Goal: Communication & Community: Share content

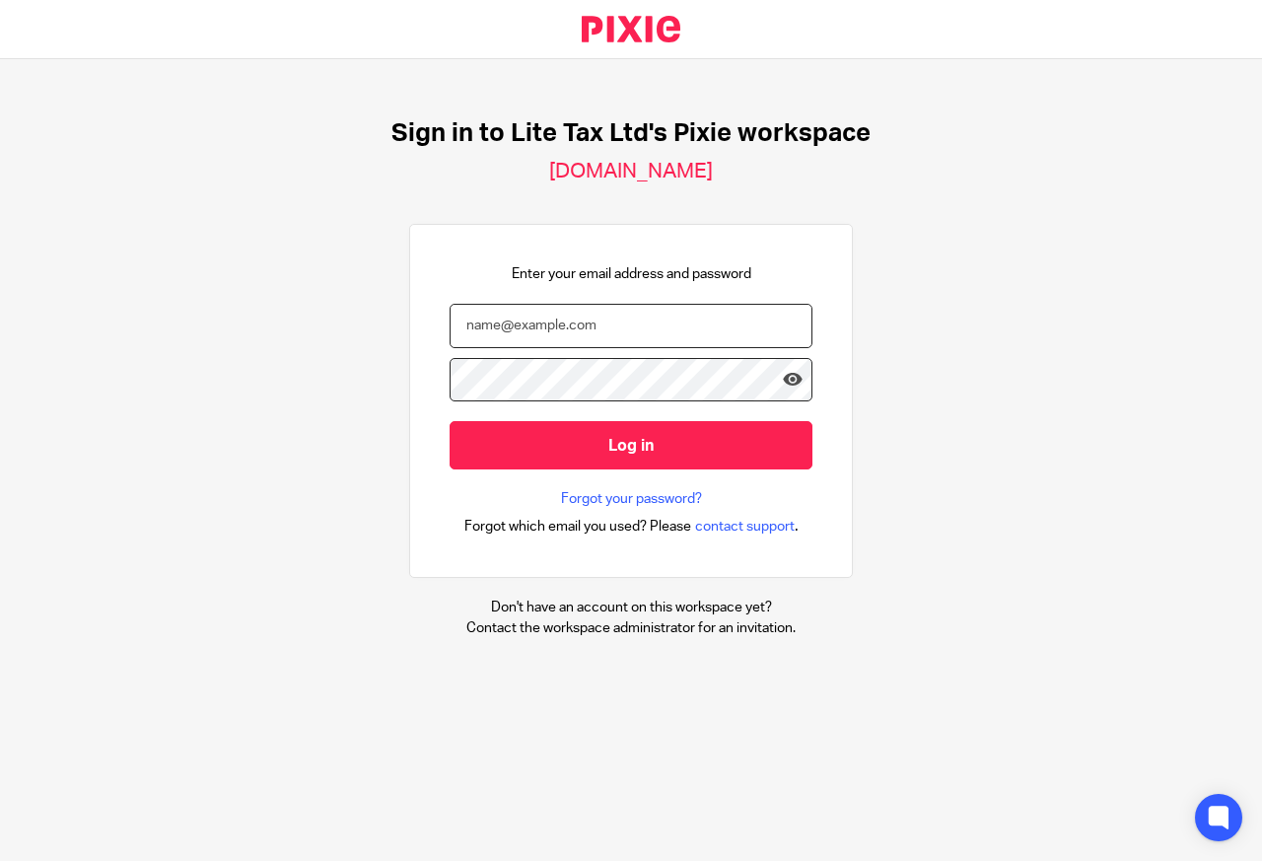
click at [534, 325] on input "email" at bounding box center [631, 326] width 363 height 44
type input "henry@litetax.co.uk"
click at [783, 381] on icon at bounding box center [793, 380] width 20 height 20
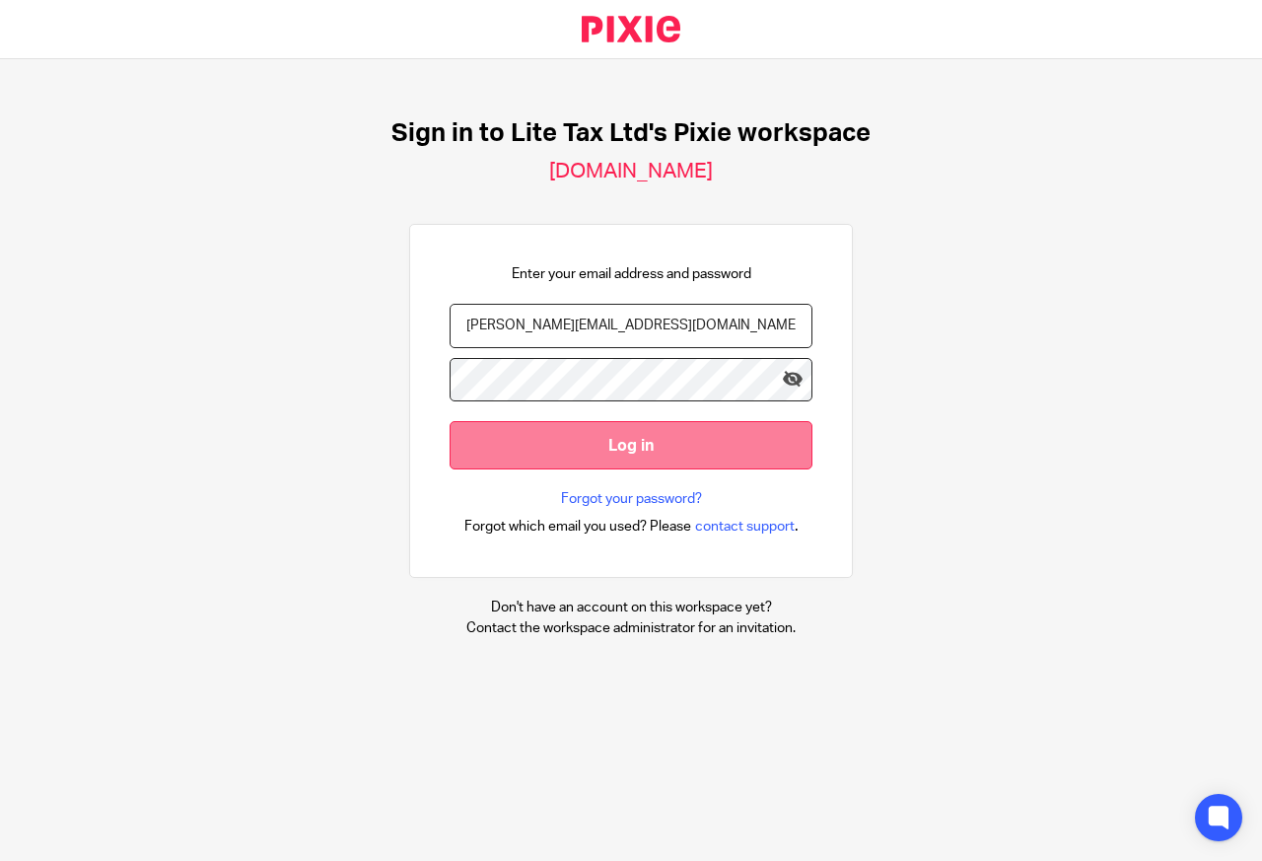
click at [687, 444] on input "Log in" at bounding box center [631, 445] width 363 height 48
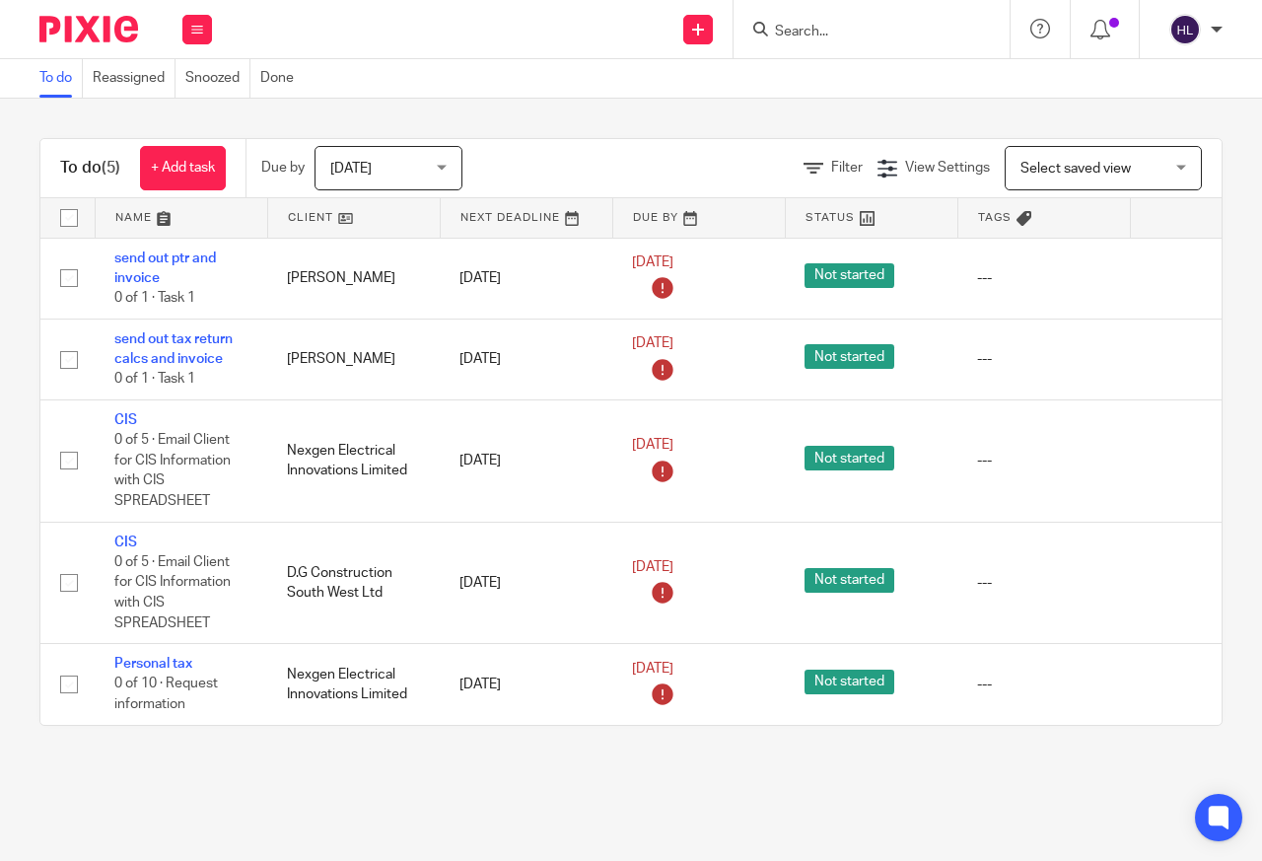
click at [180, 33] on div "Work Email Clients Team Reports Settings" at bounding box center [197, 29] width 69 height 58
click at [192, 151] on link "Clients" at bounding box center [192, 150] width 43 height 14
click at [182, 28] on button at bounding box center [197, 30] width 30 height 30
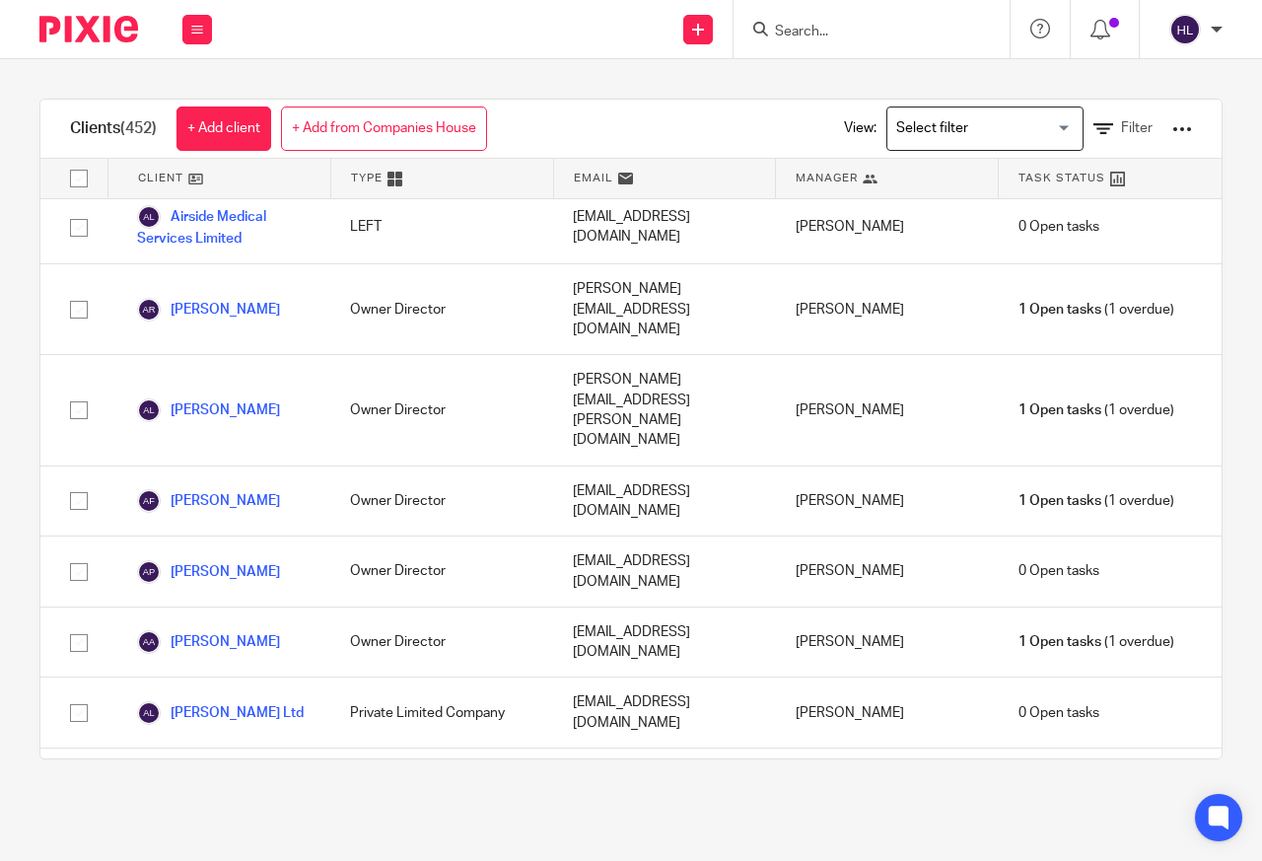
scroll to position [1290, 0]
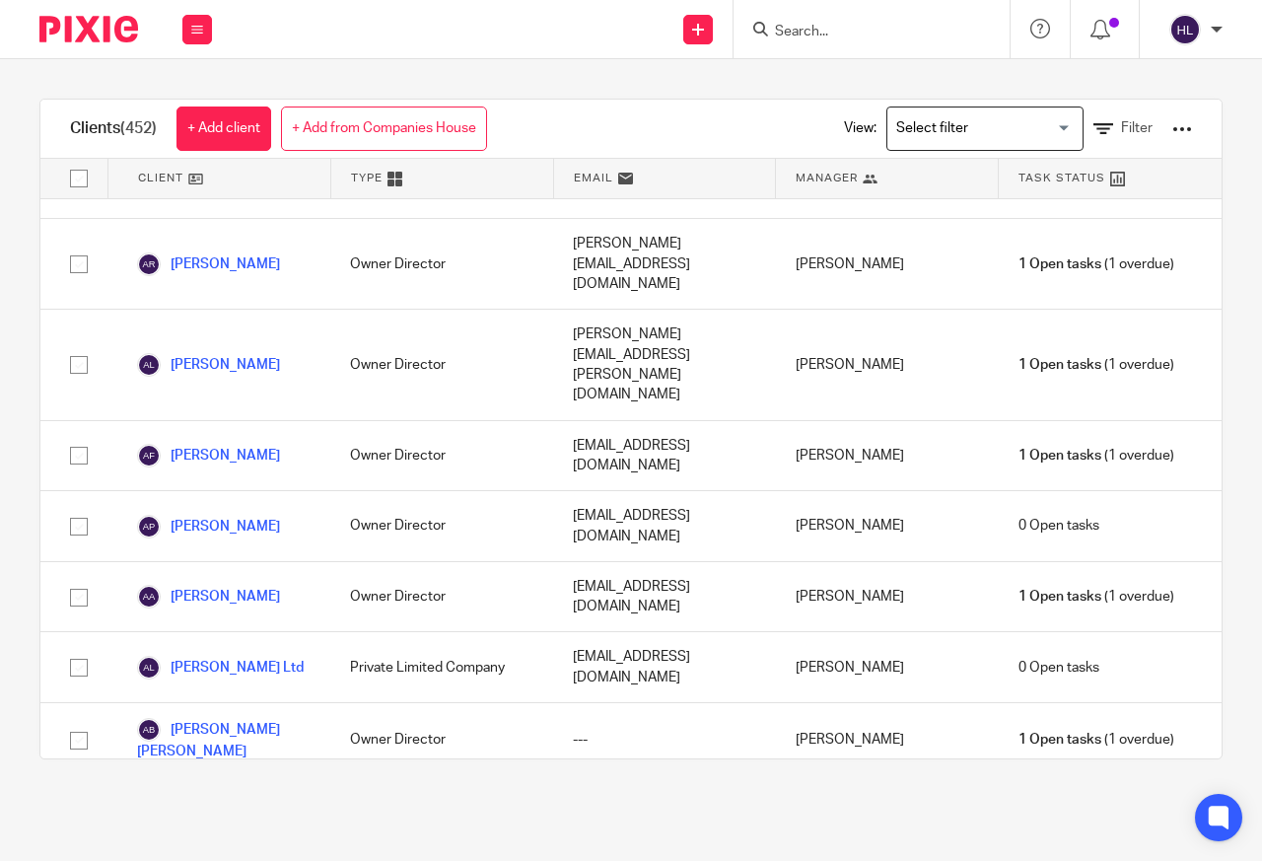
click at [1011, 127] on input "Search for option" at bounding box center [980, 128] width 182 height 35
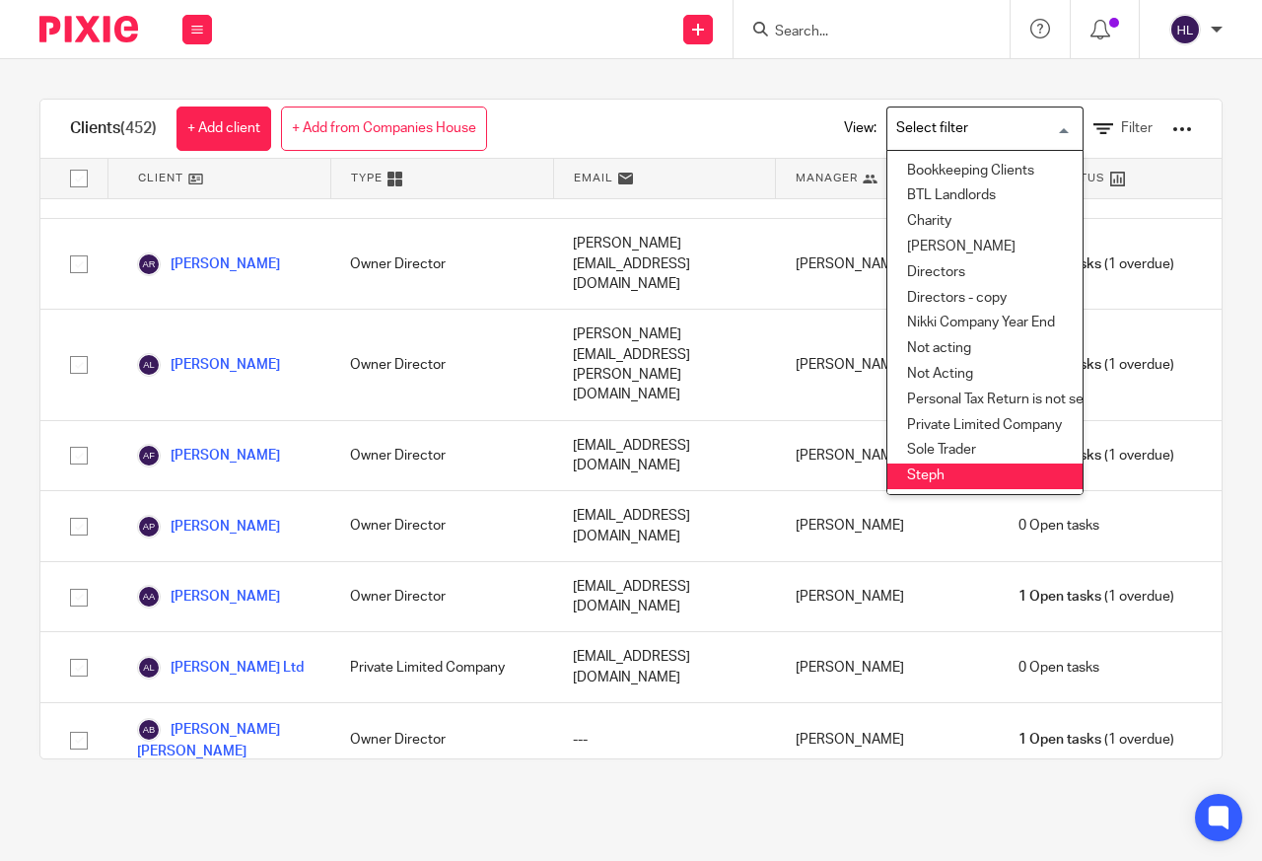
scroll to position [0, 0]
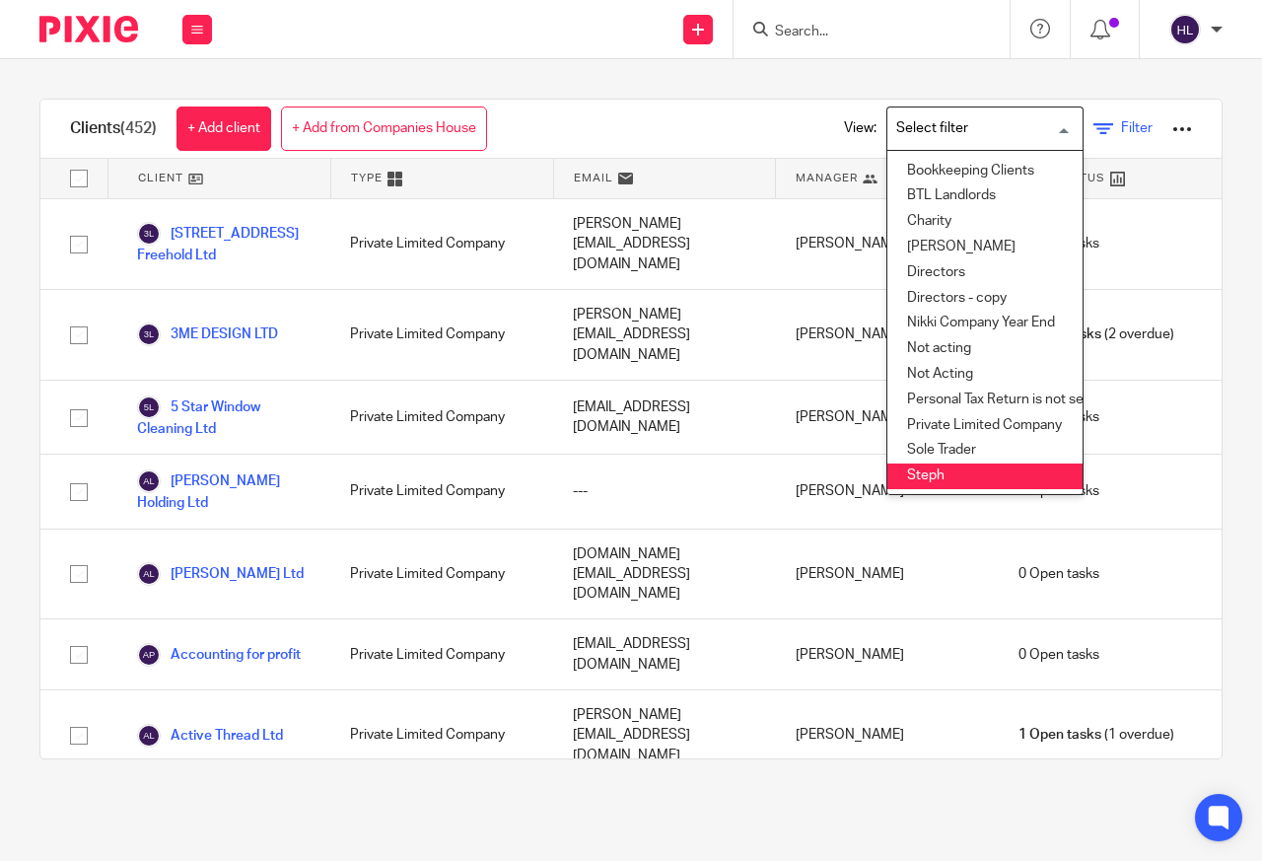
click at [1121, 128] on span "Filter" at bounding box center [1137, 128] width 32 height 14
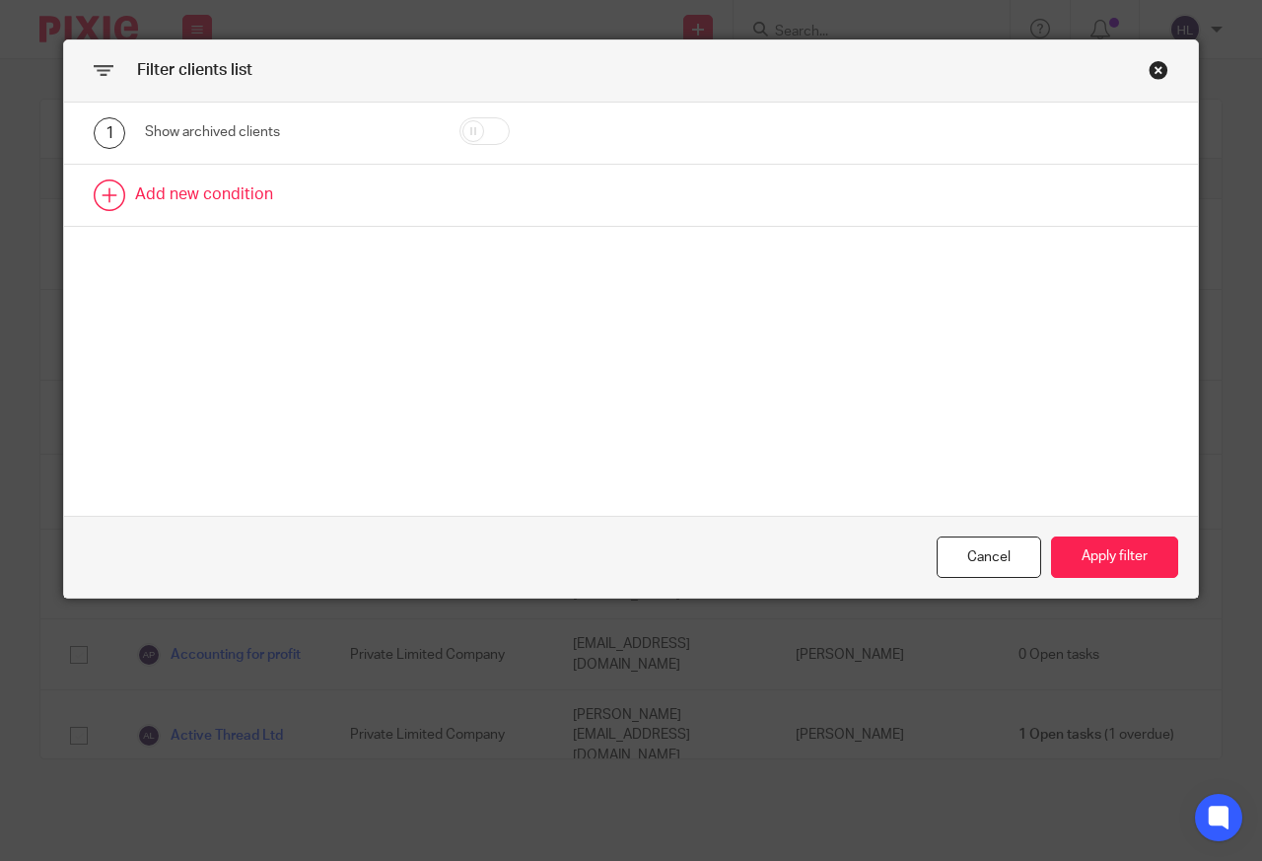
click at [123, 193] on link at bounding box center [631, 195] width 1134 height 61
click at [194, 202] on div "Field" at bounding box center [271, 200] width 220 height 41
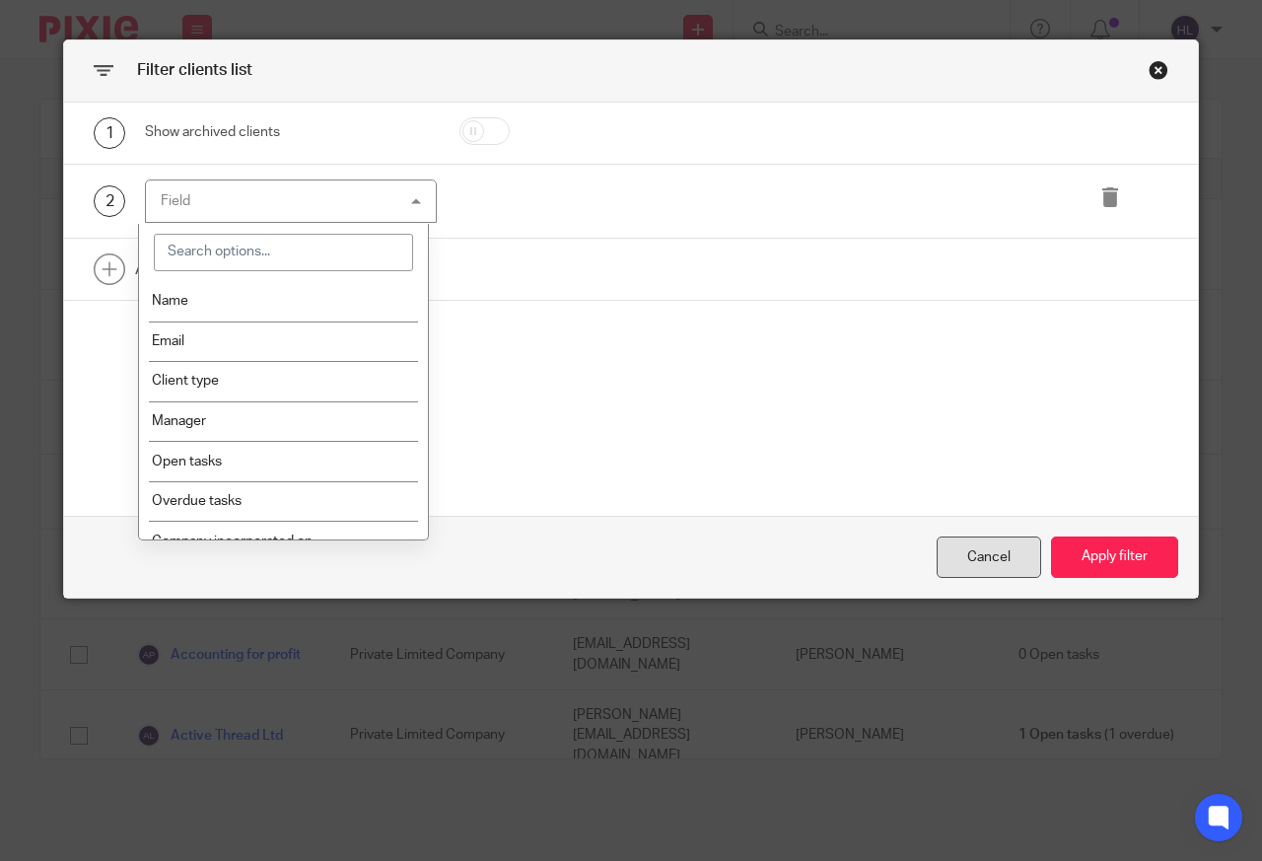
click at [977, 557] on div "Cancel" at bounding box center [989, 557] width 105 height 42
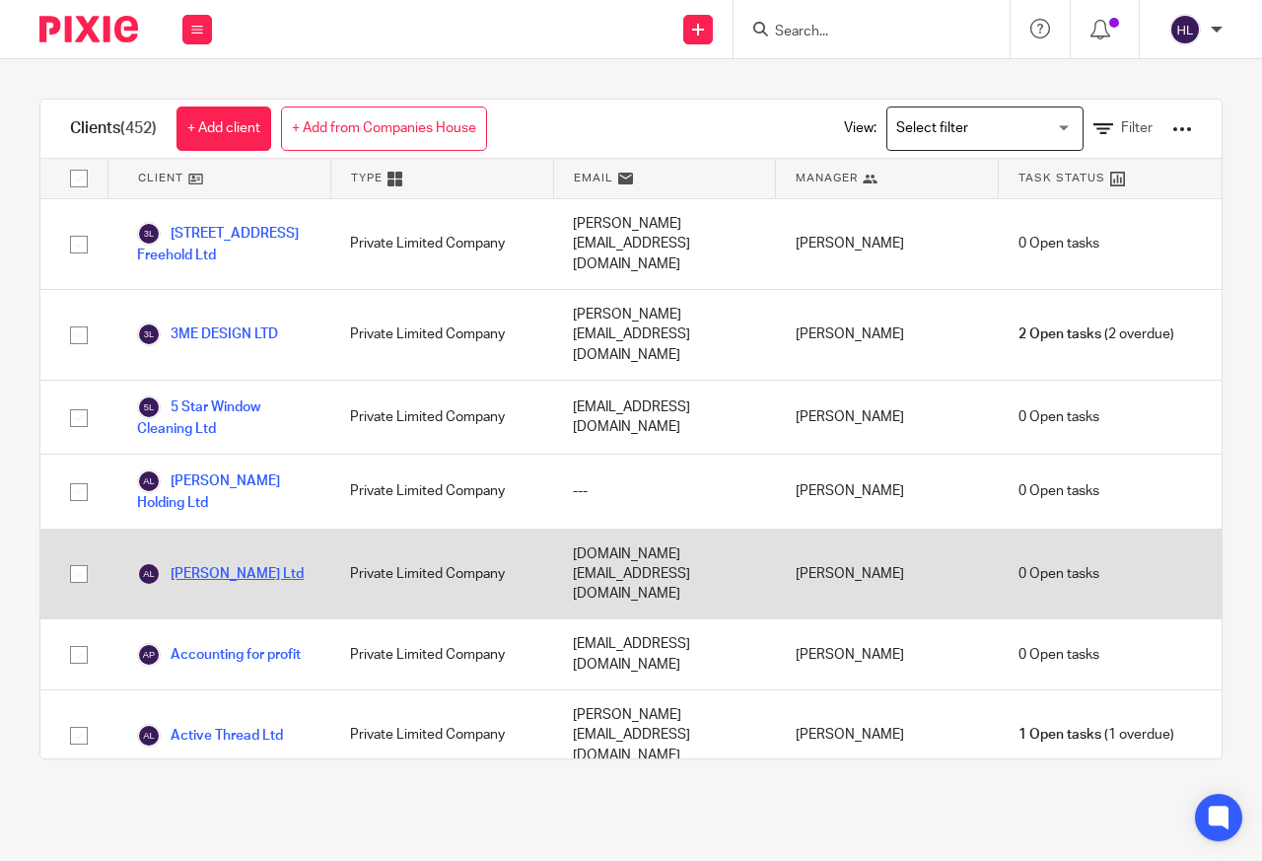
click at [215, 562] on link "Abel Moreira Ltd" at bounding box center [220, 574] width 167 height 24
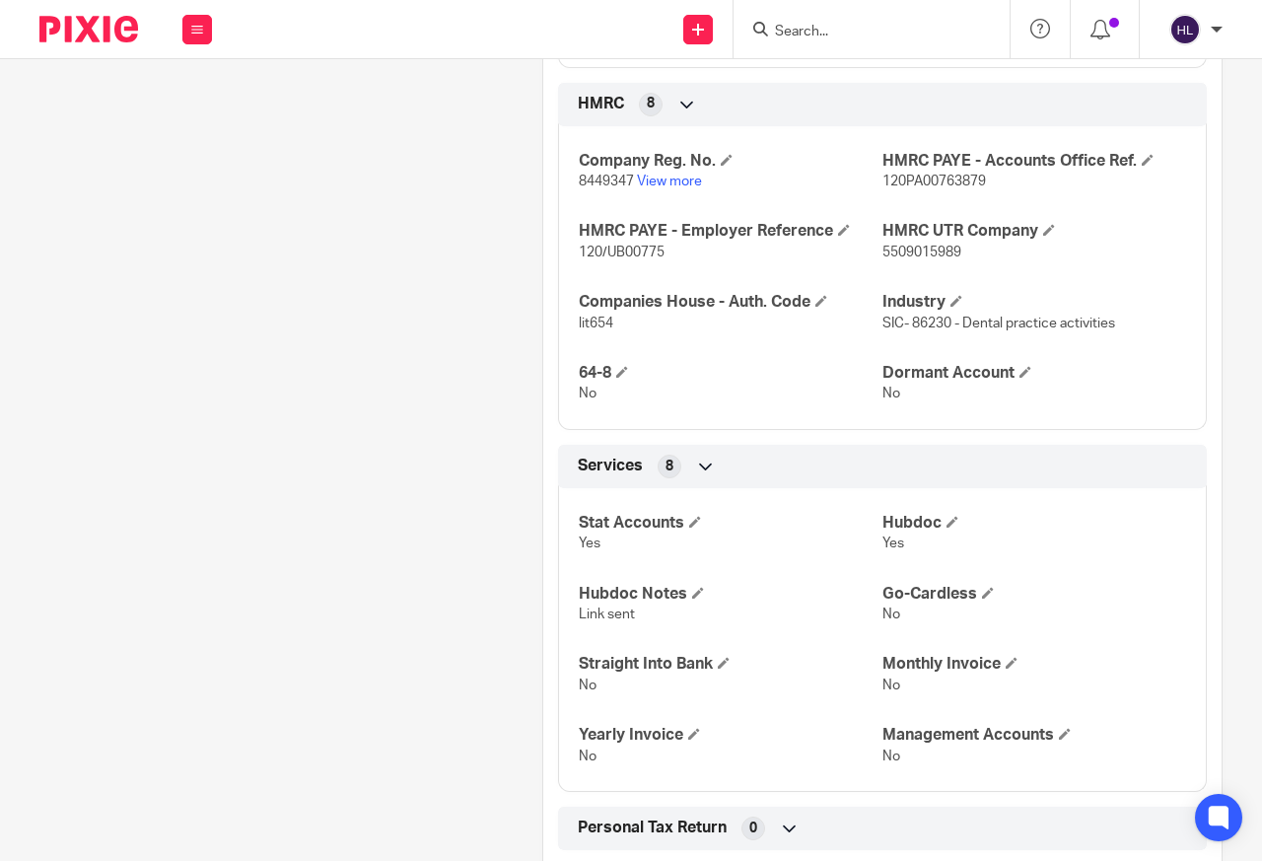
scroll to position [1392, 0]
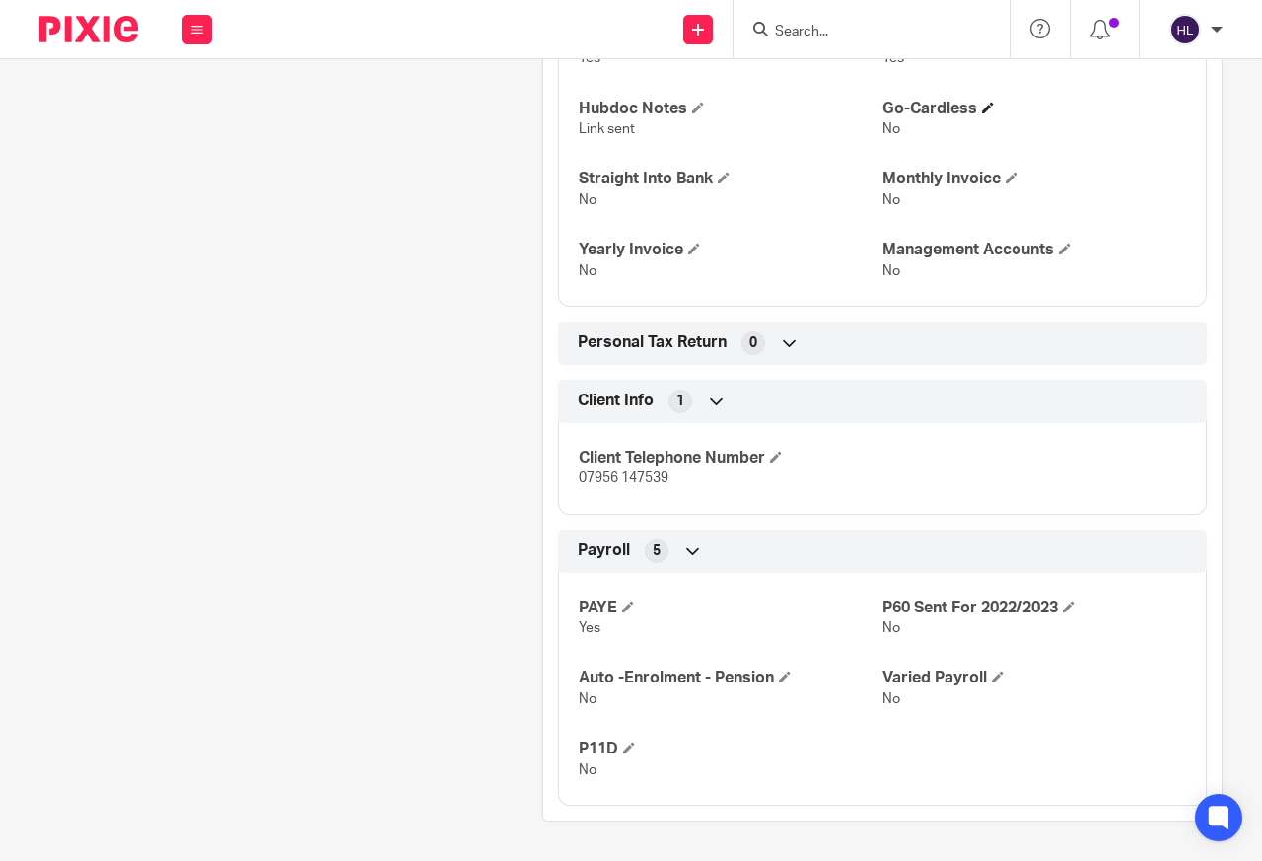
click at [1109, 99] on h4 "Go-Cardless" at bounding box center [1035, 109] width 304 height 21
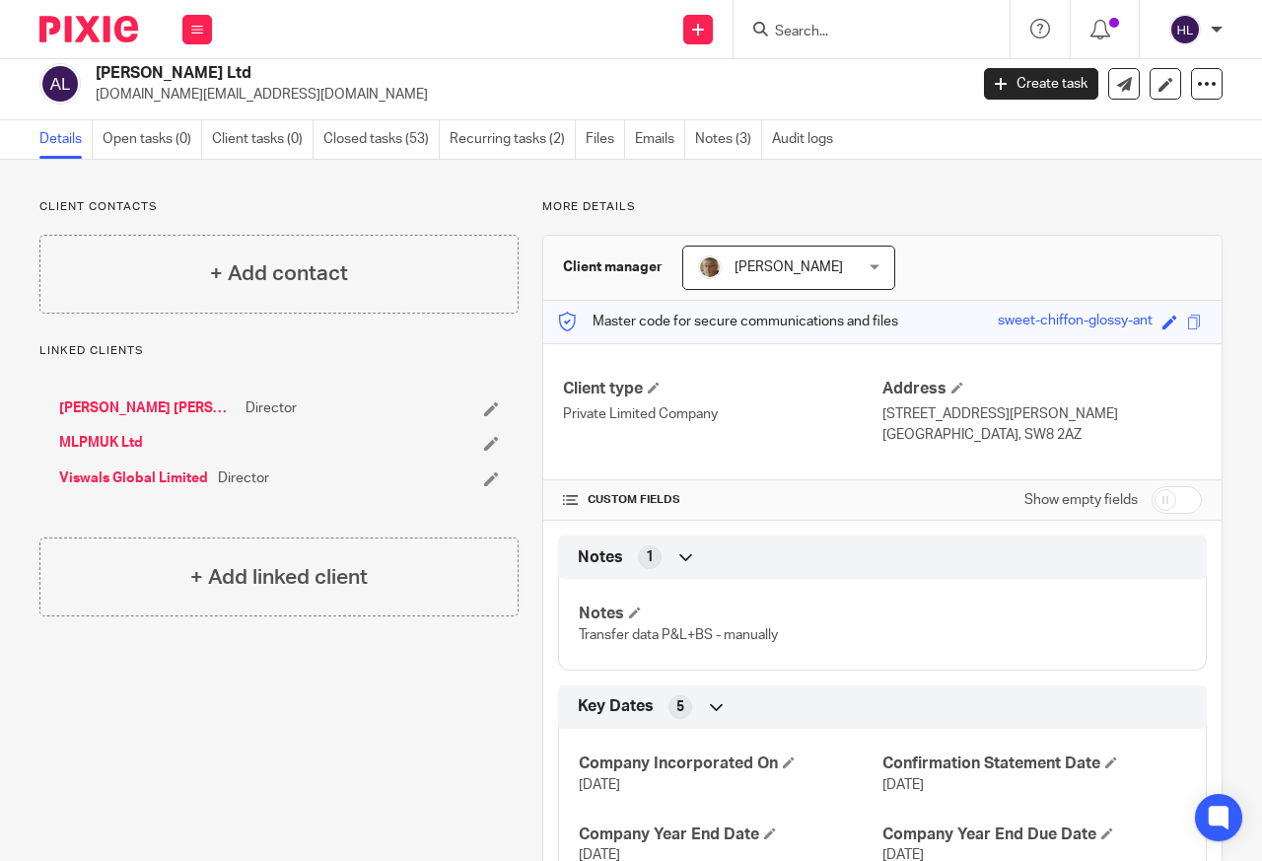
scroll to position [0, 0]
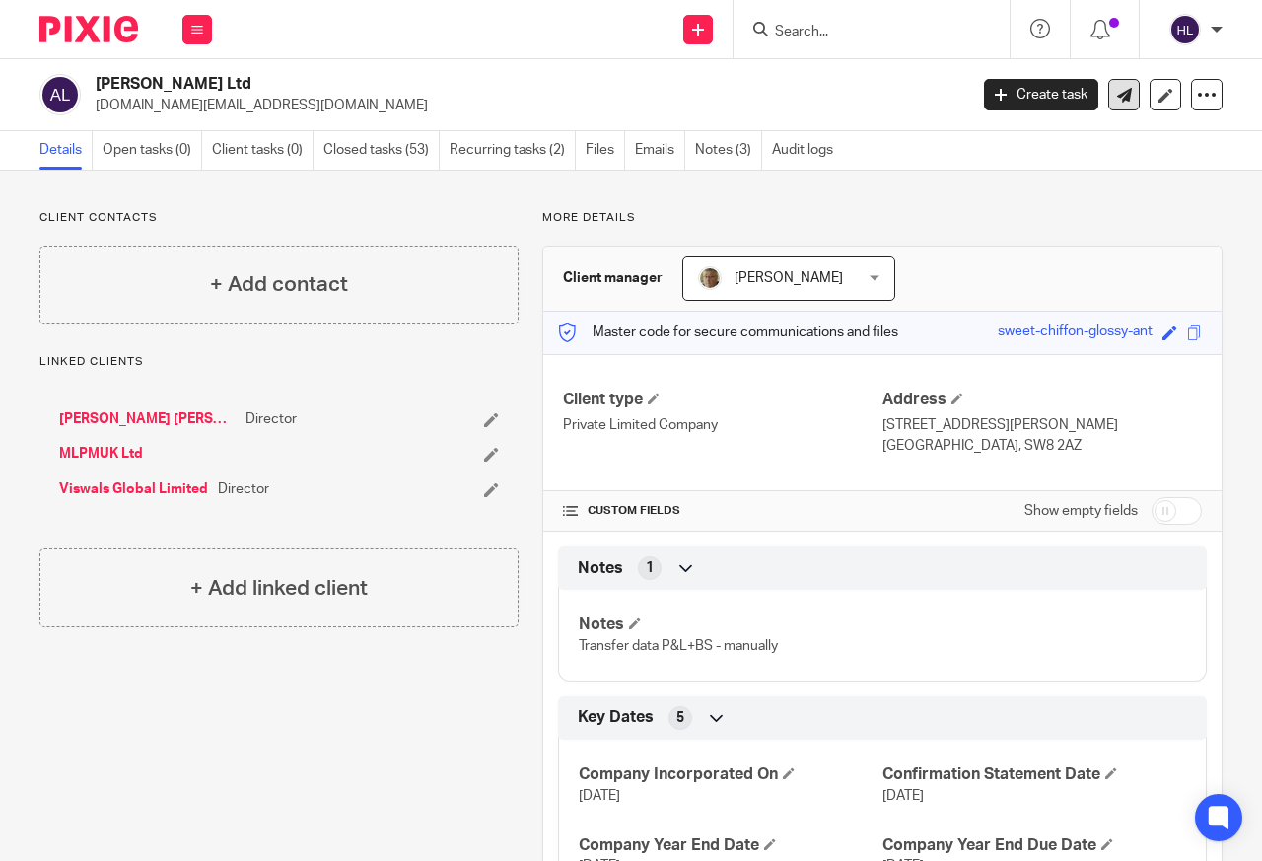
click at [1117, 100] on icon at bounding box center [1124, 95] width 15 height 15
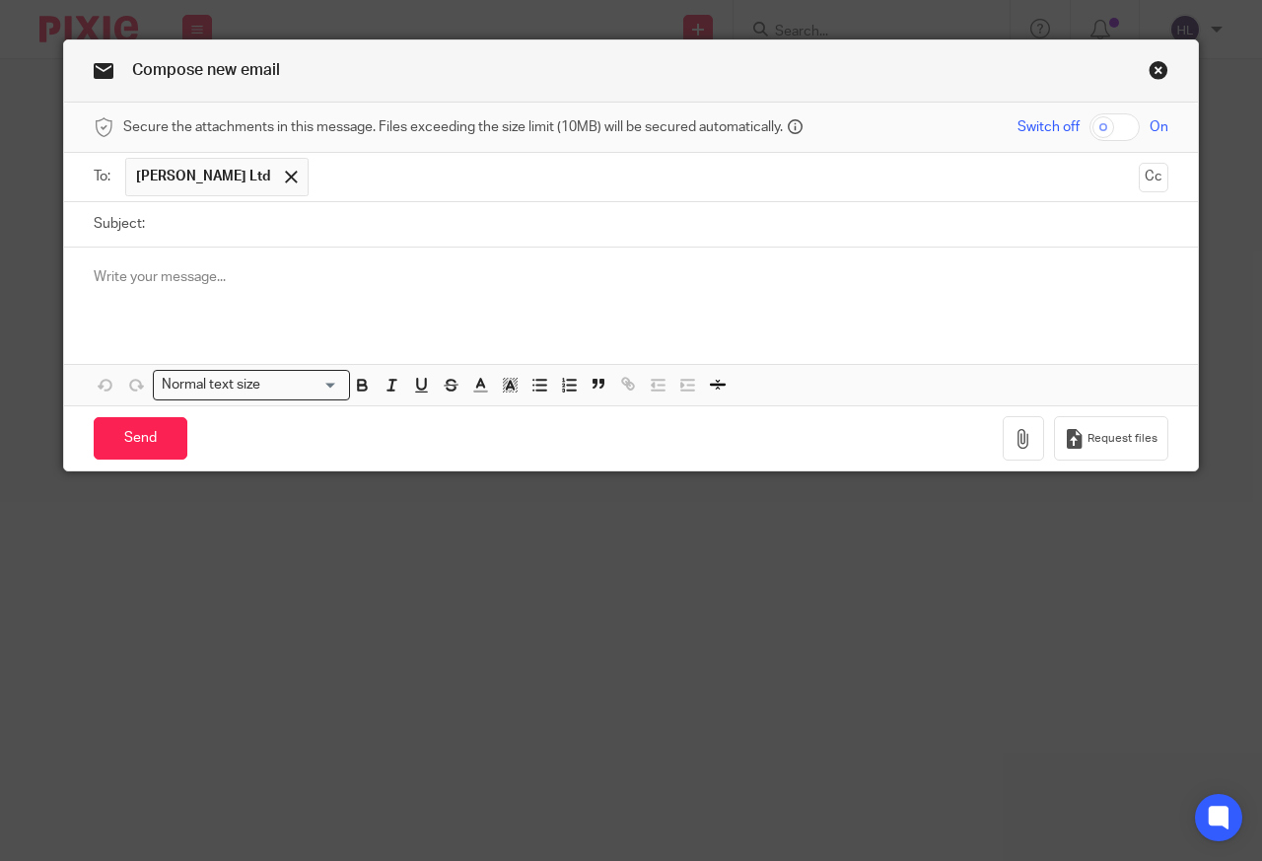
click at [1149, 72] on link "Close this dialog window" at bounding box center [1159, 73] width 20 height 27
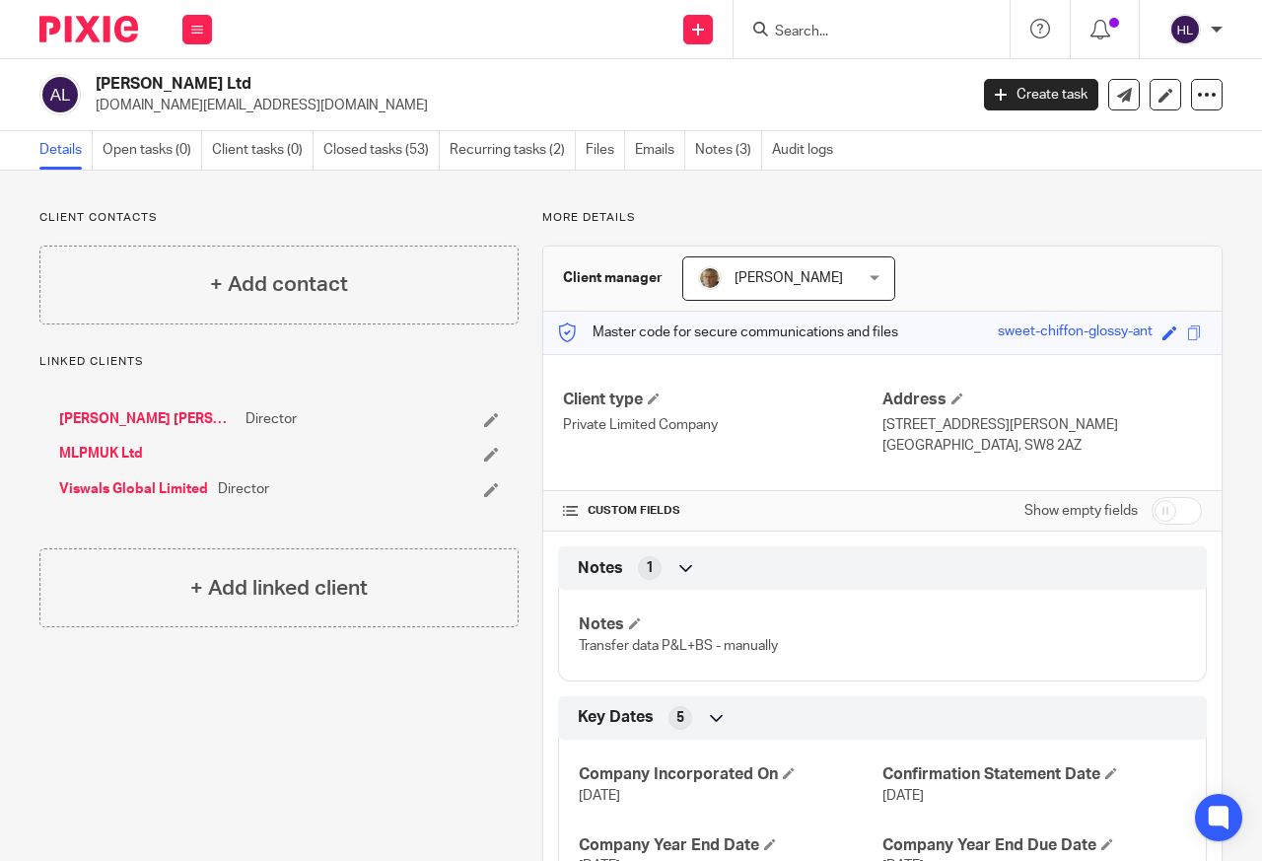
click at [1149, 72] on div "[PERSON_NAME] Ltd [DOMAIN_NAME][EMAIL_ADDRESS][DOMAIN_NAME] Create task Update …" at bounding box center [631, 95] width 1262 height 72
click at [180, 28] on div "Work Email Clients Team Reports Settings" at bounding box center [197, 29] width 69 height 58
click at [183, 117] on link "Email" at bounding box center [187, 120] width 33 height 14
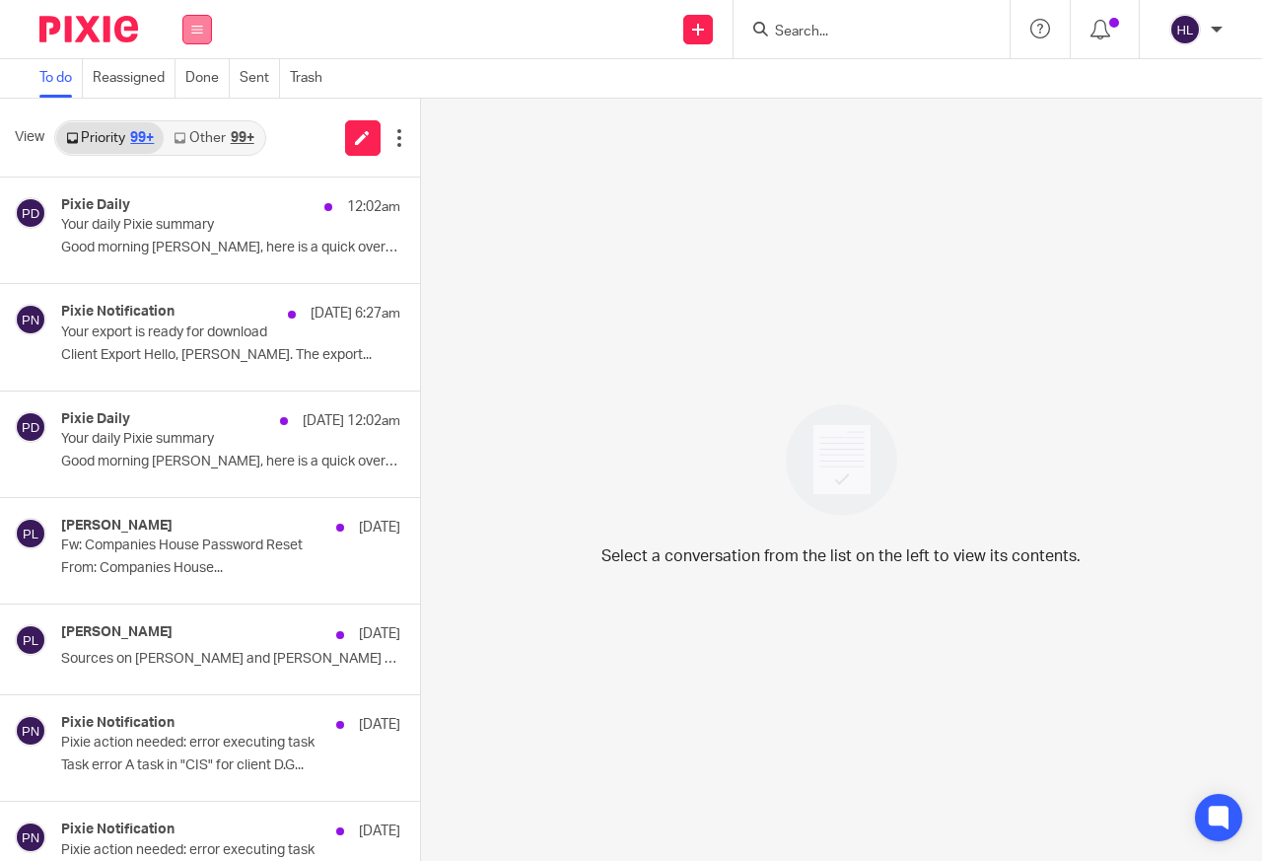
click at [182, 29] on button at bounding box center [197, 30] width 30 height 30
click at [355, 143] on icon at bounding box center [362, 137] width 15 height 15
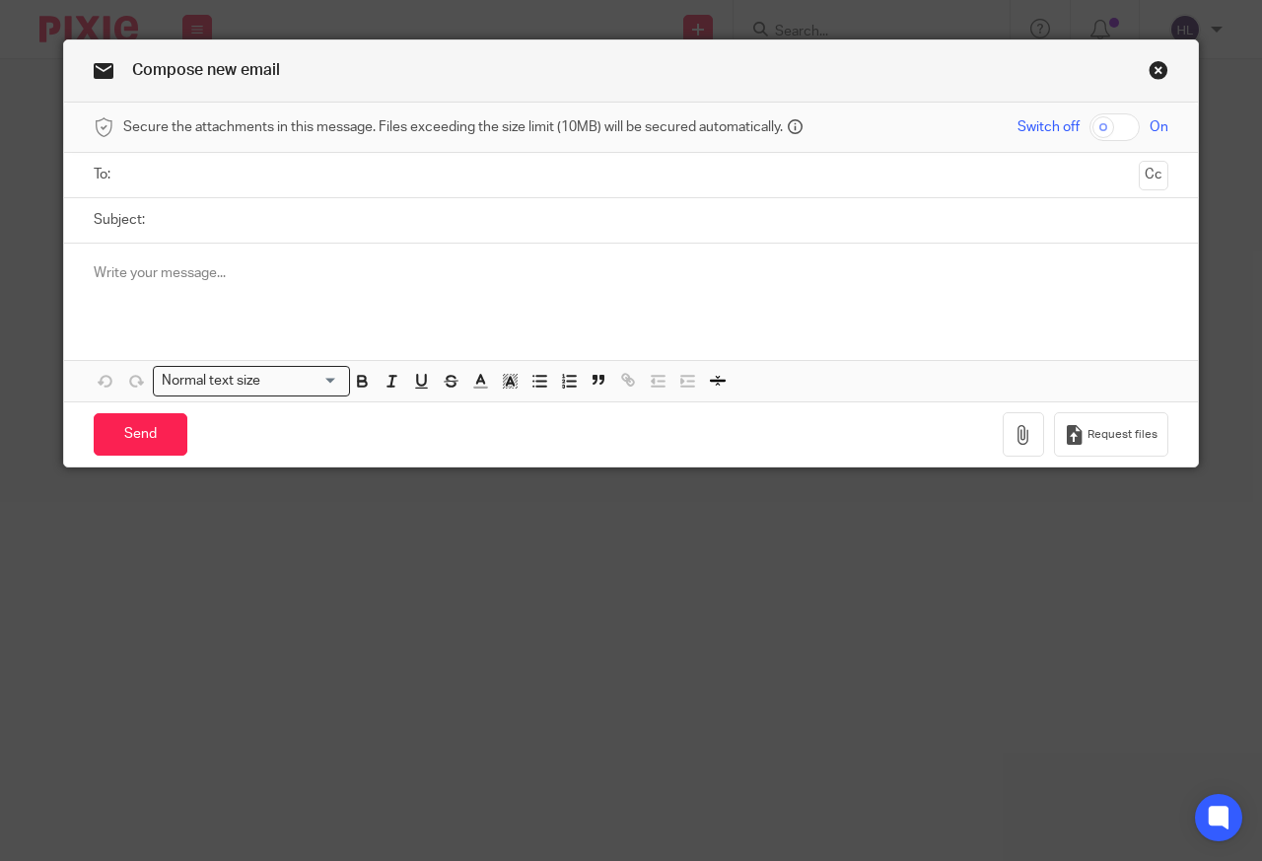
click at [1149, 72] on link "Close this dialog window" at bounding box center [1159, 73] width 20 height 27
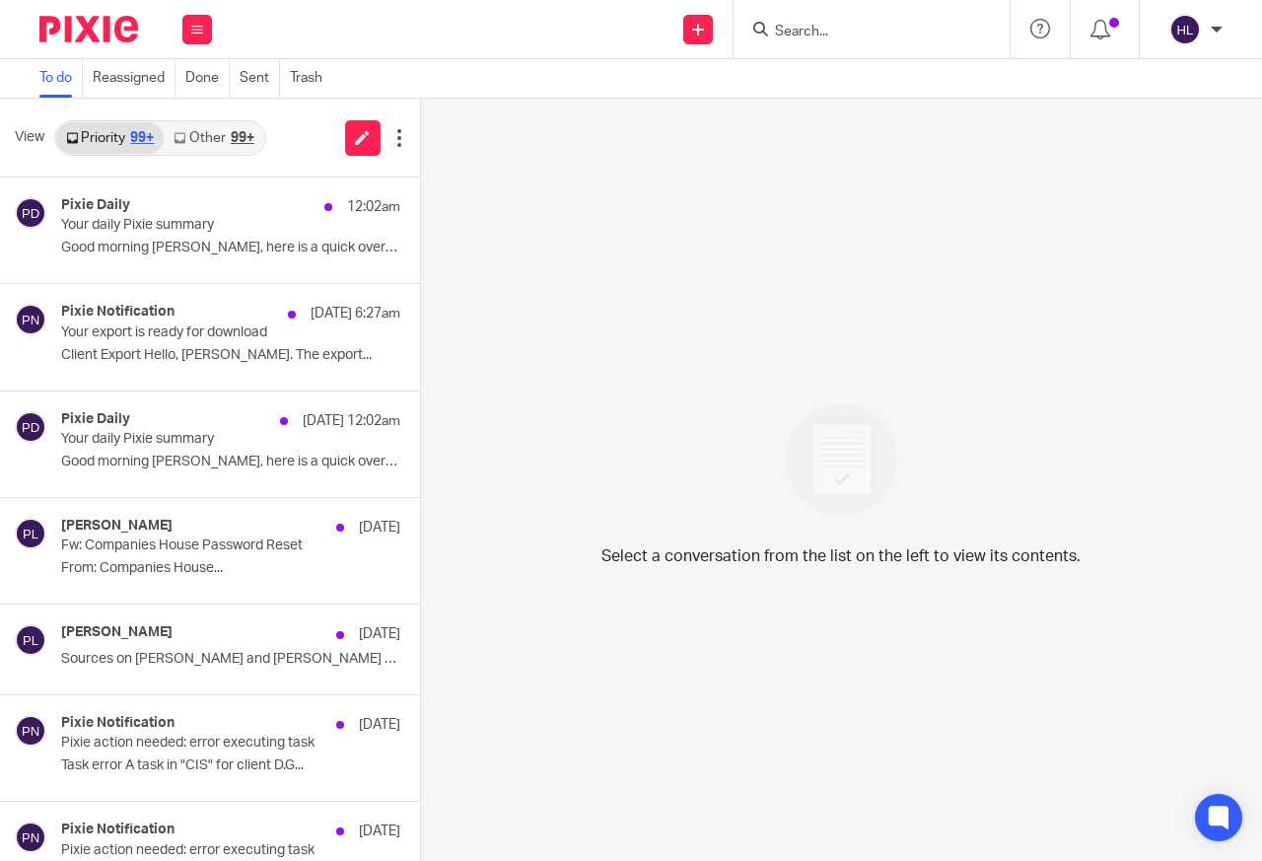
click at [1146, 72] on div "To do Reassigned Done Sent Trash" at bounding box center [631, 78] width 1262 height 39
click at [183, 30] on button at bounding box center [197, 30] width 30 height 30
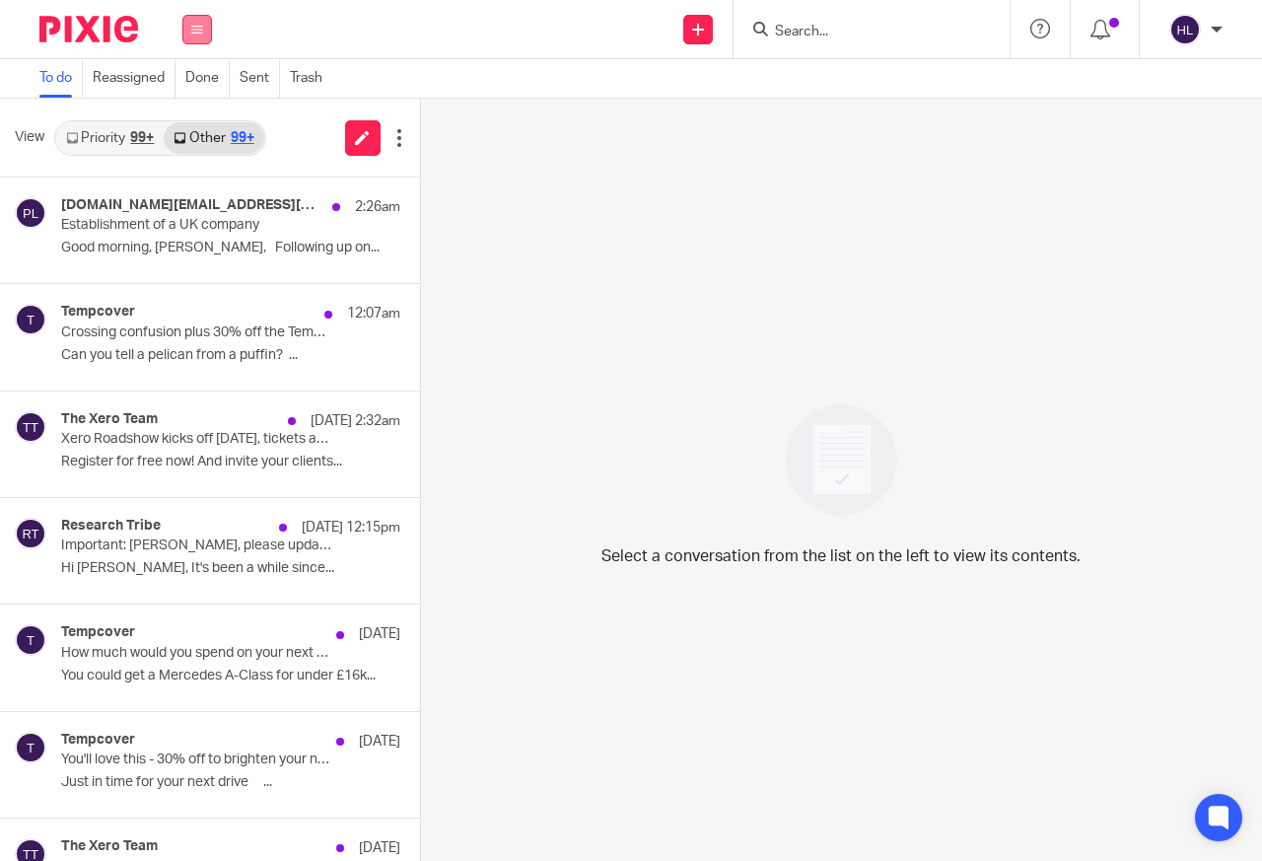
click at [183, 29] on button at bounding box center [197, 30] width 30 height 30
click at [184, 147] on link "Clients" at bounding box center [192, 150] width 43 height 14
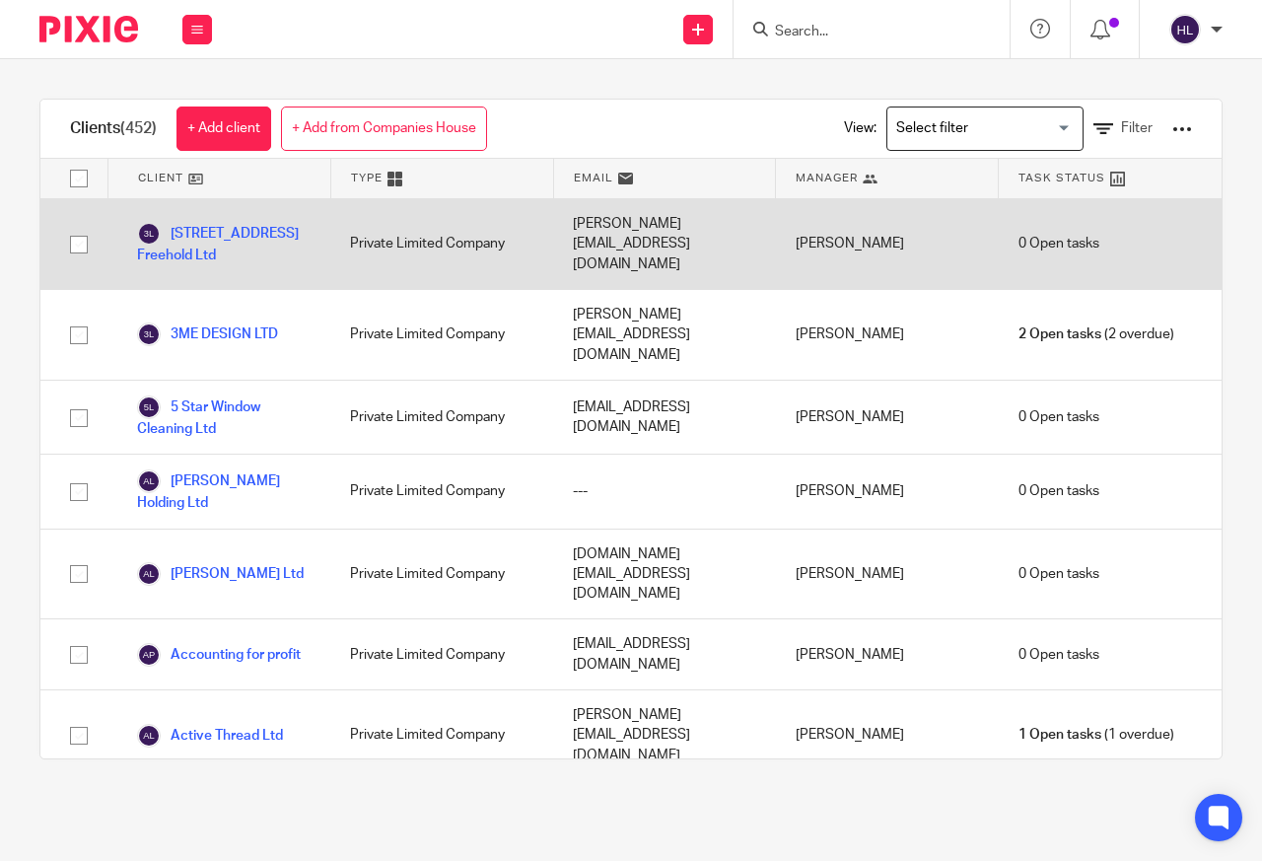
click at [61, 230] on input "checkbox" at bounding box center [78, 244] width 37 height 37
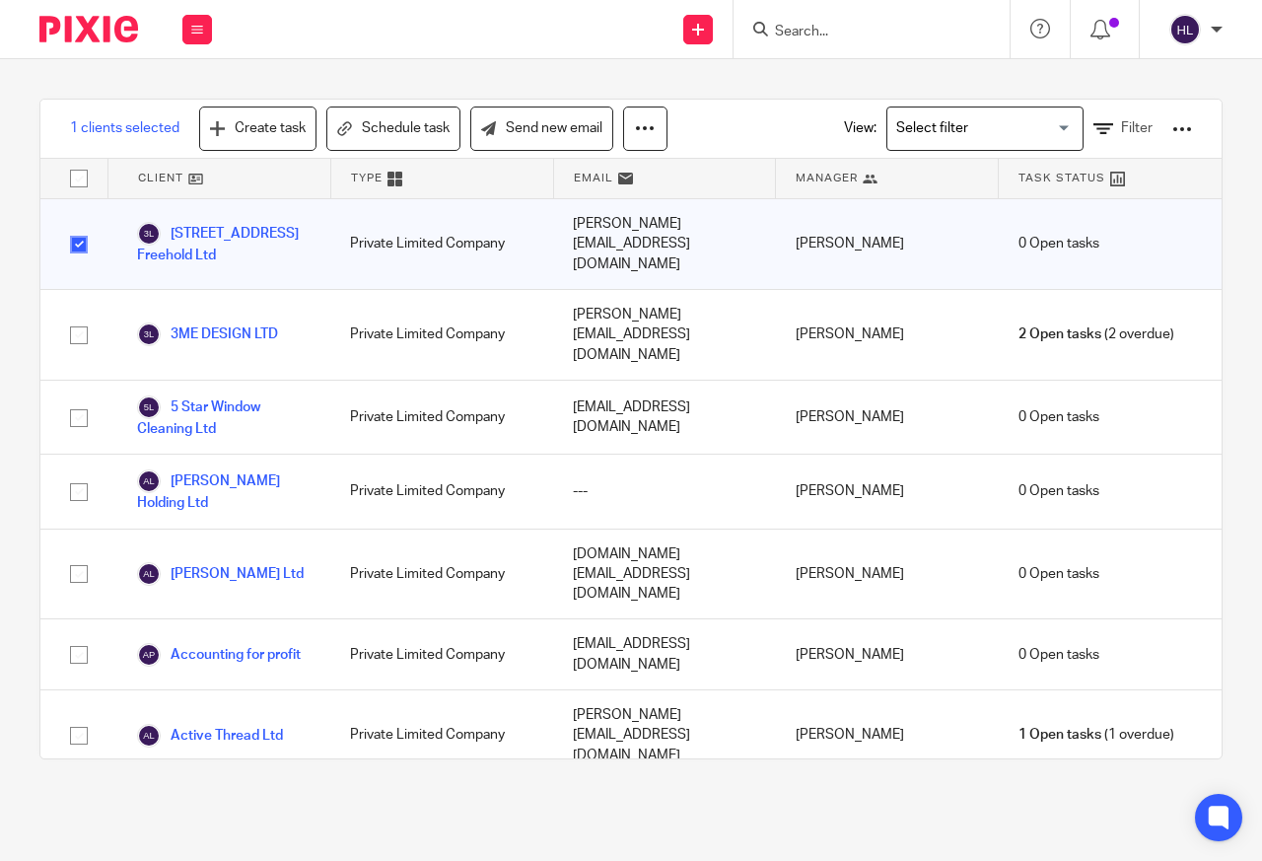
click at [66, 230] on input "checkbox" at bounding box center [78, 244] width 37 height 37
checkbox input "false"
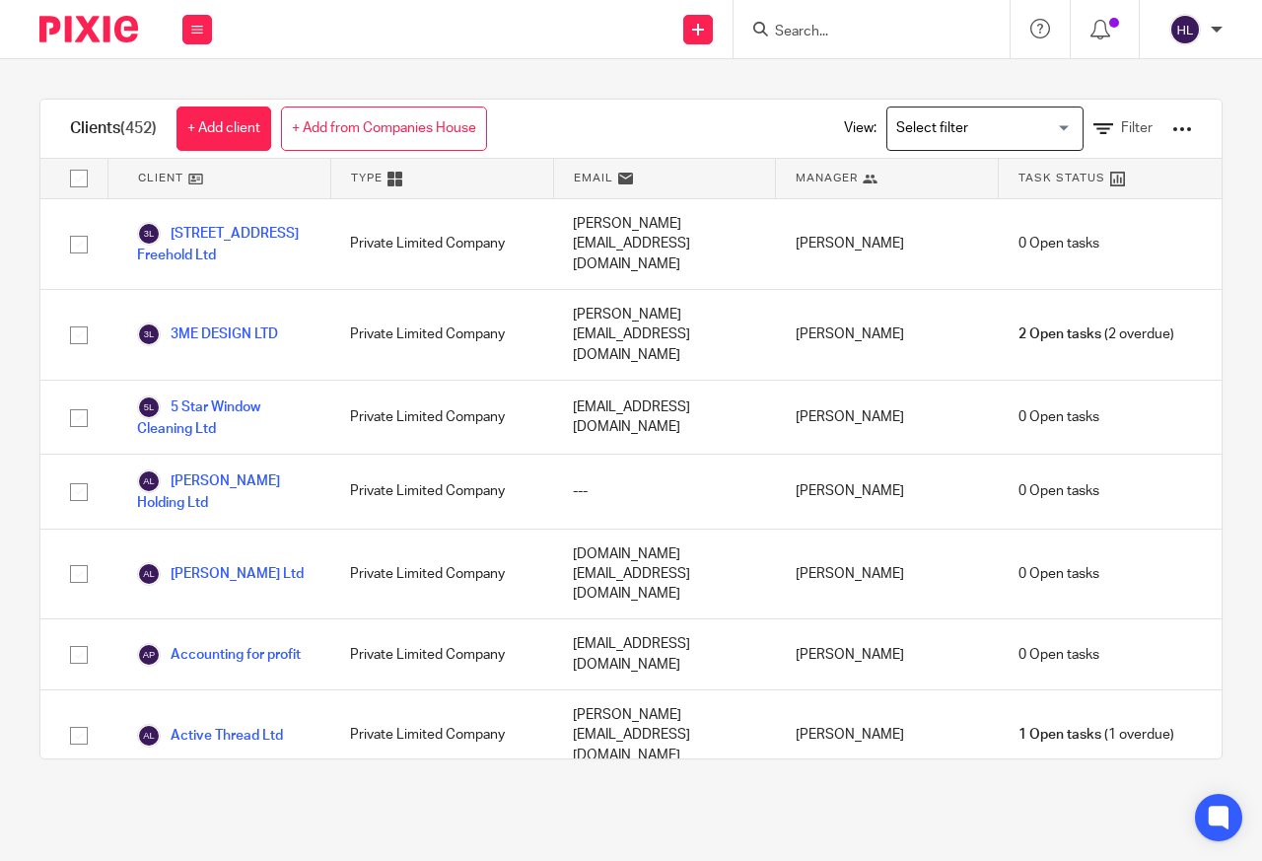
click at [949, 129] on input "Search for option" at bounding box center [980, 128] width 182 height 35
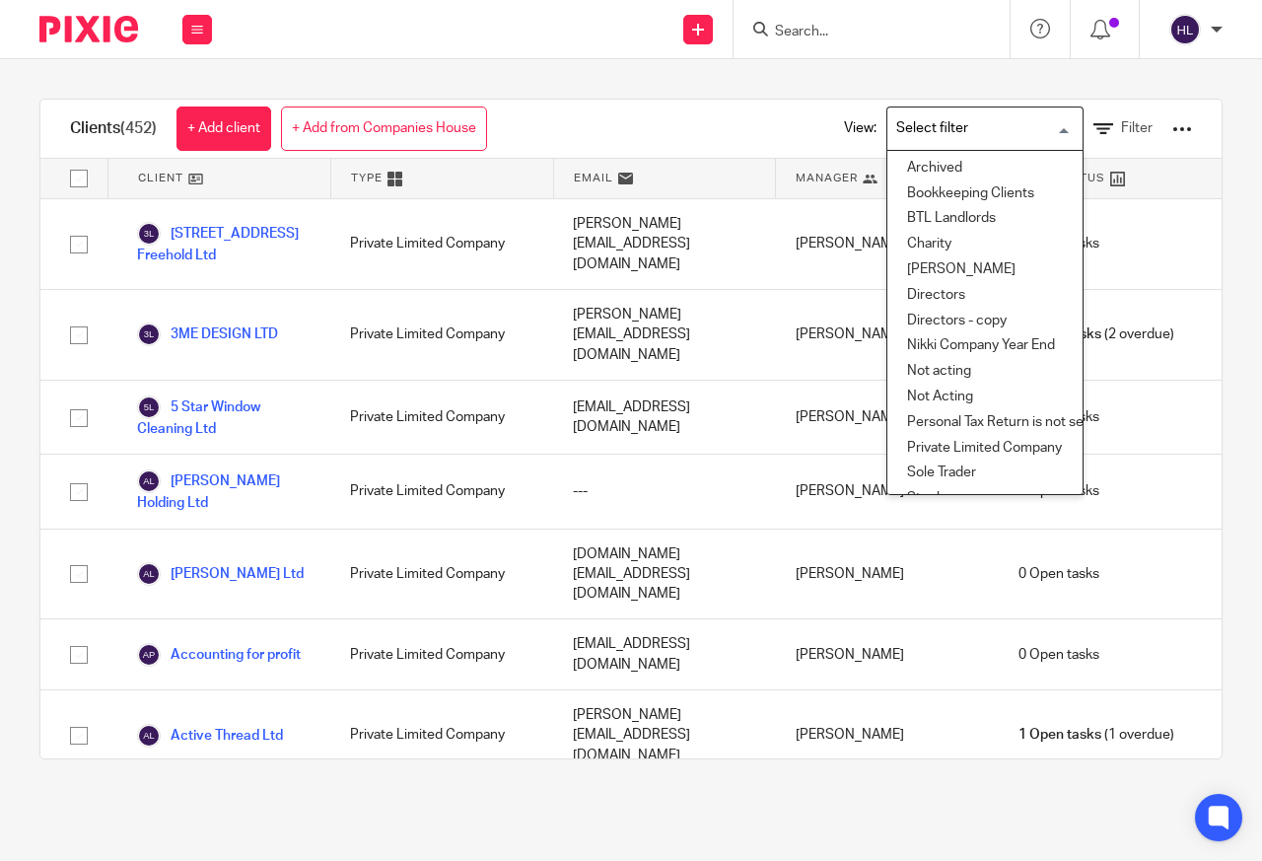
click at [944, 449] on li "Private Limited Company" at bounding box center [984, 449] width 195 height 26
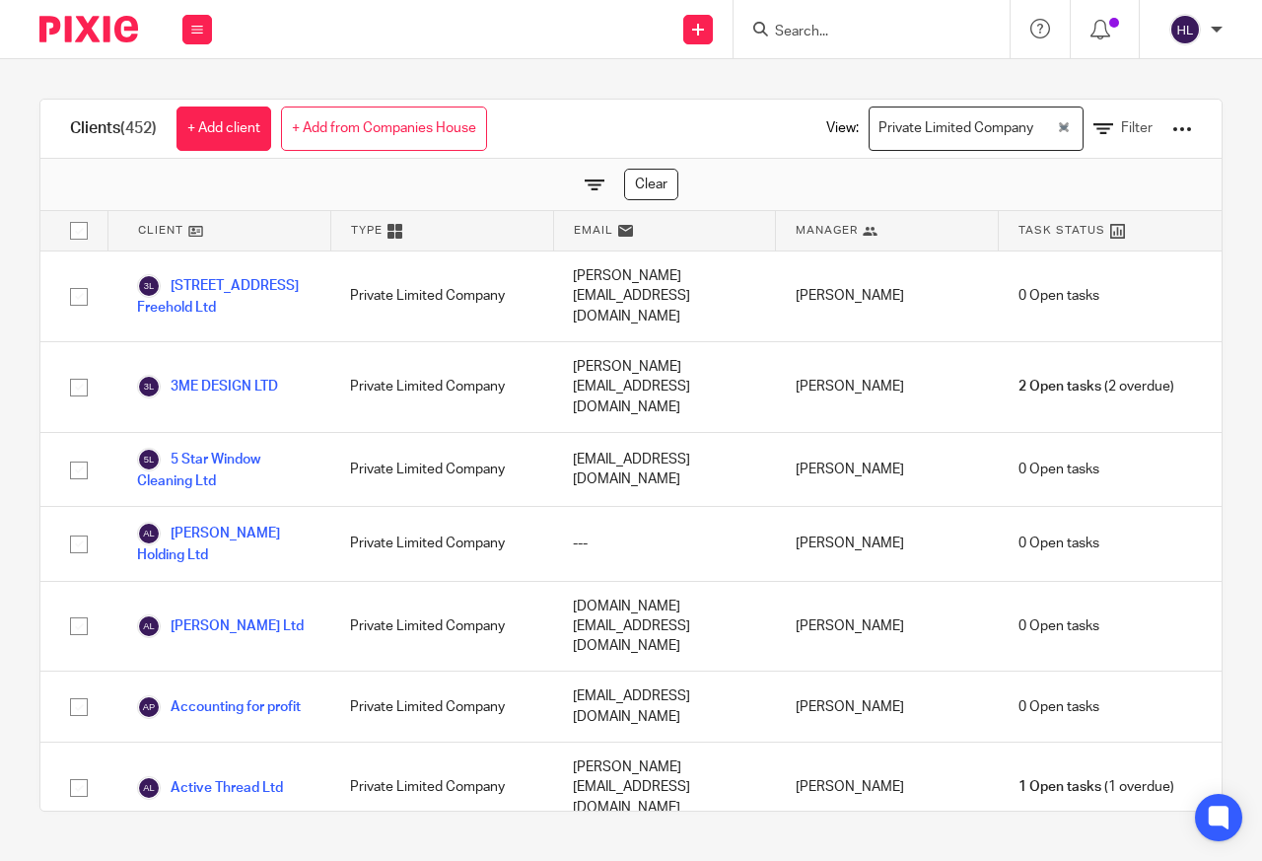
click at [914, 131] on div "Private Limited Company" at bounding box center [963, 126] width 186 height 38
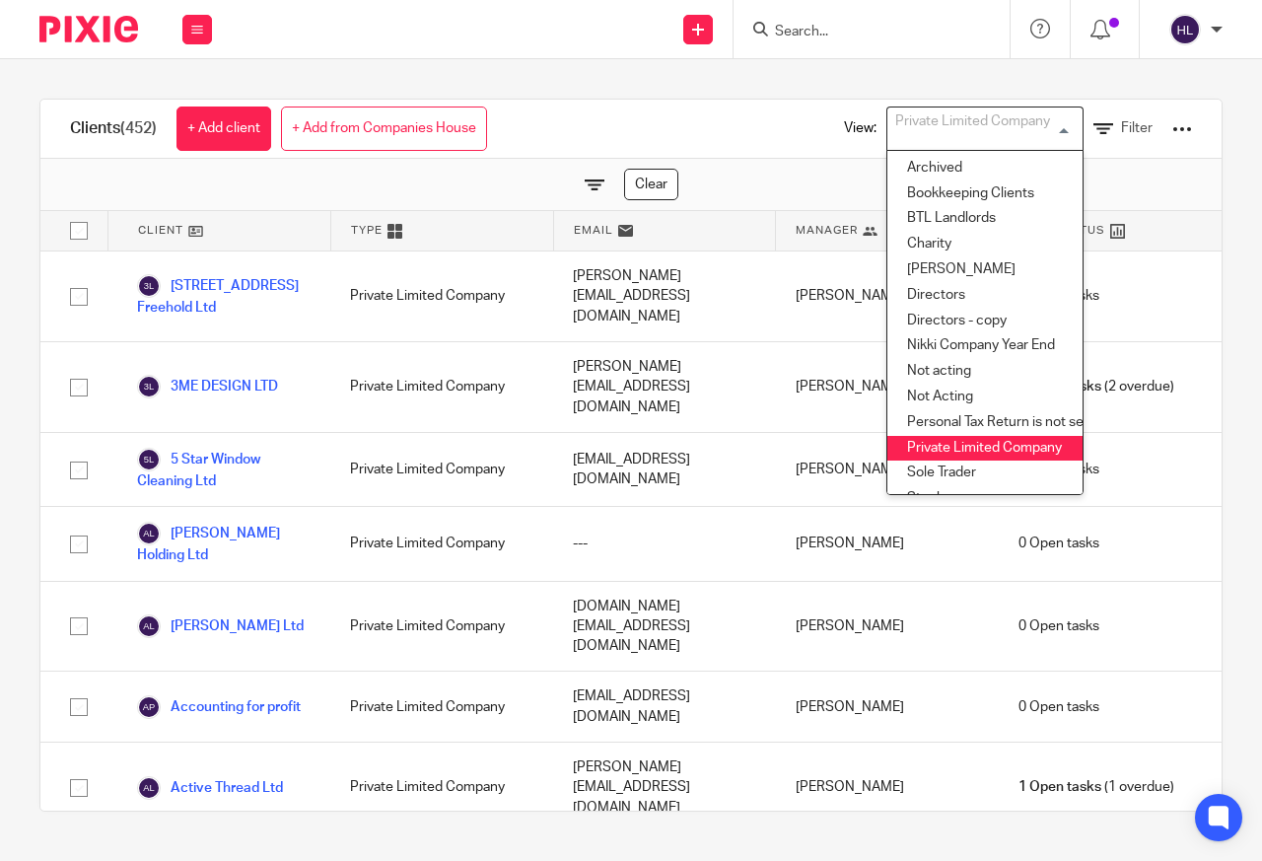
click at [77, 228] on input "checkbox" at bounding box center [78, 230] width 37 height 37
checkbox input "true"
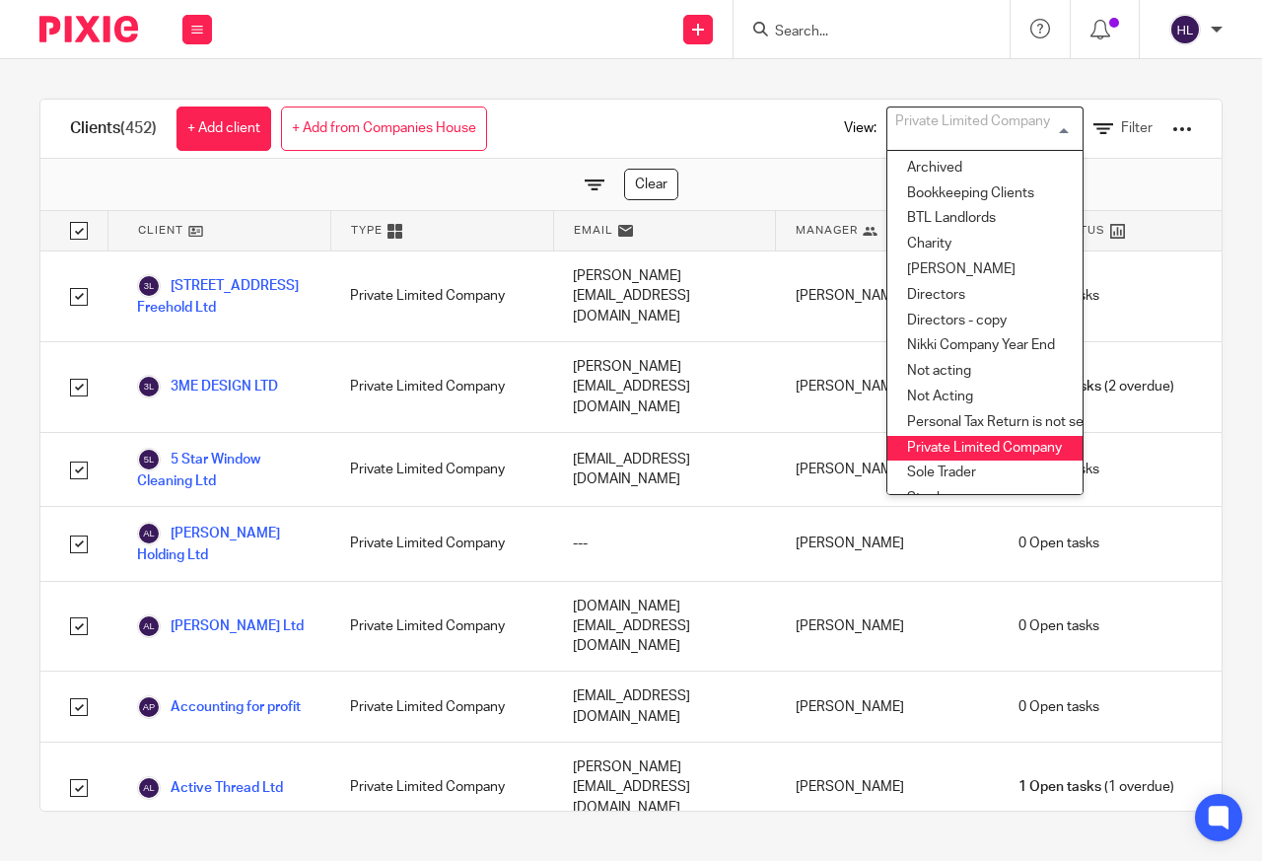
checkbox input "true"
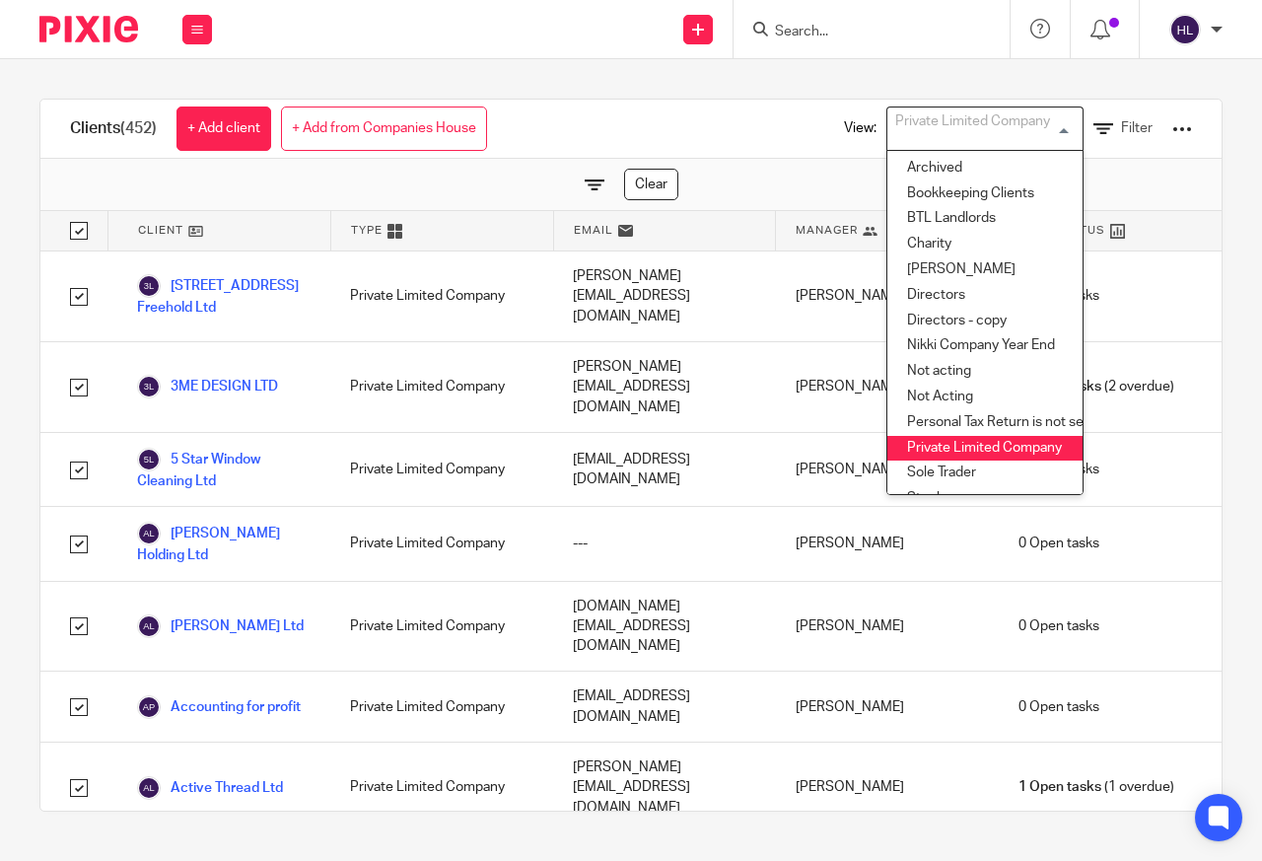
checkbox input "true"
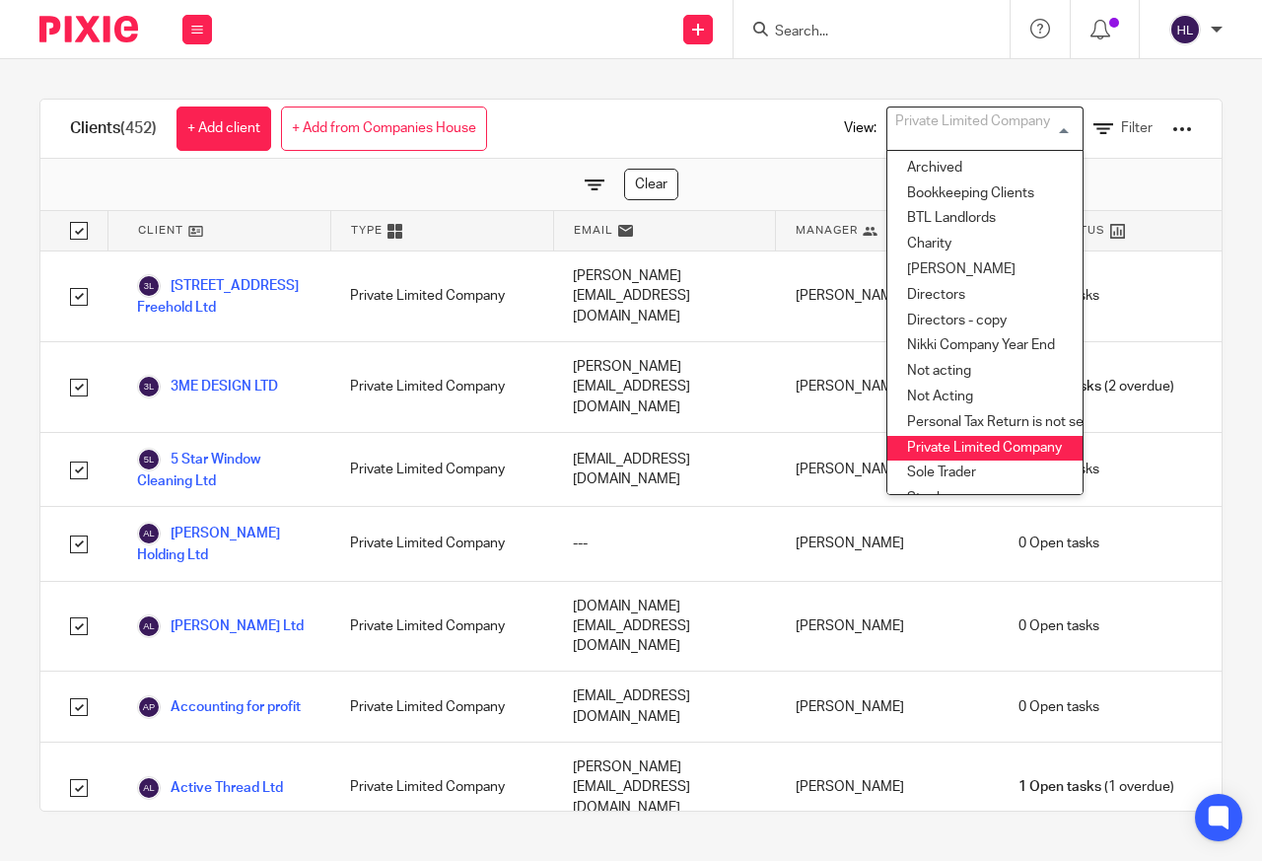
checkbox input "true"
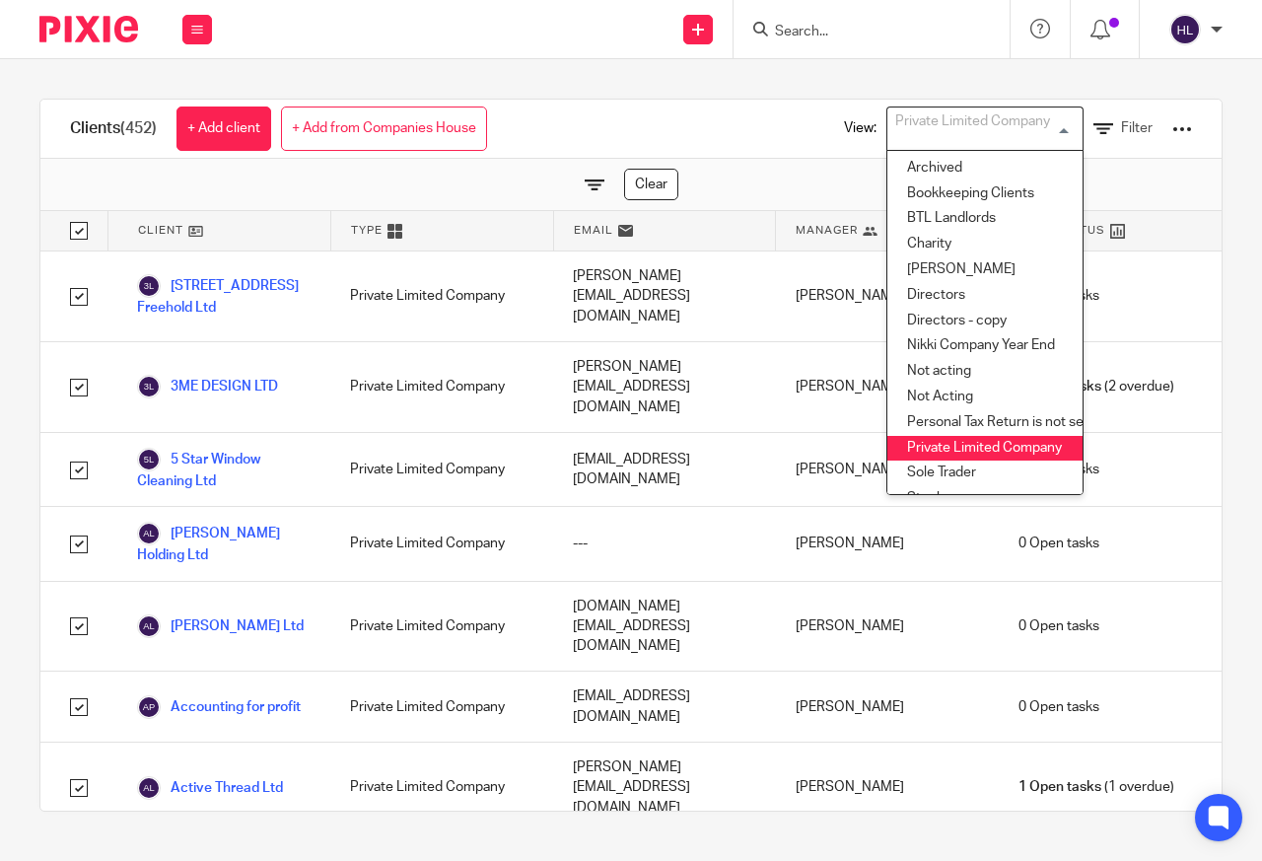
checkbox input "true"
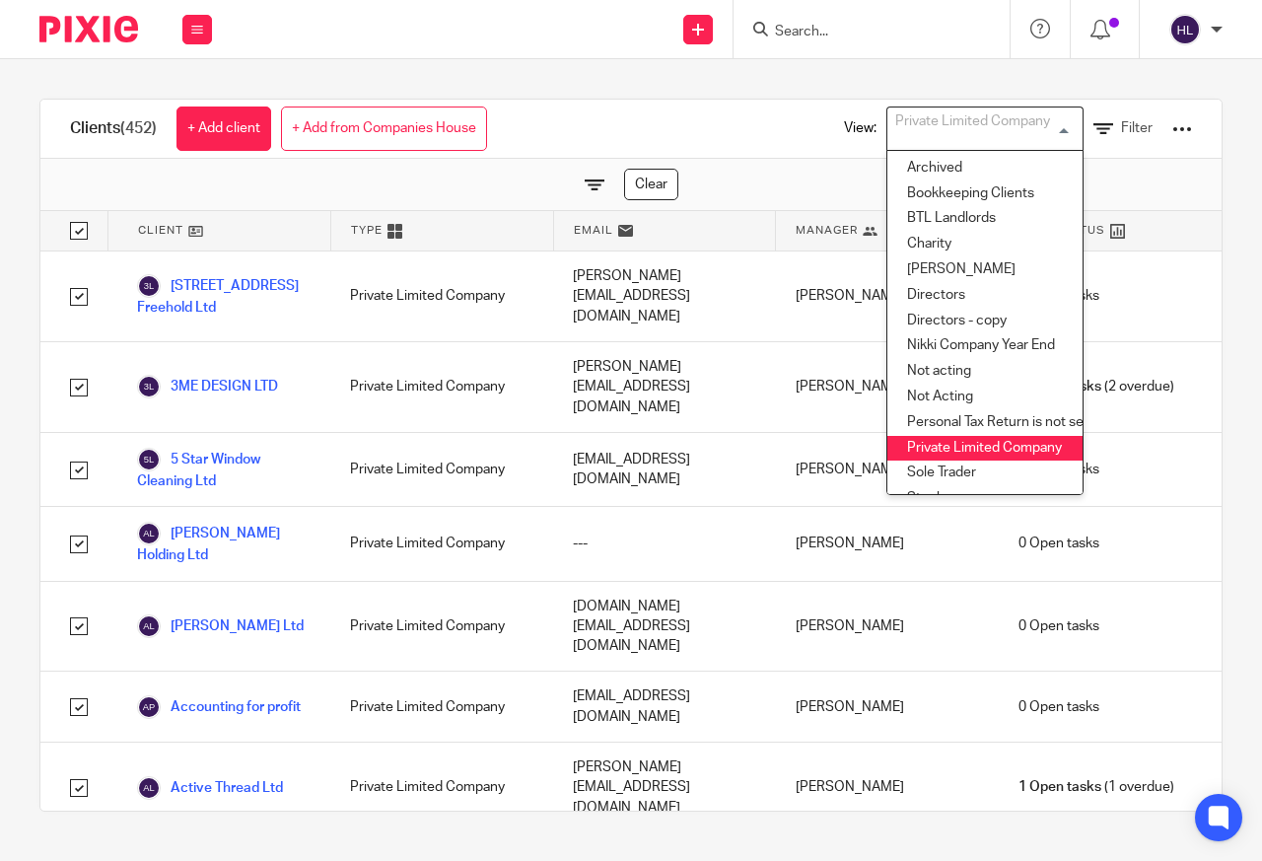
checkbox input "true"
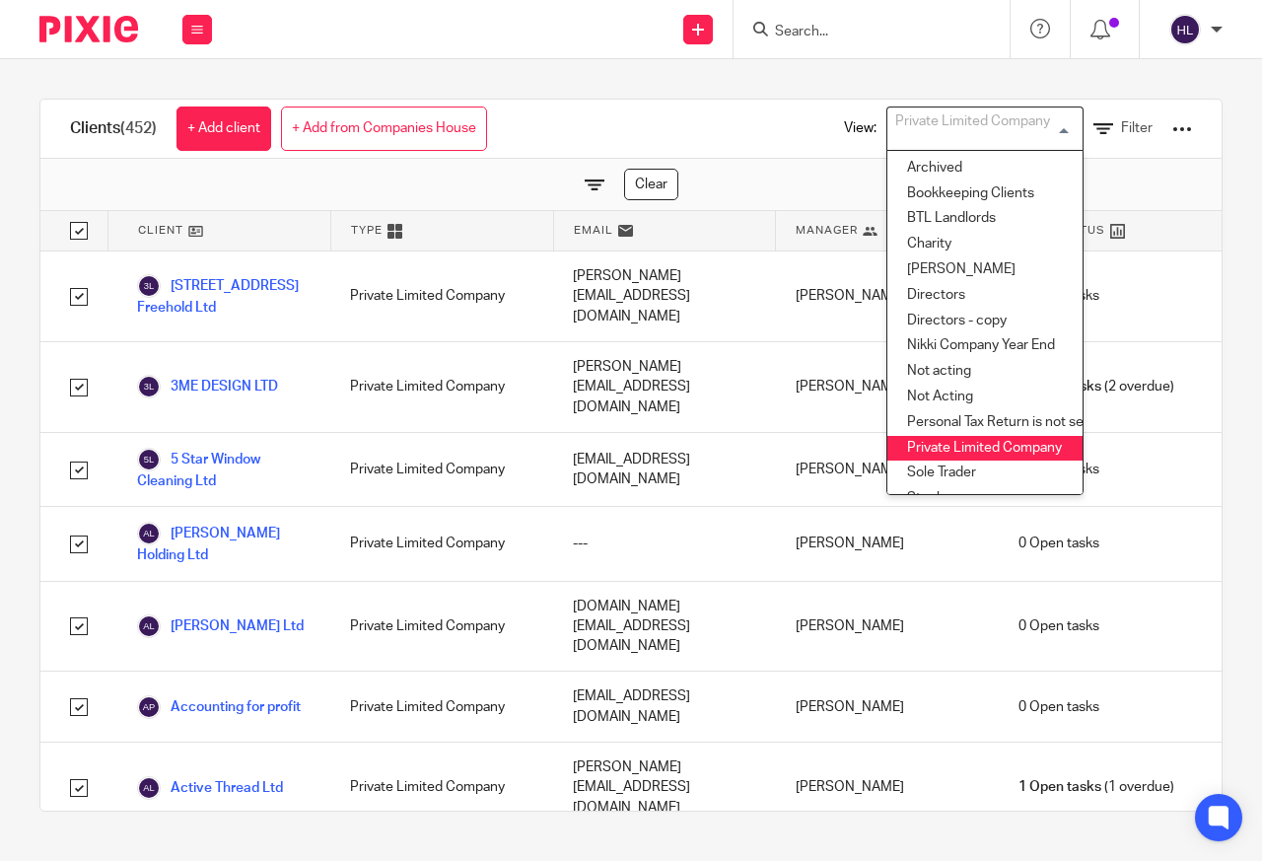
checkbox input "true"
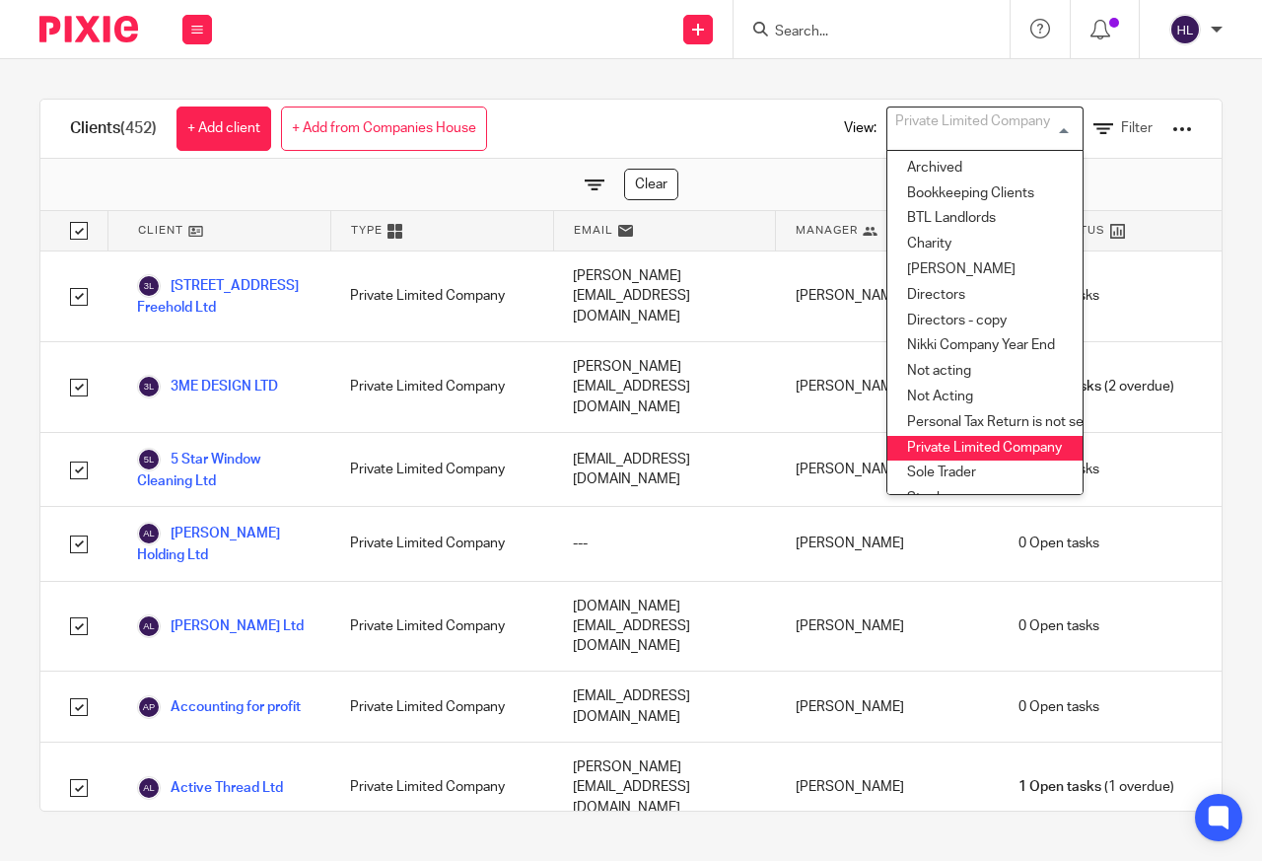
checkbox input "true"
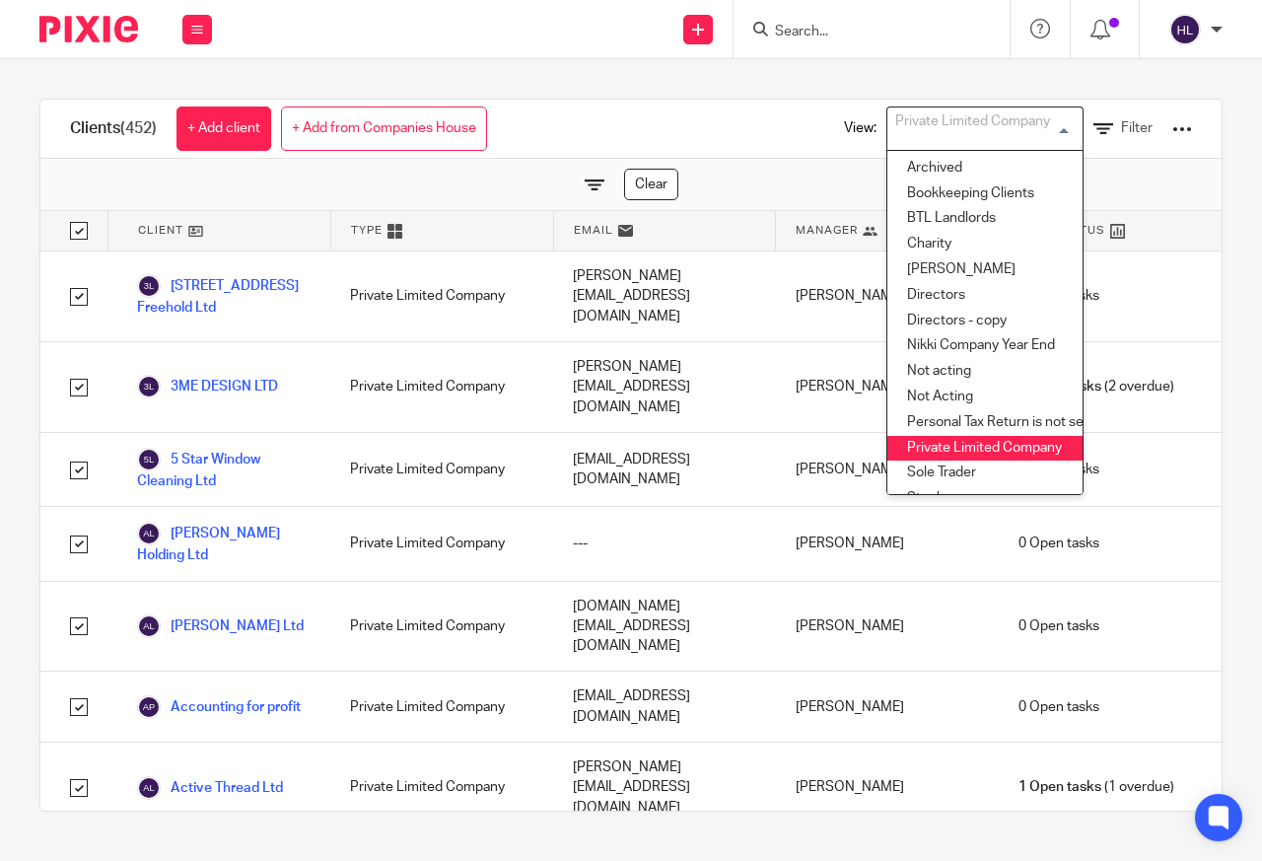
checkbox input "true"
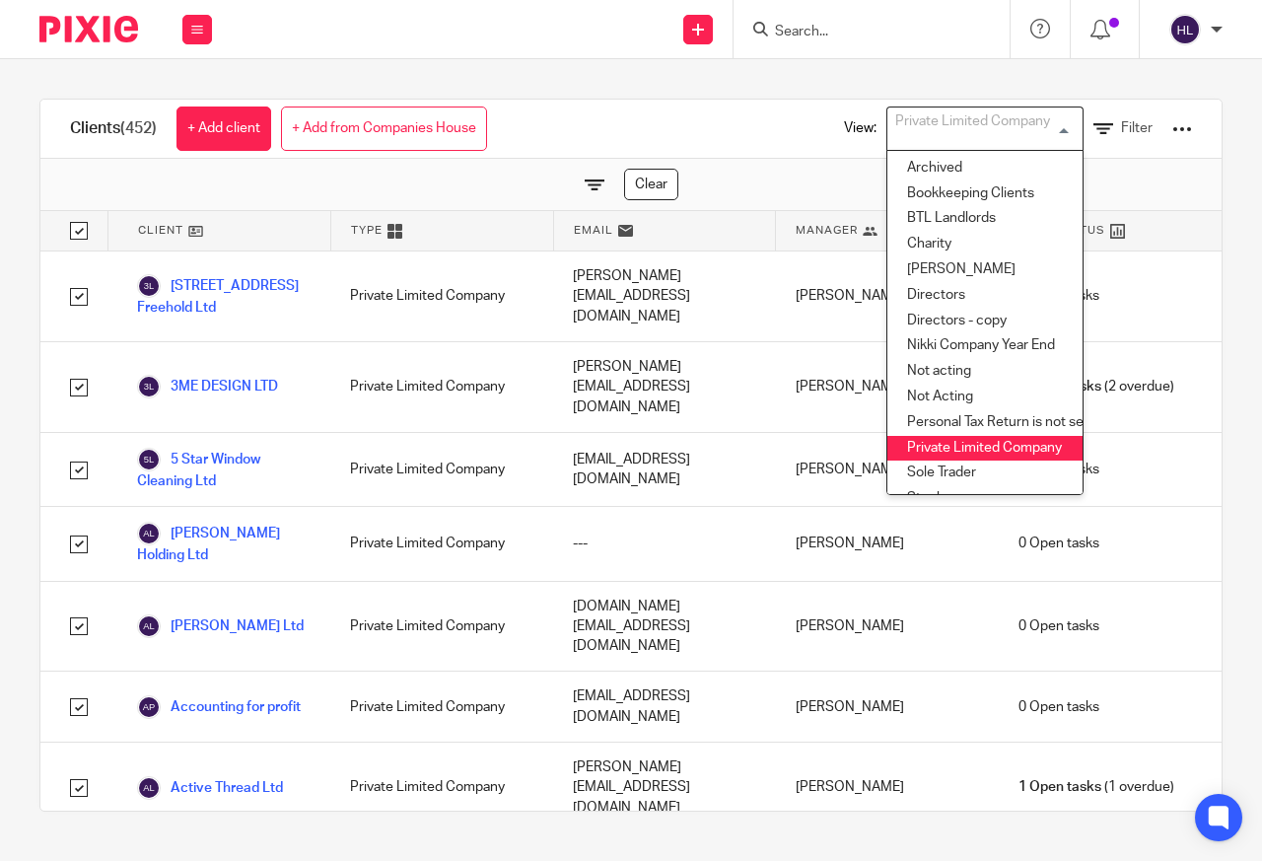
checkbox input "true"
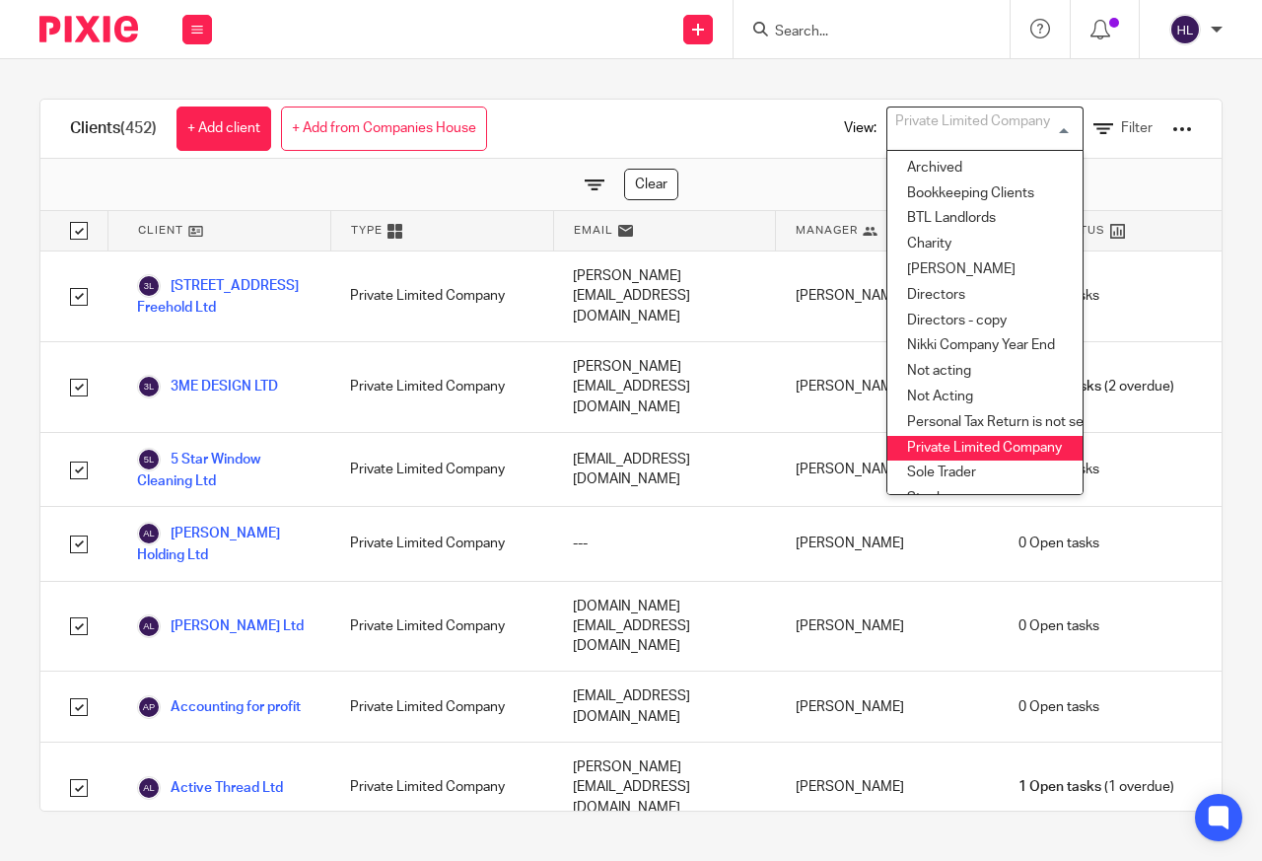
checkbox input "true"
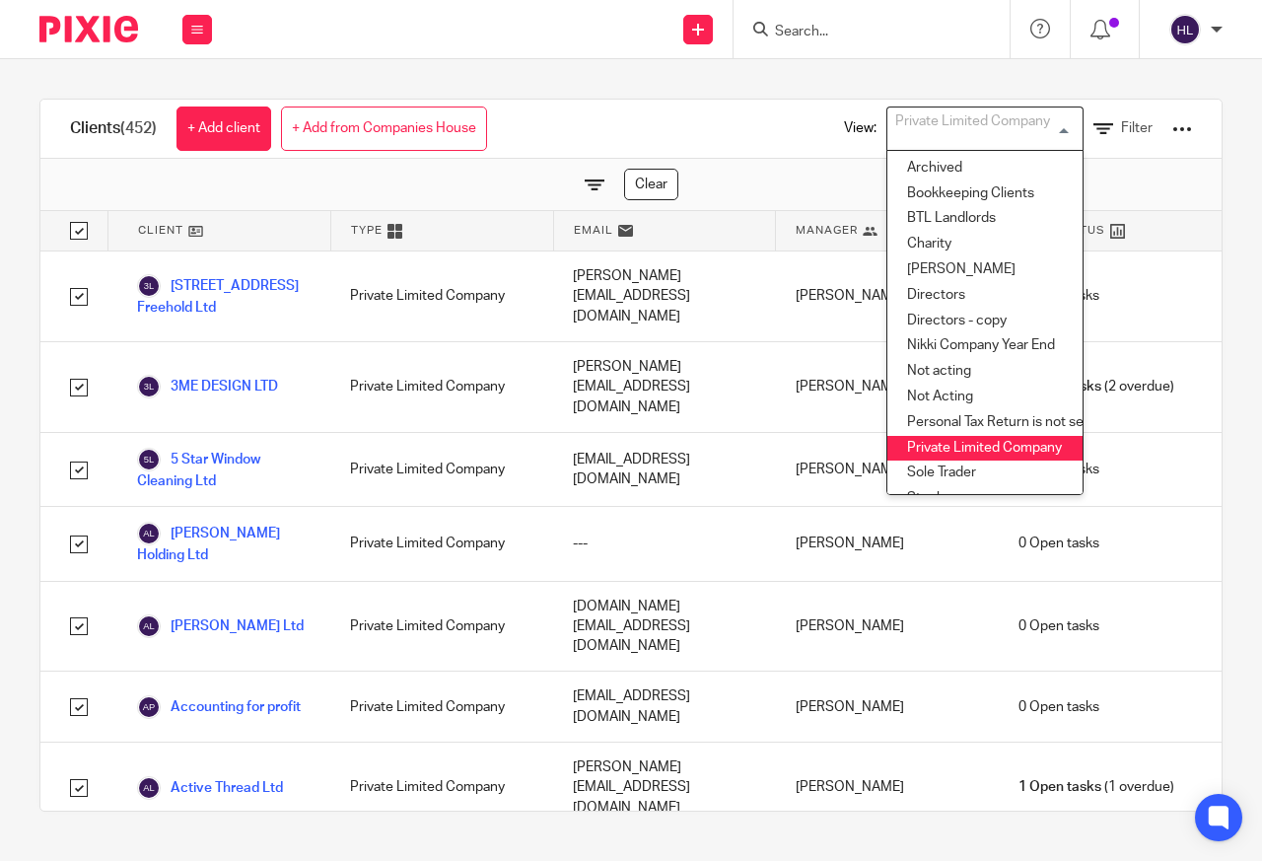
checkbox input "true"
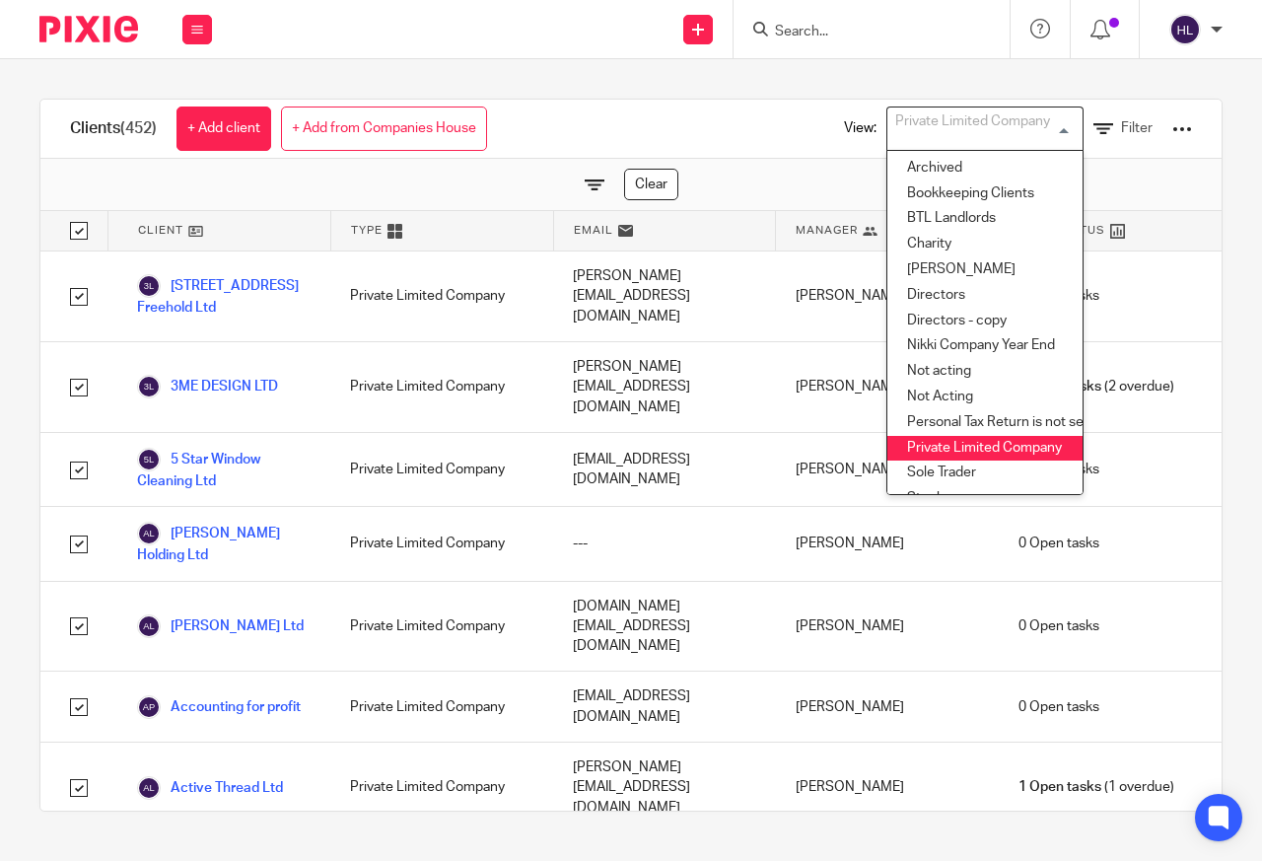
checkbox input "true"
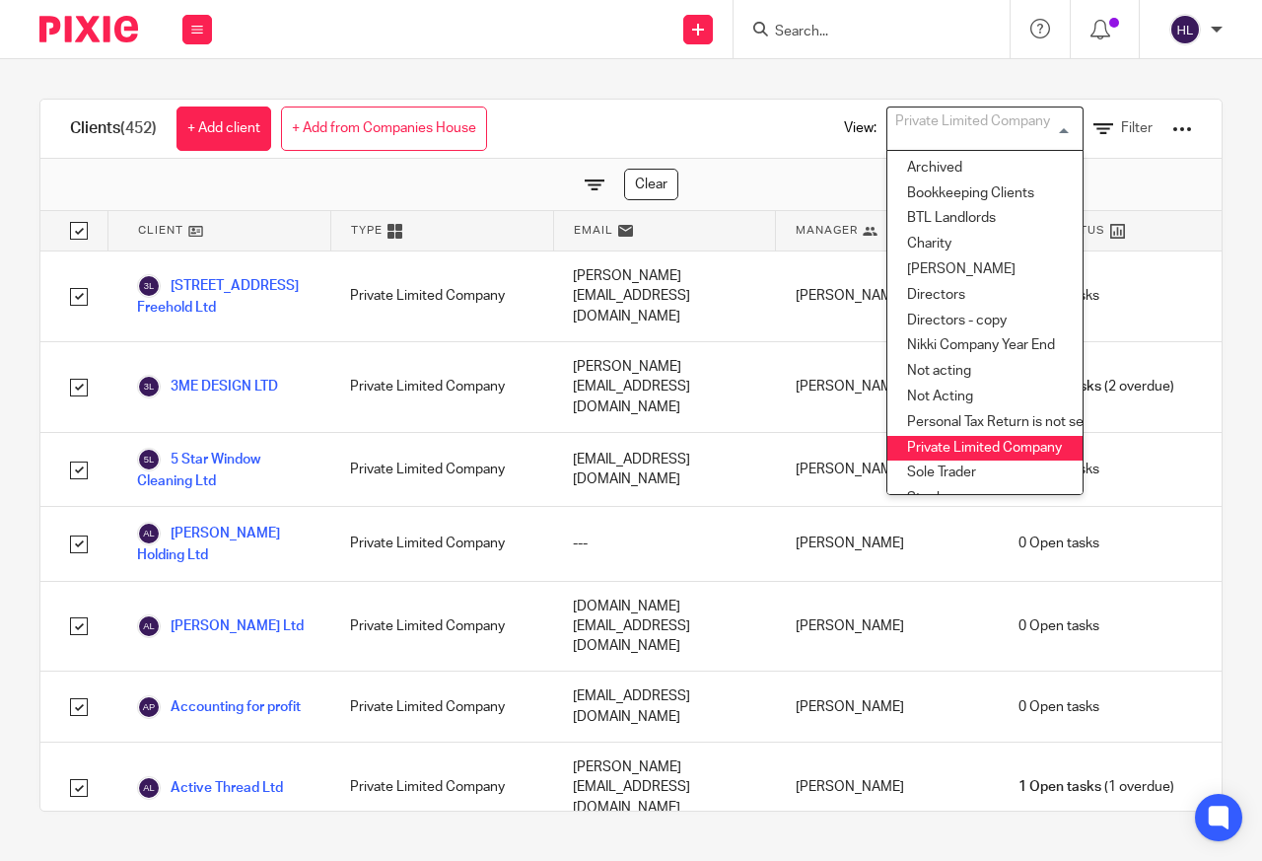
checkbox input "true"
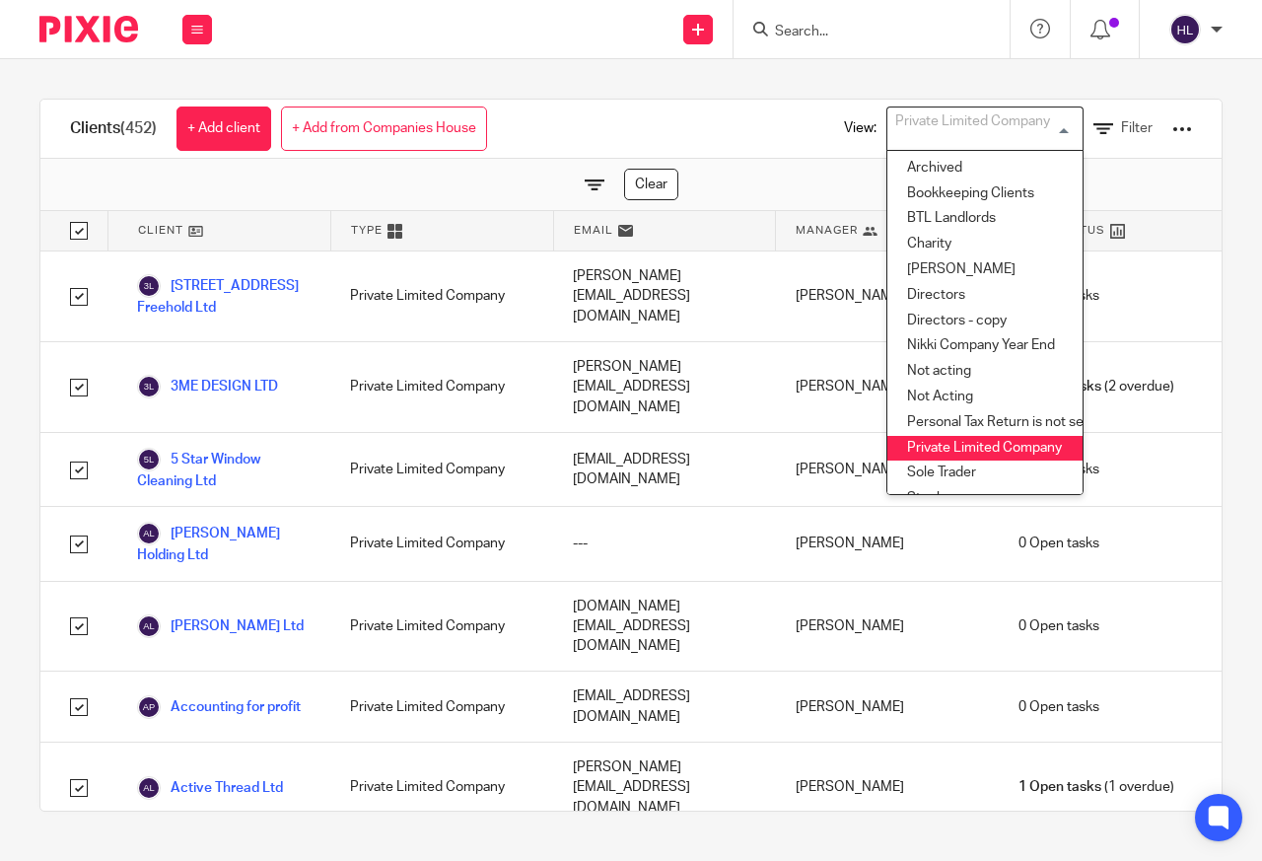
checkbox input "true"
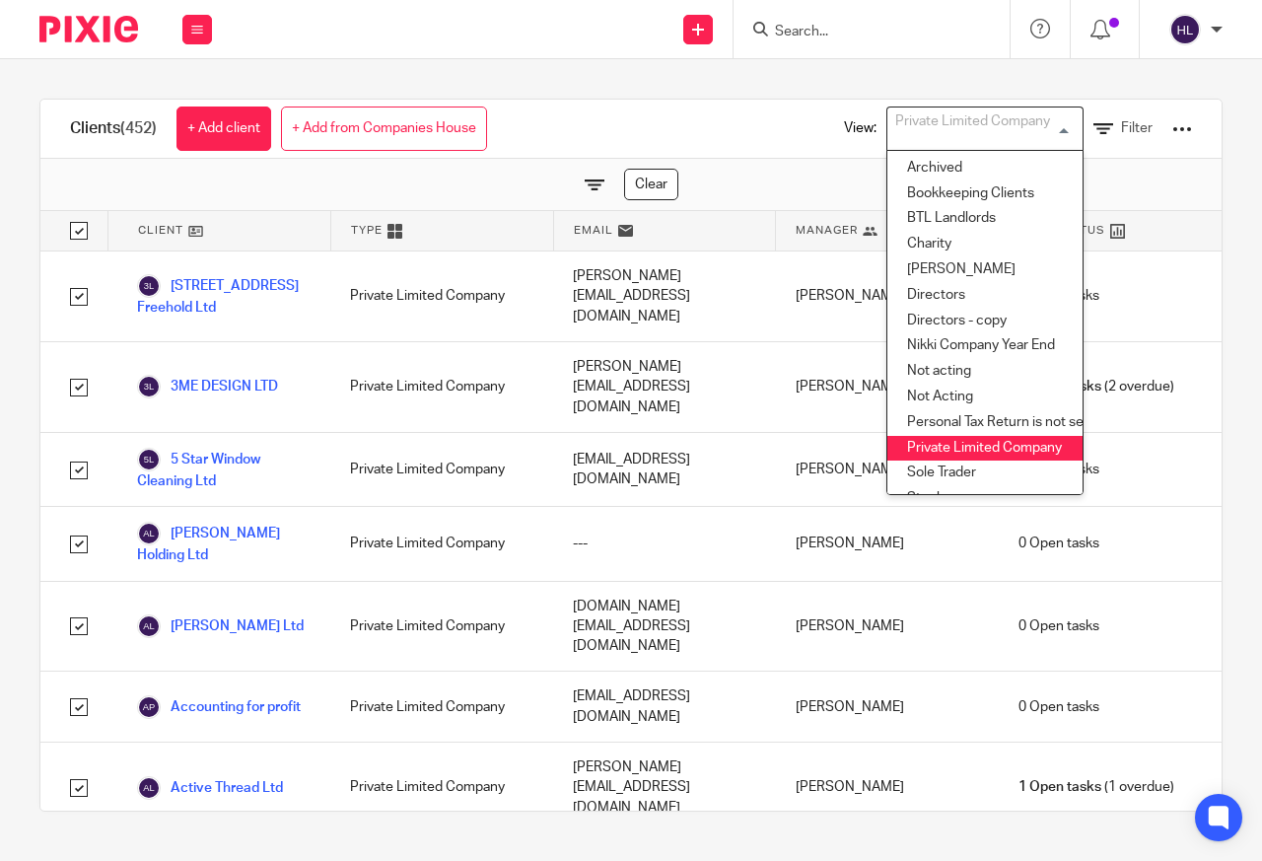
checkbox input "true"
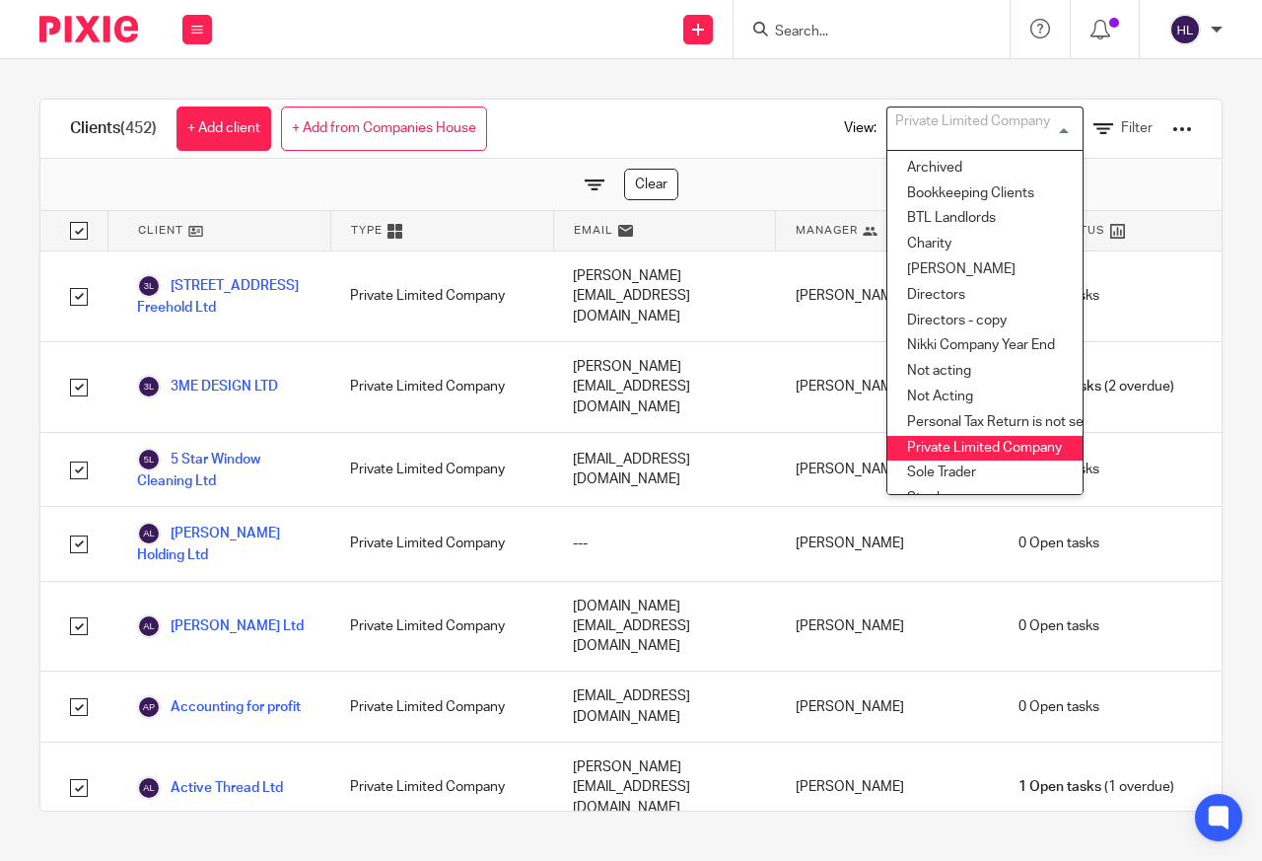
checkbox input "true"
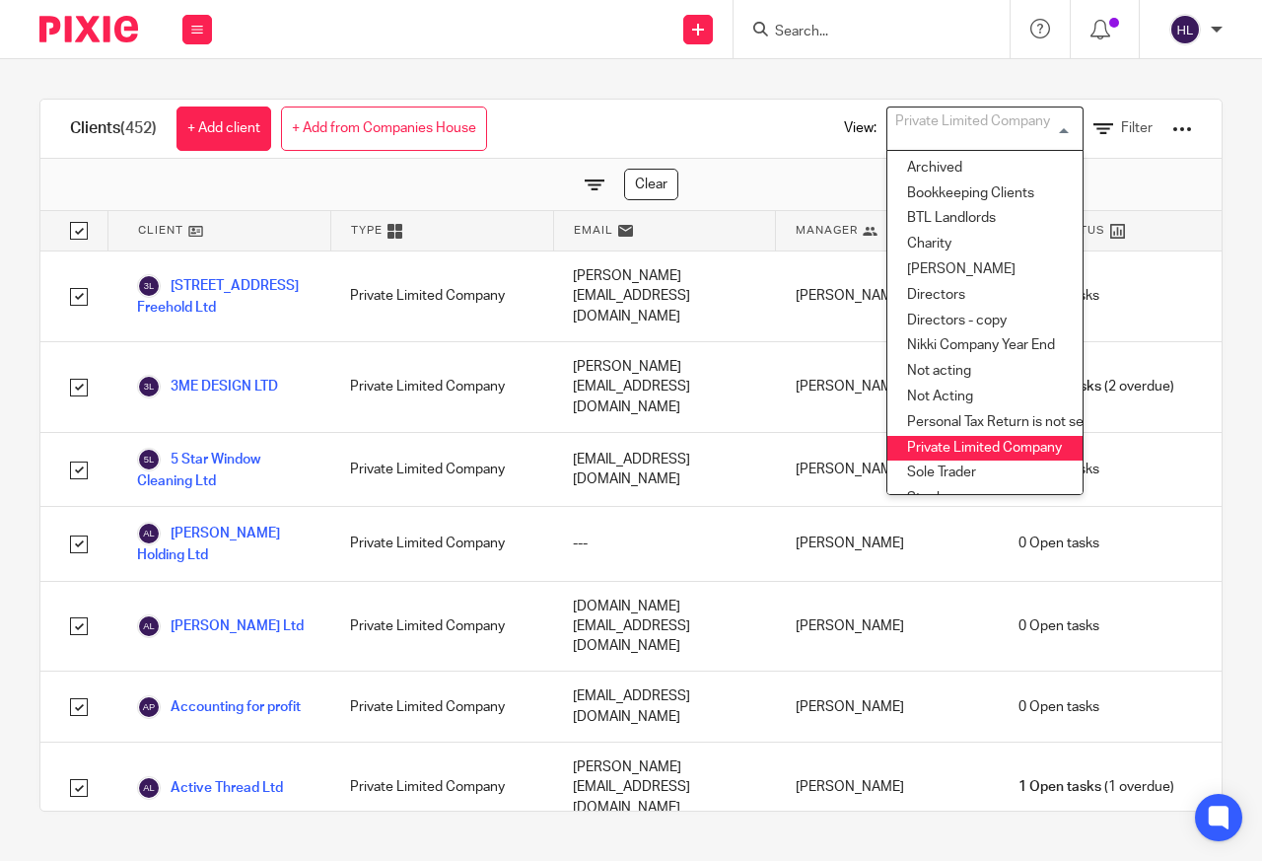
checkbox input "true"
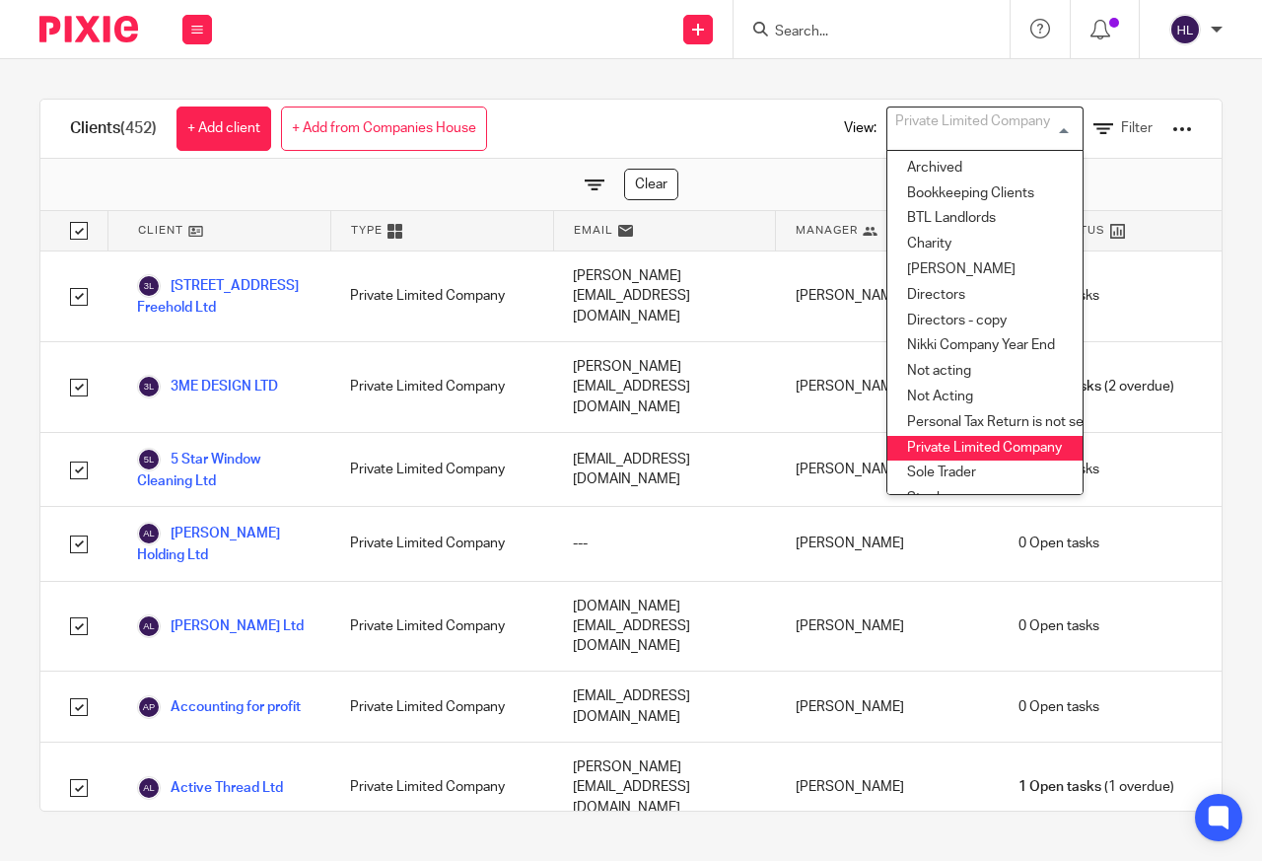
checkbox input "true"
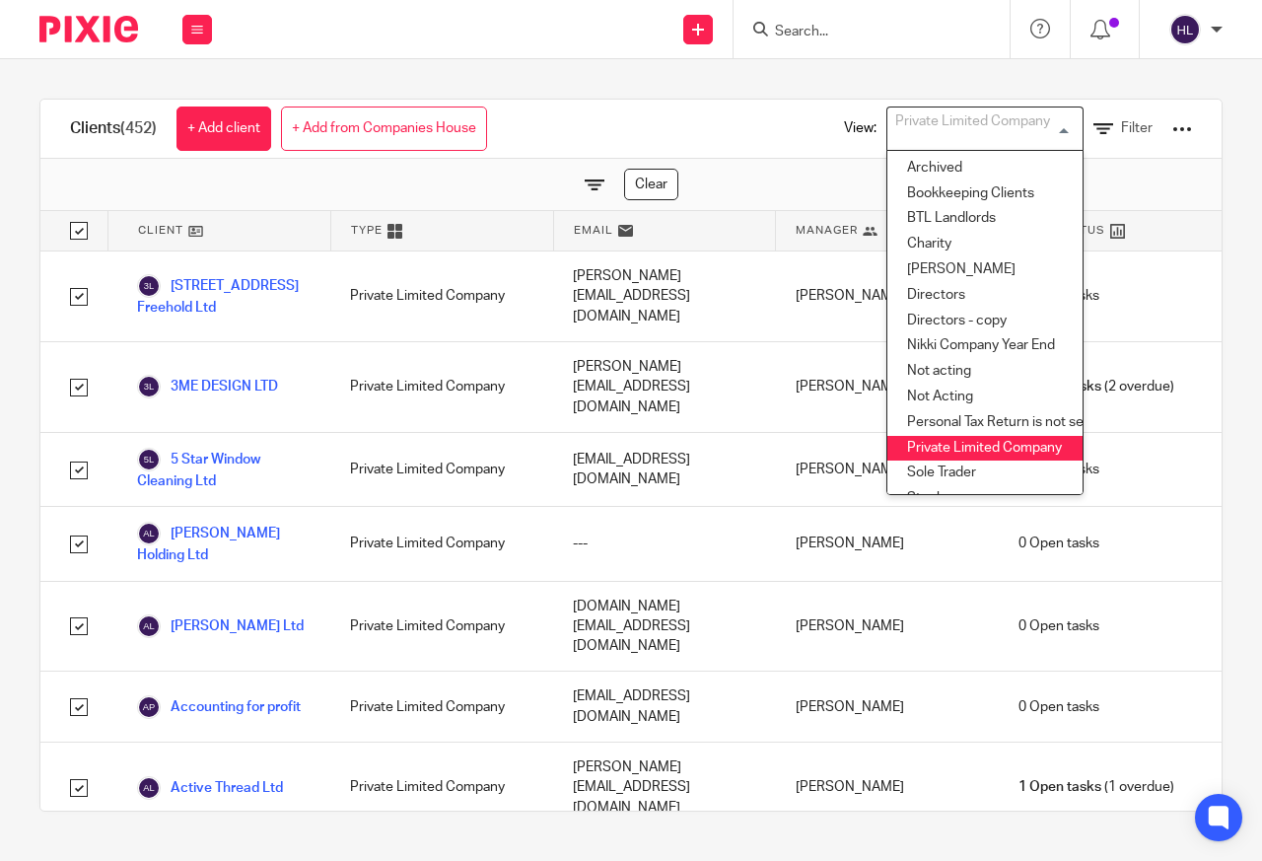
checkbox input "true"
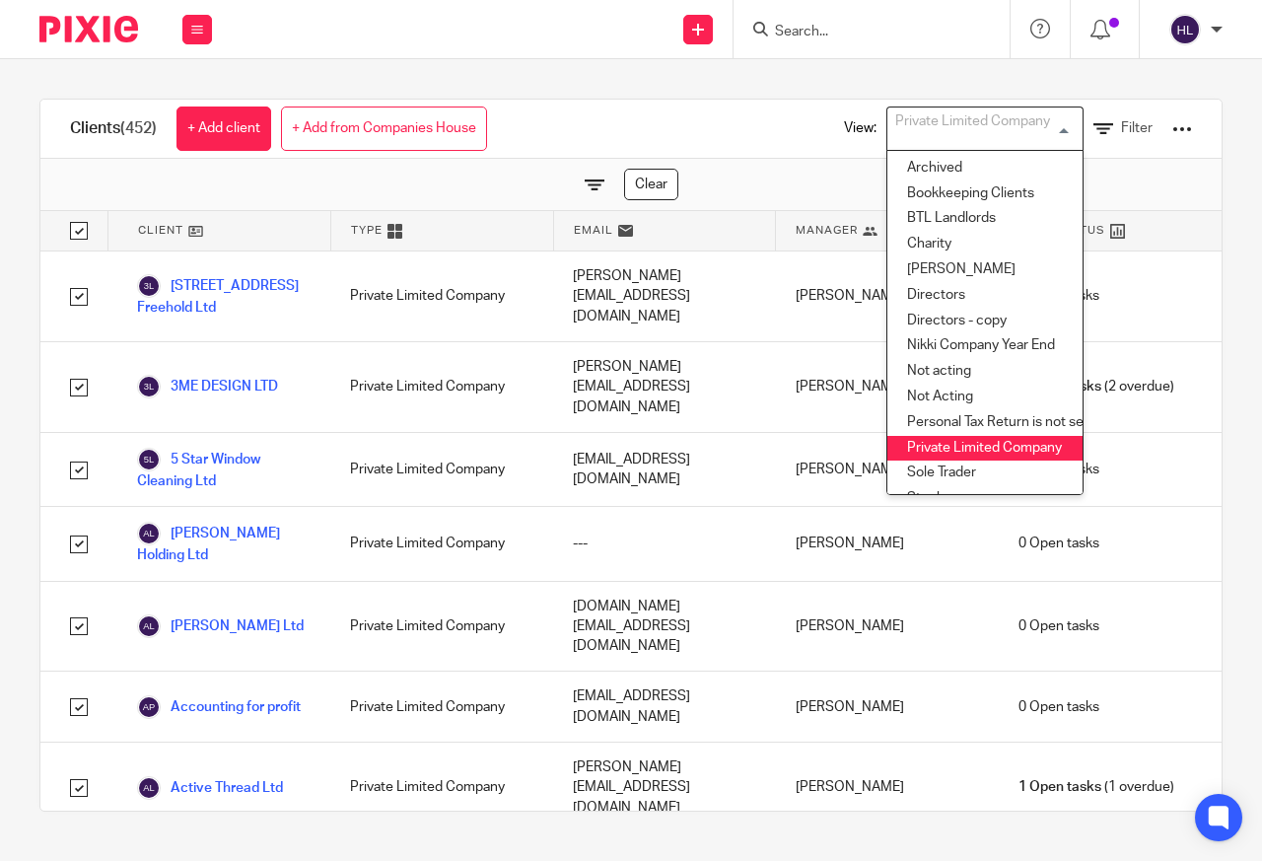
checkbox input "true"
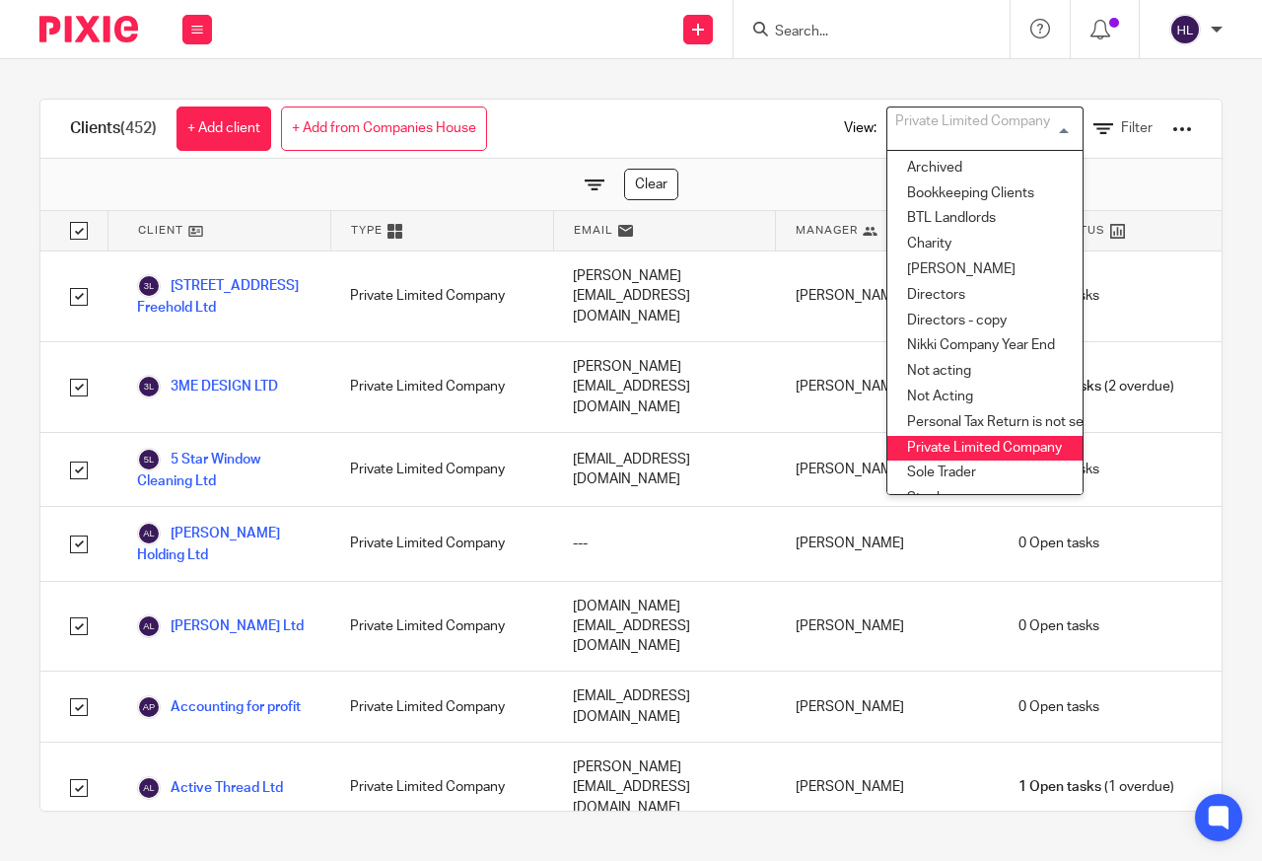
checkbox input "true"
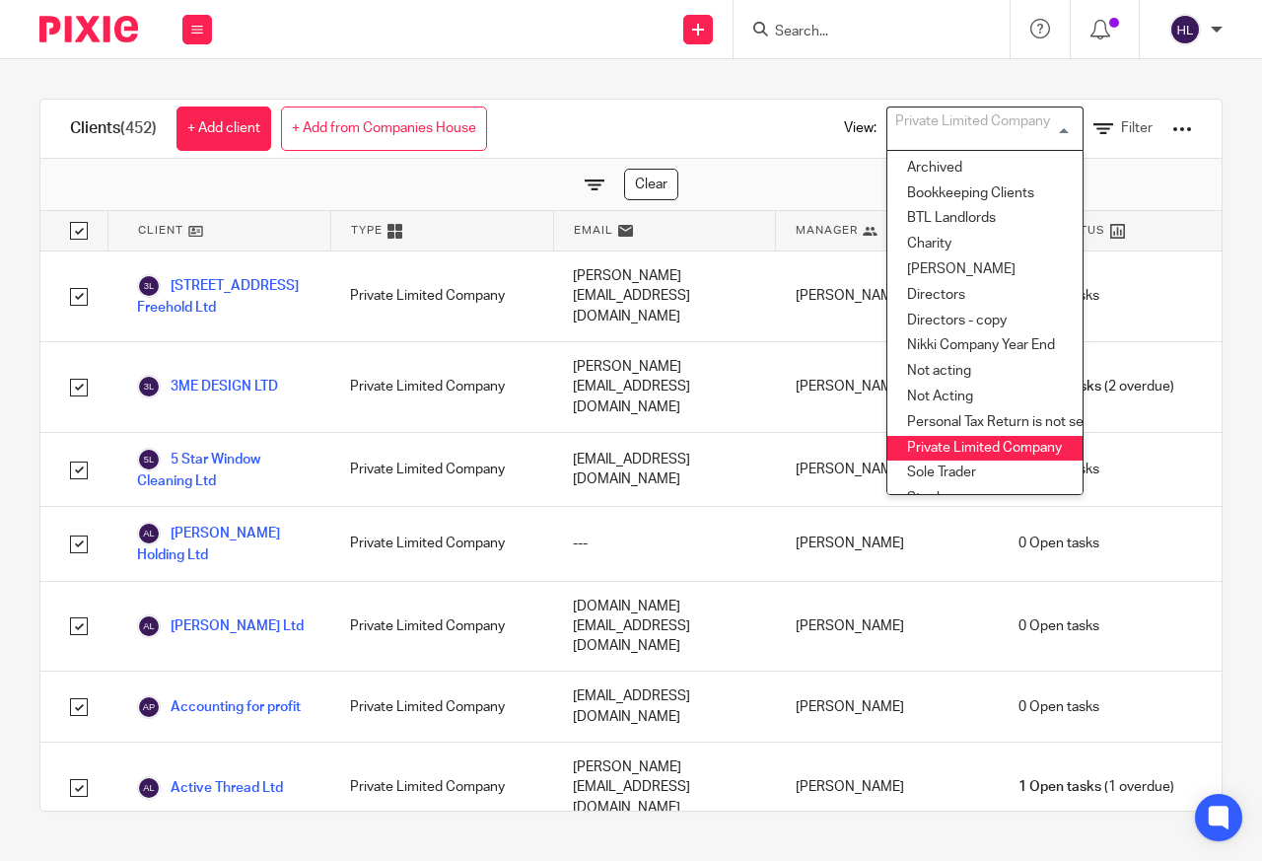
checkbox input "true"
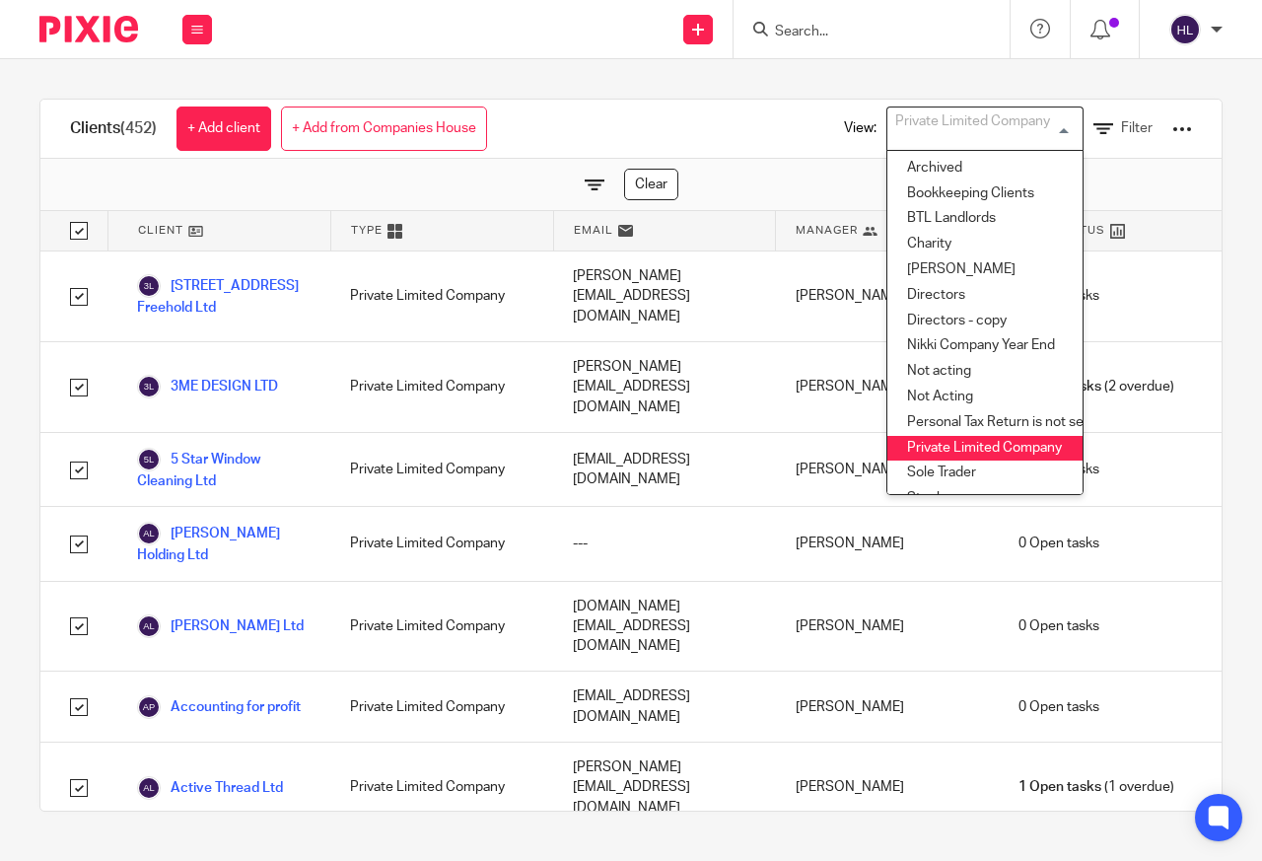
checkbox input "true"
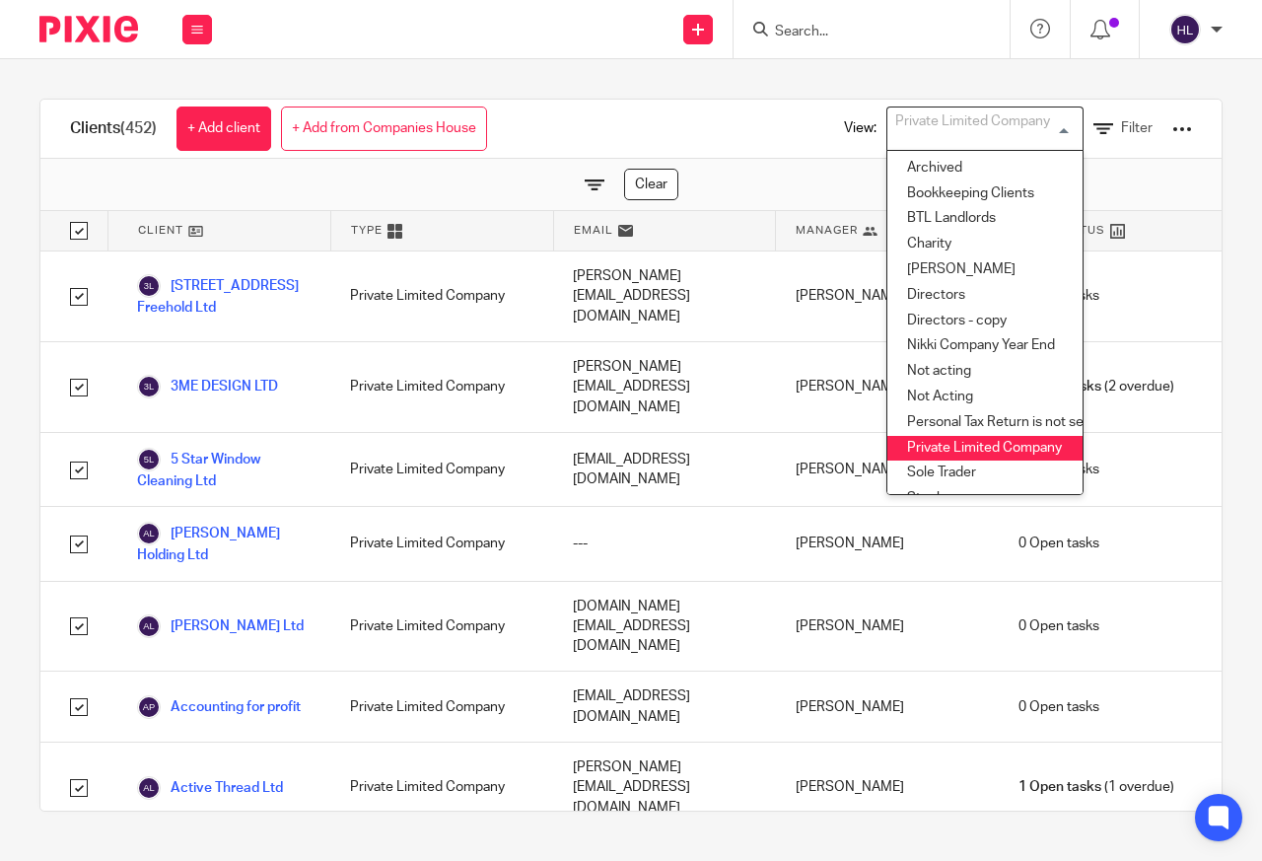
checkbox input "true"
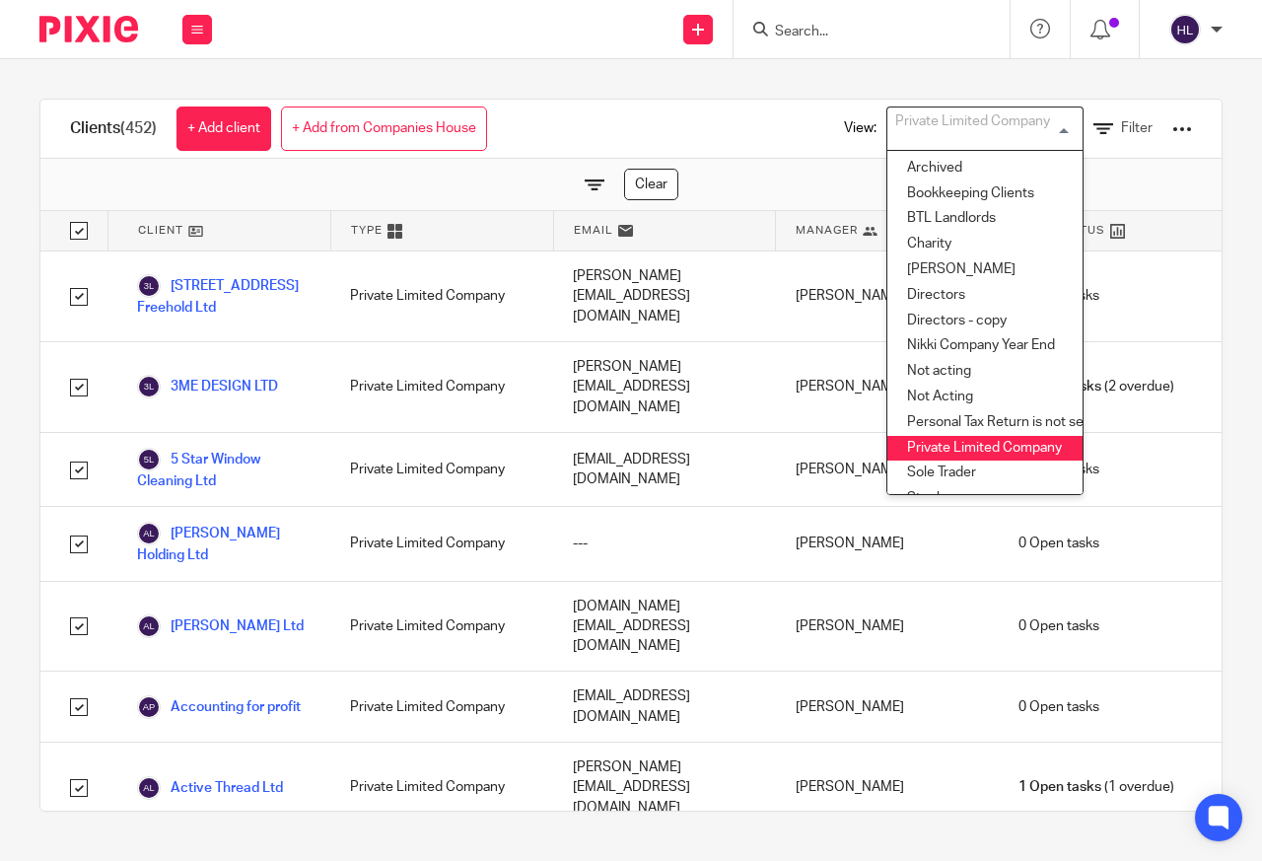
checkbox input "true"
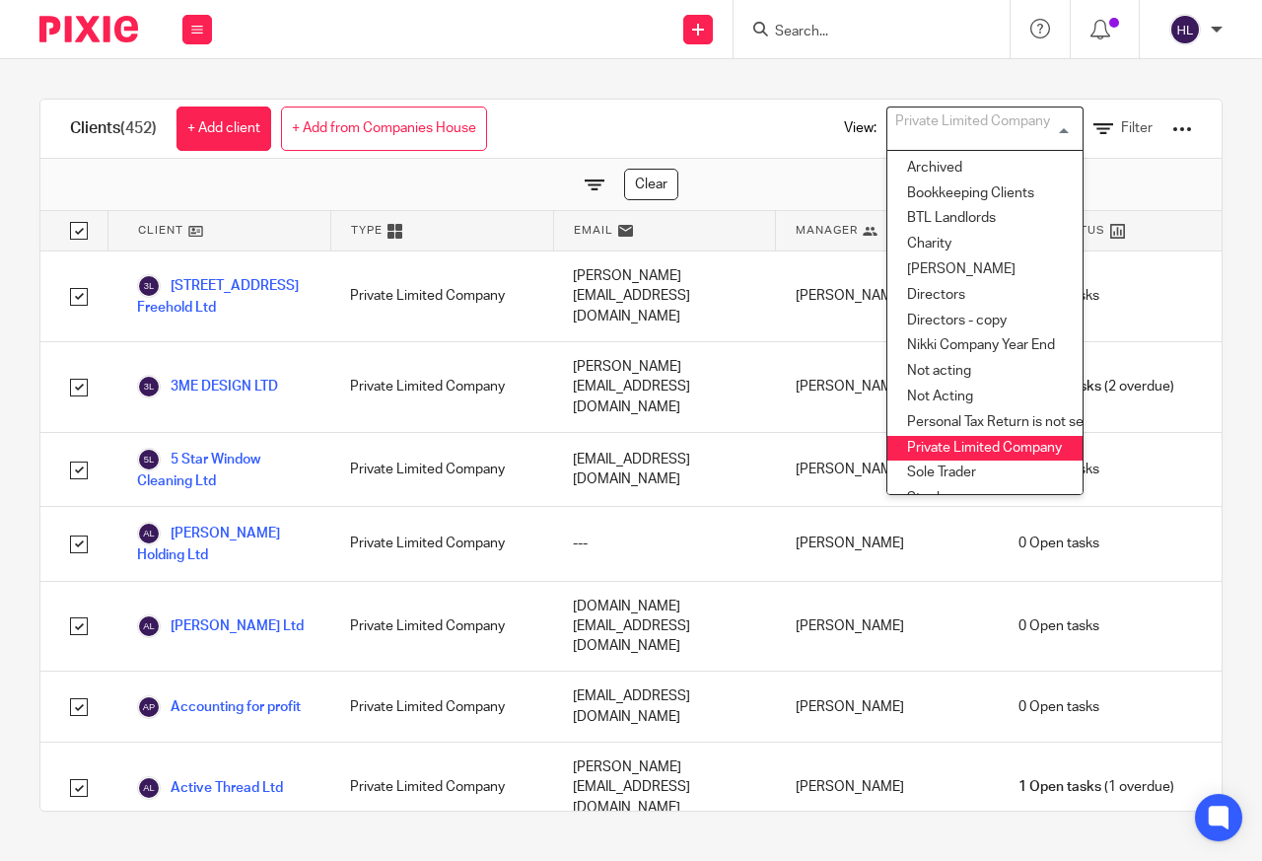
checkbox input "true"
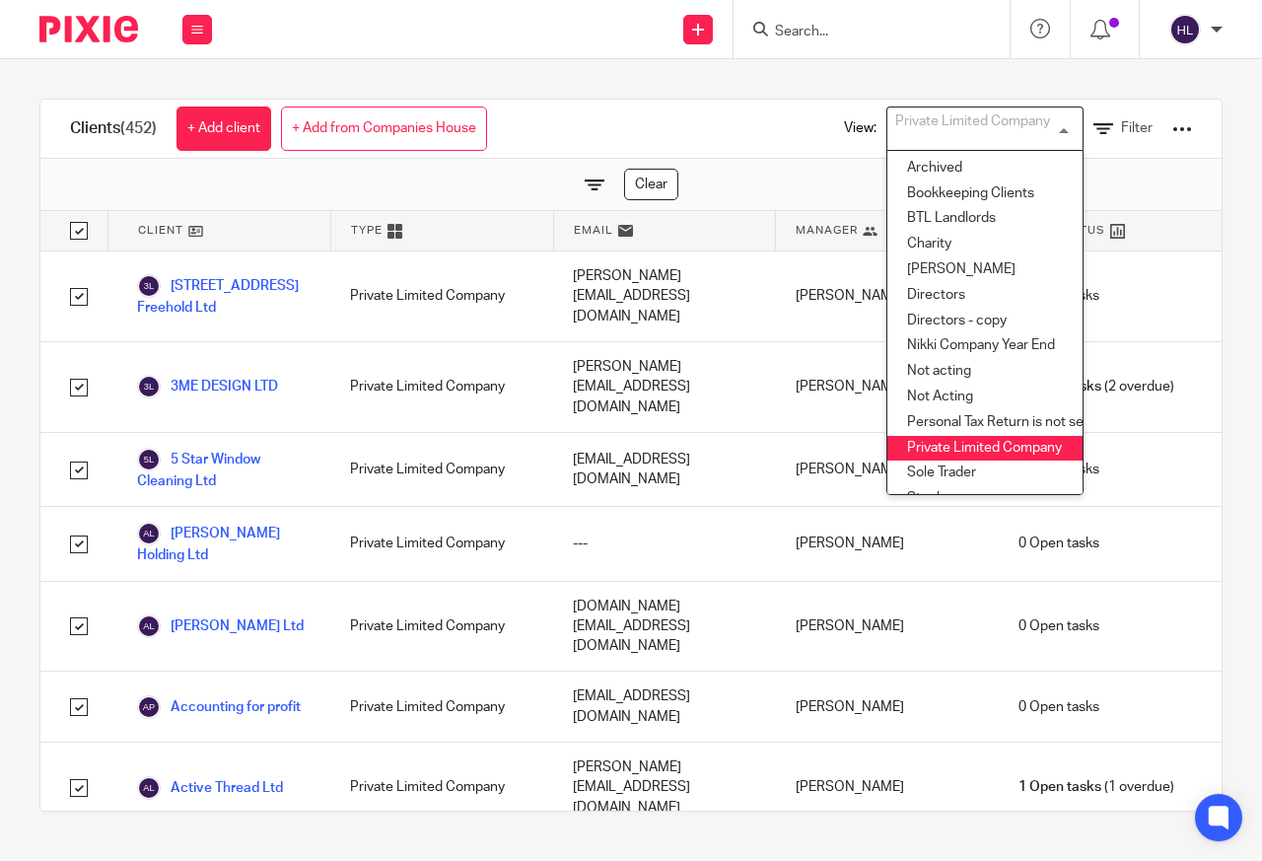
checkbox input "true"
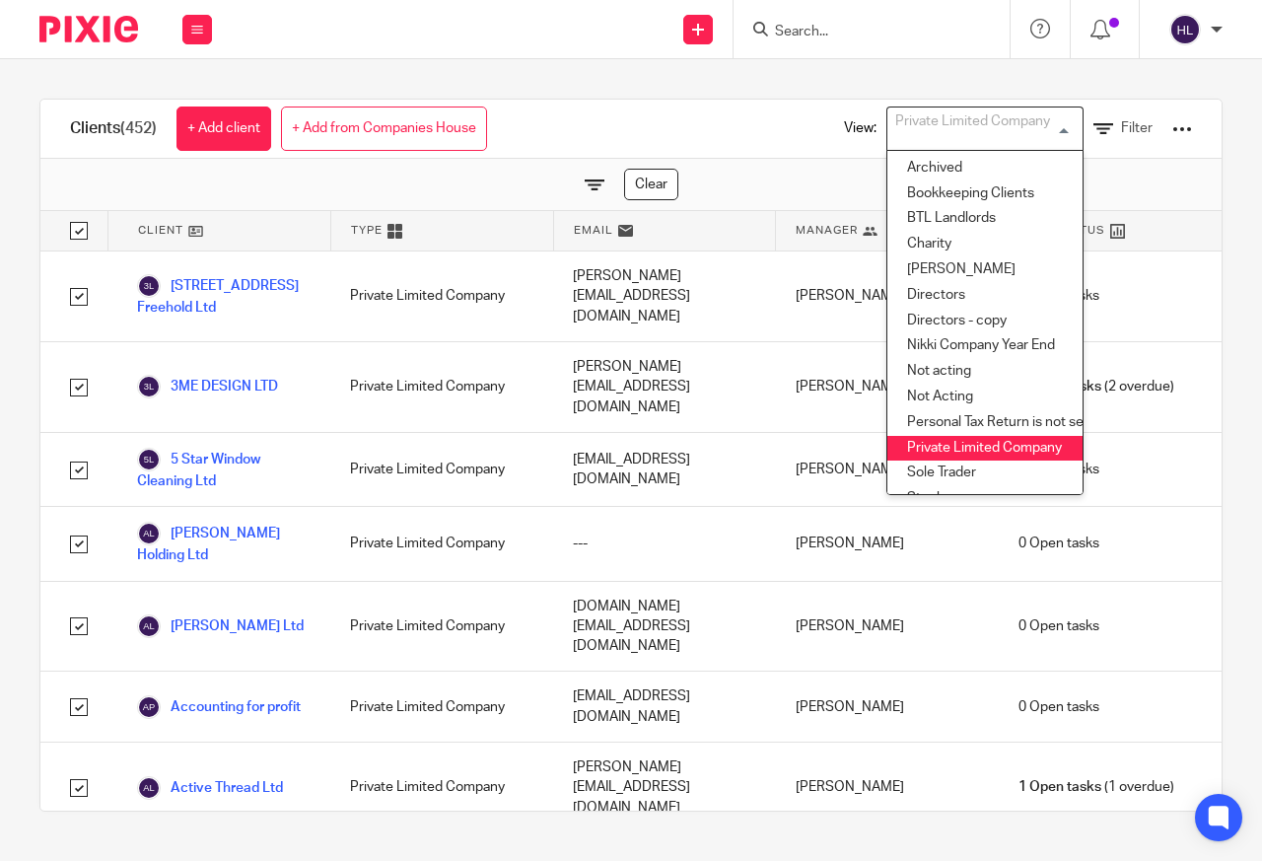
checkbox input "true"
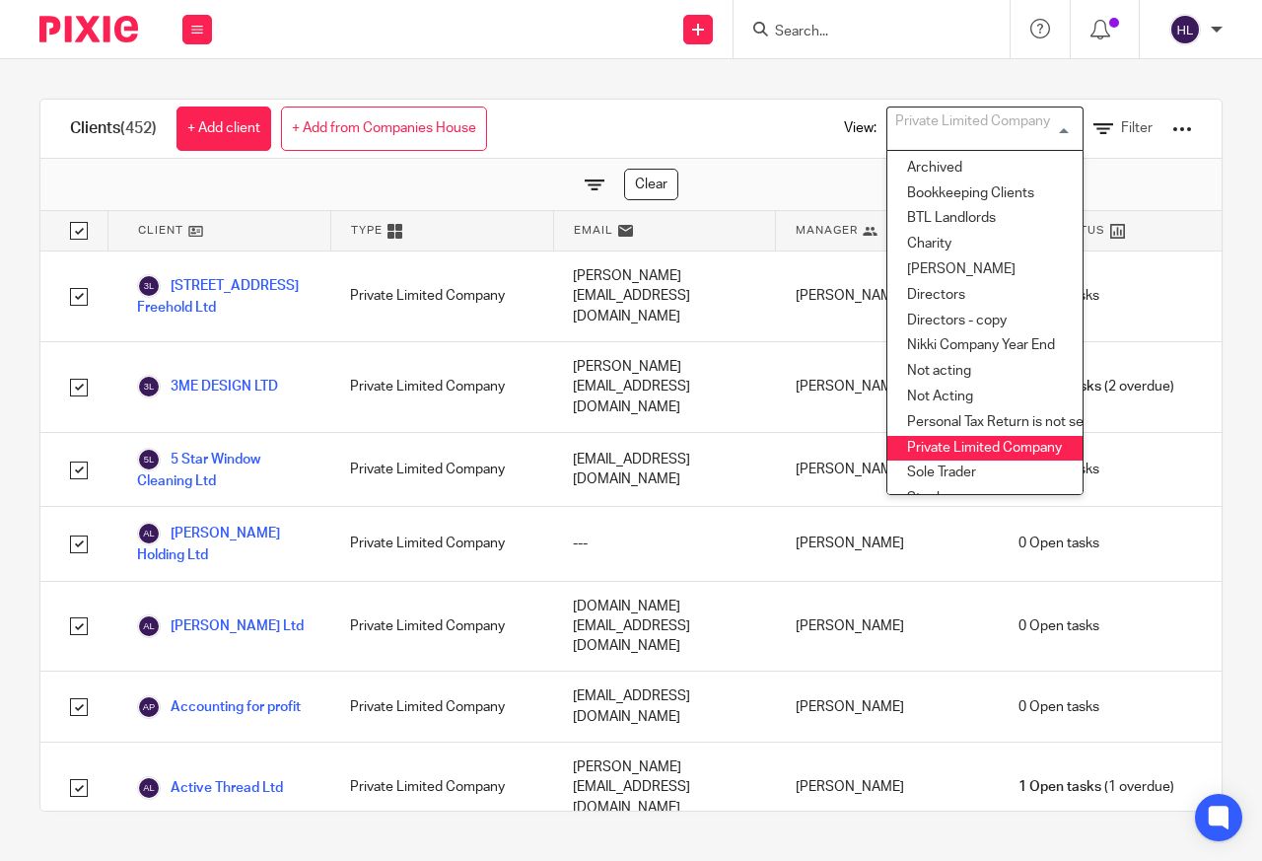
checkbox input "true"
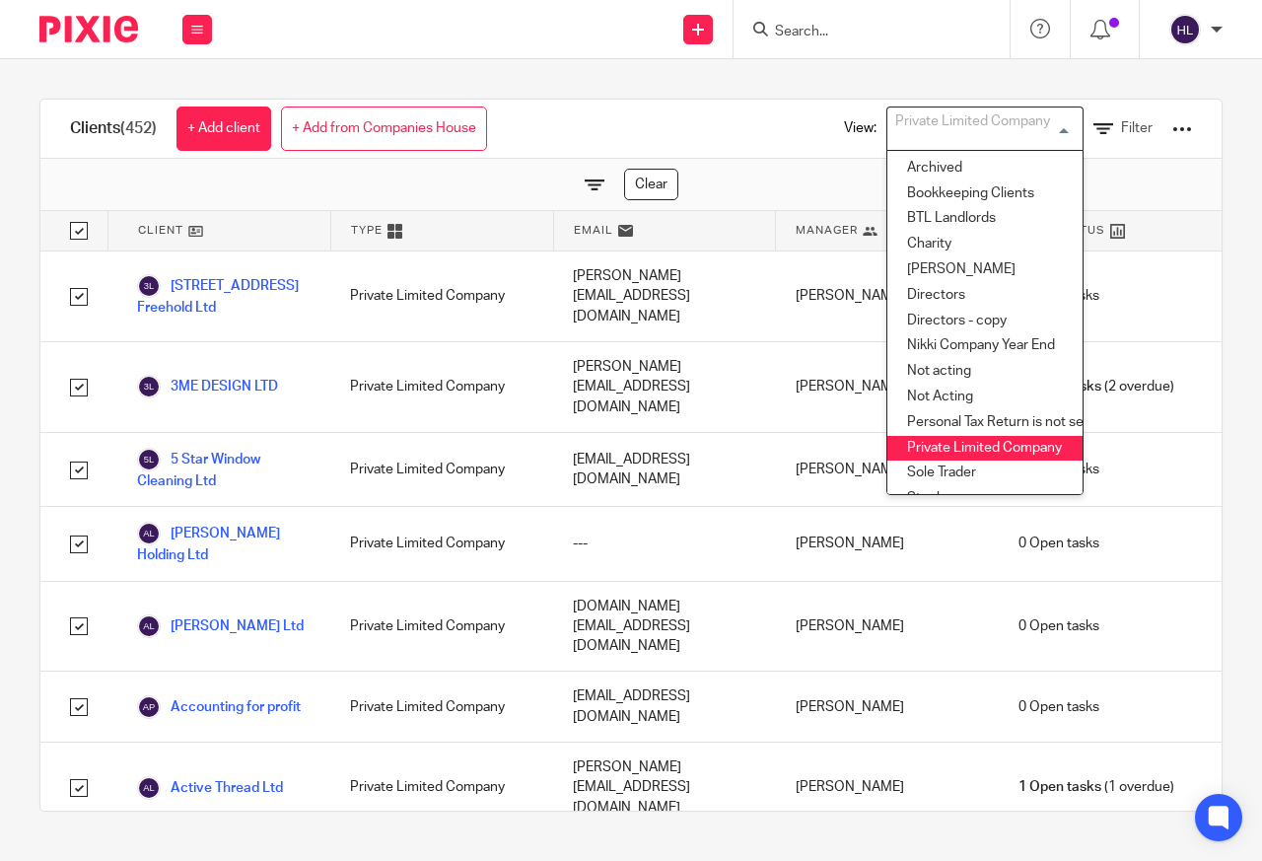
checkbox input "true"
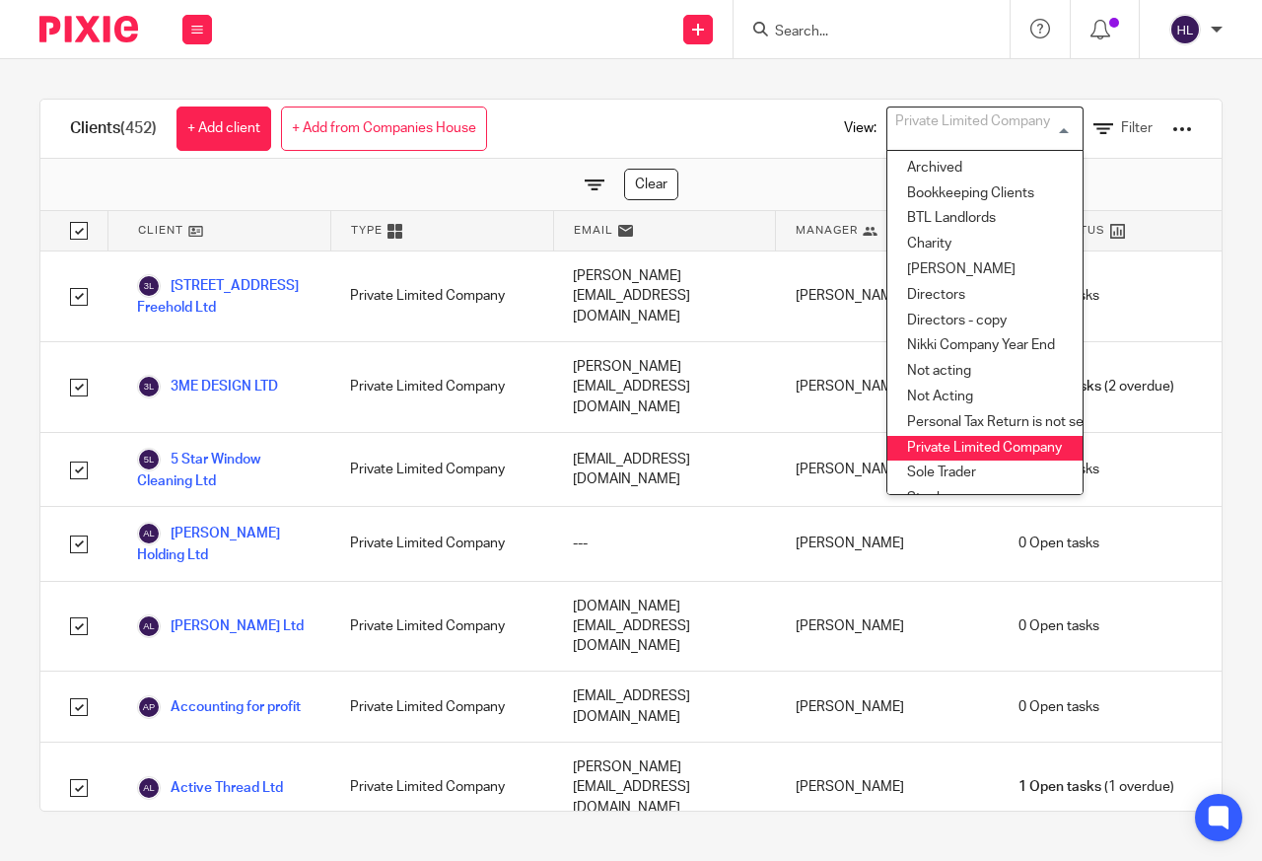
checkbox input "true"
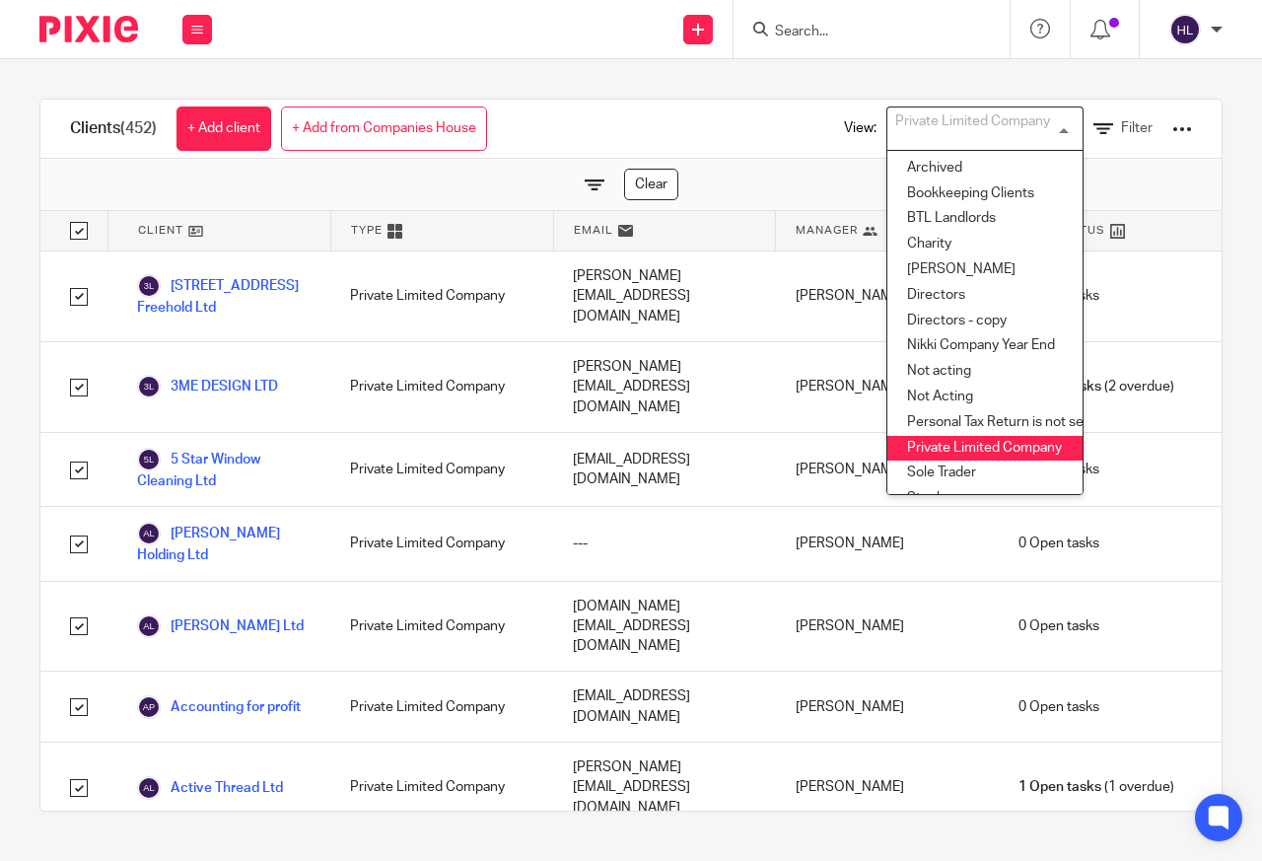
checkbox input "true"
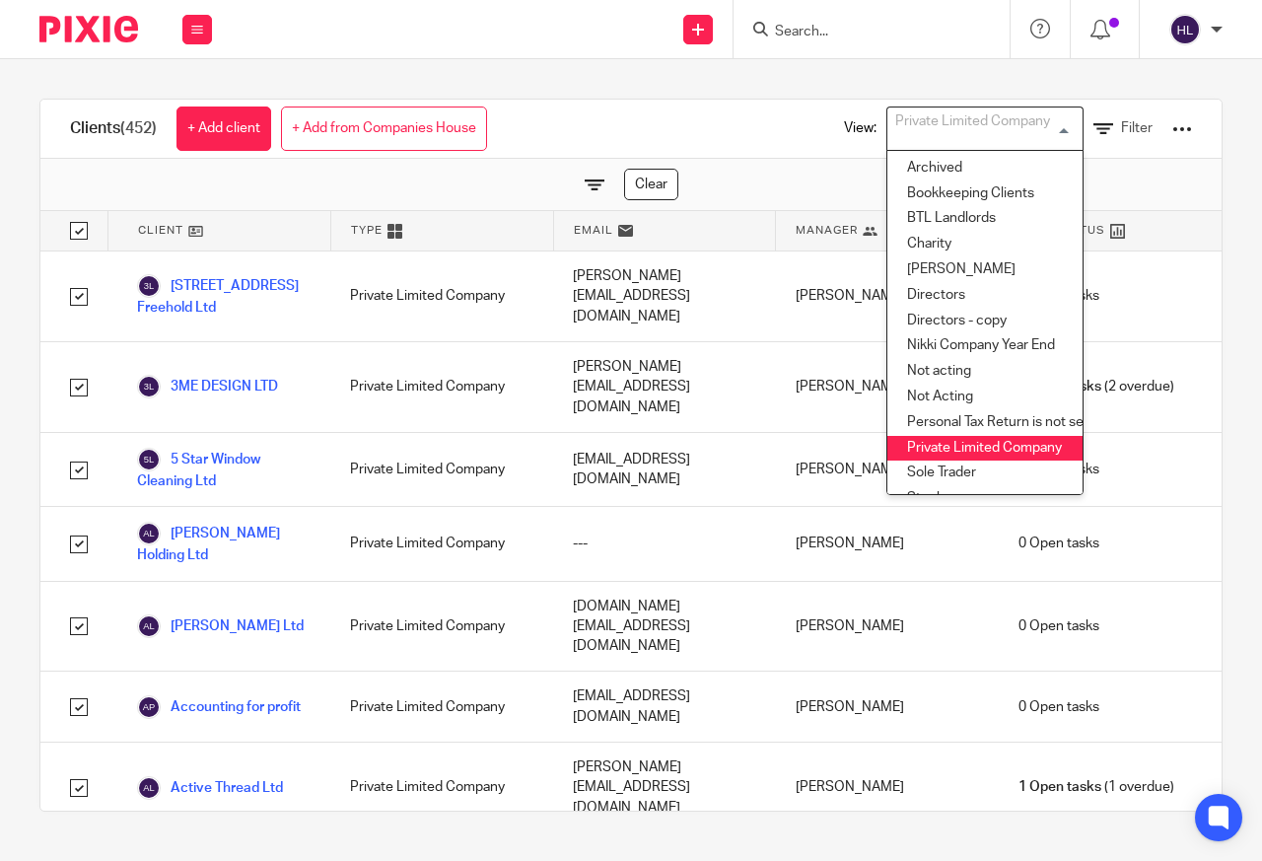
checkbox input "true"
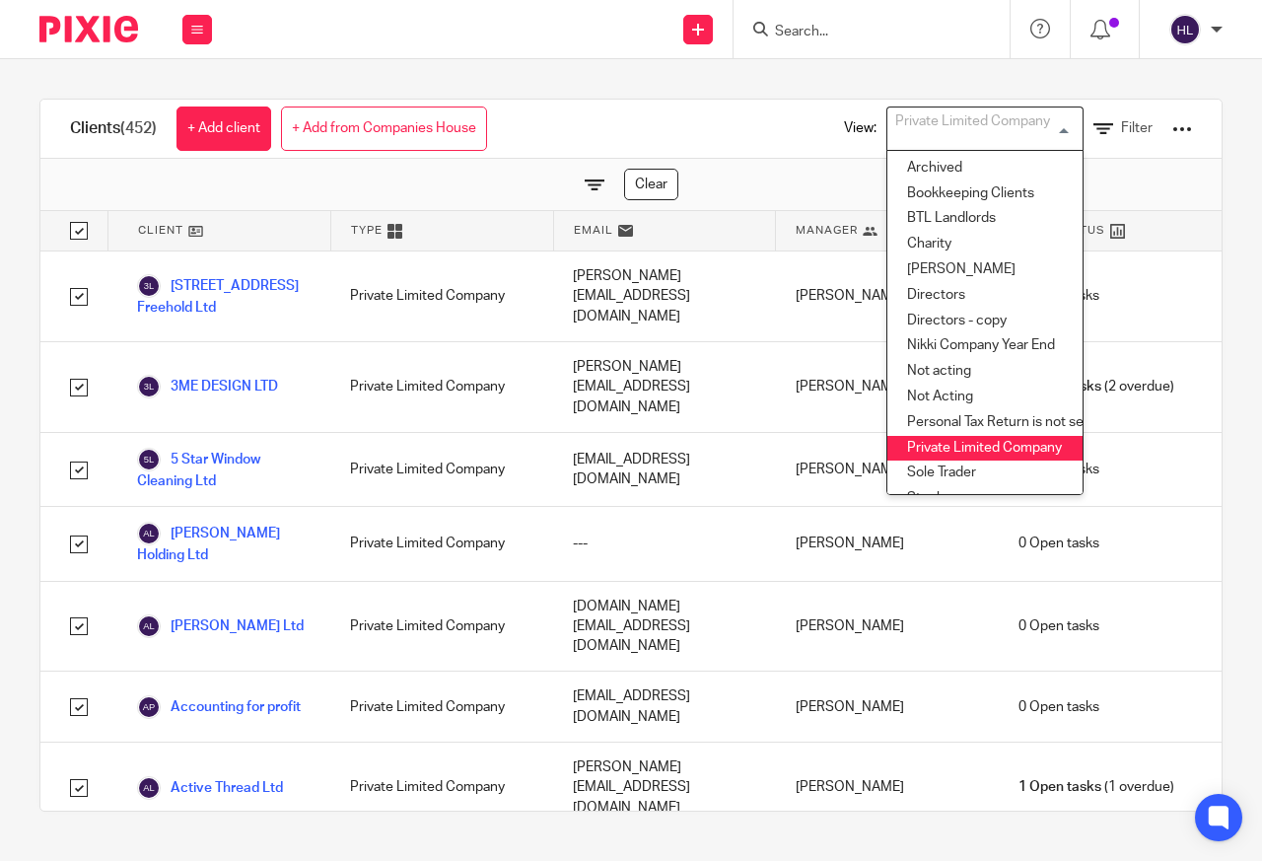
checkbox input "true"
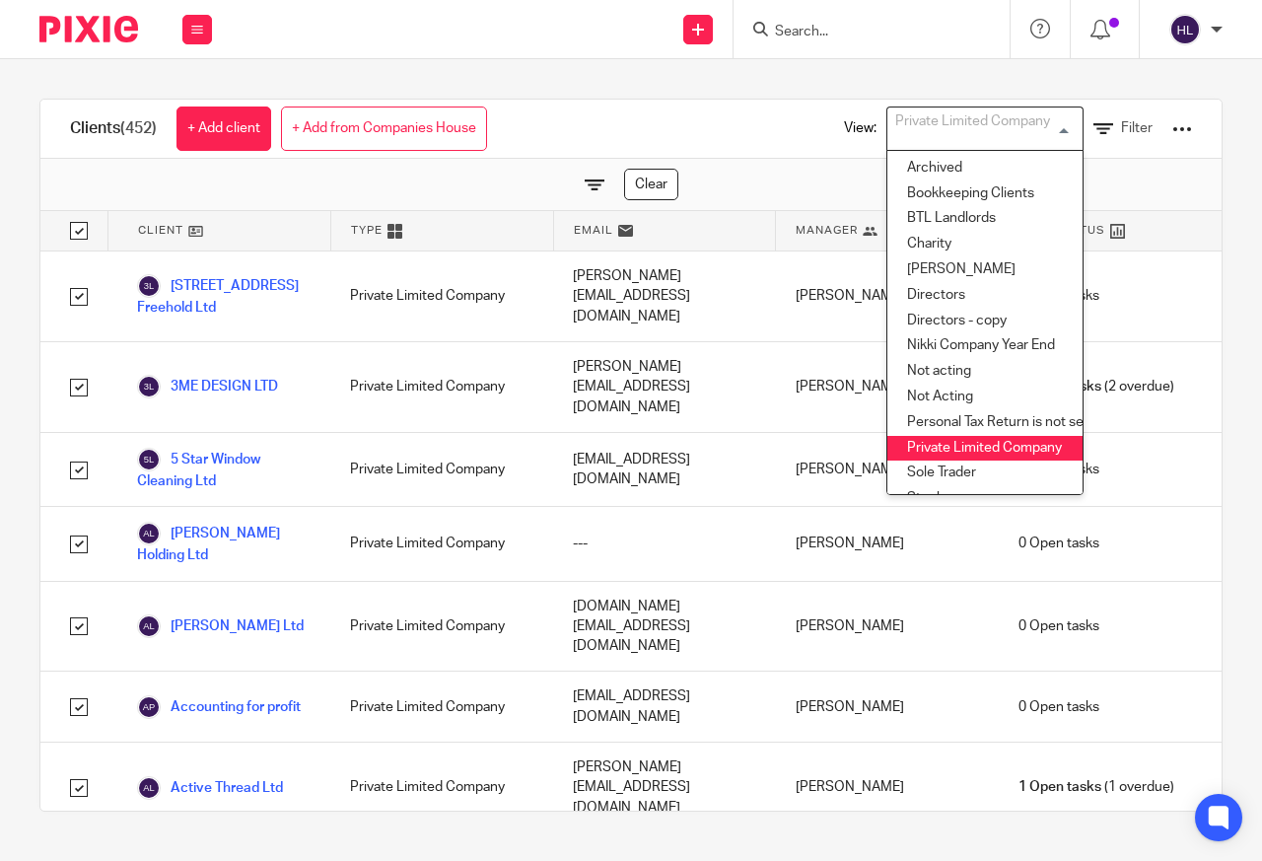
checkbox input "true"
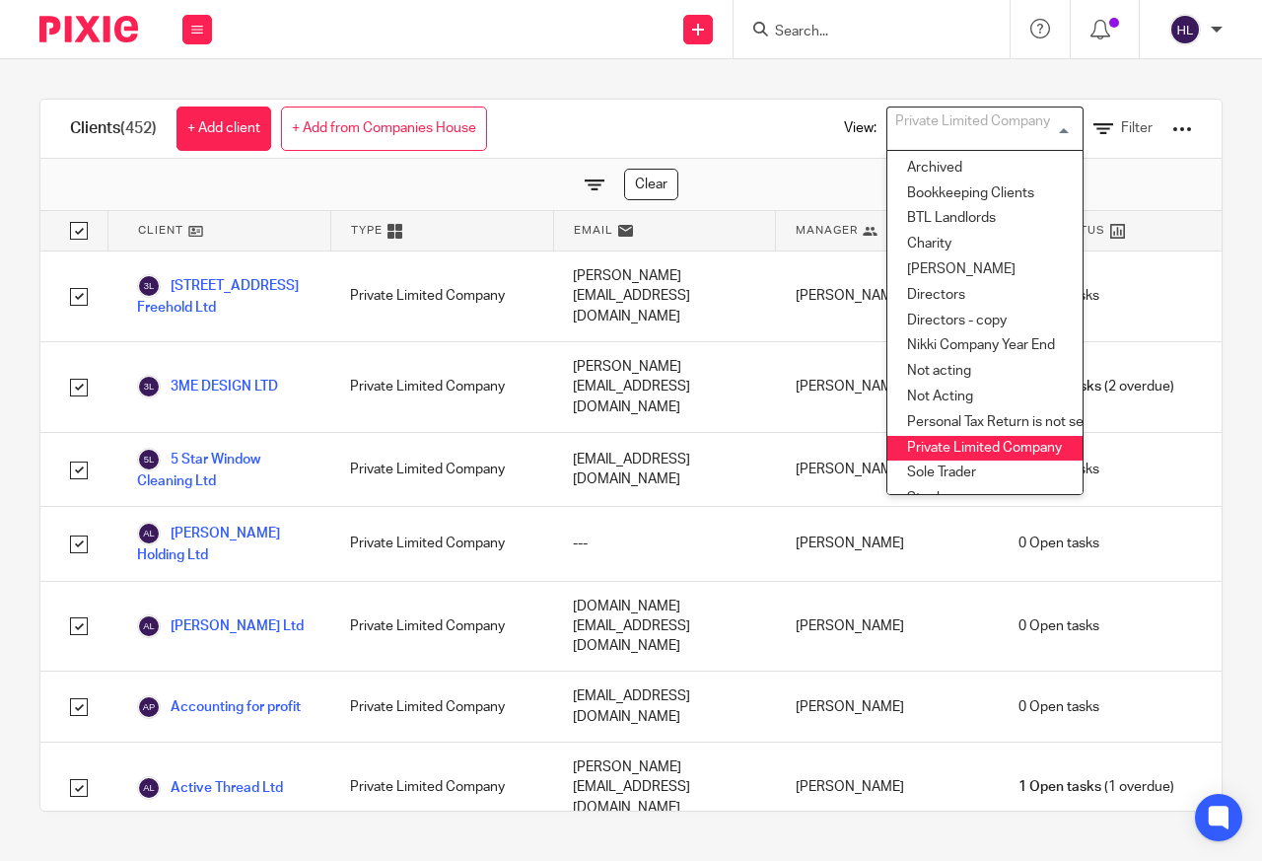
checkbox input "true"
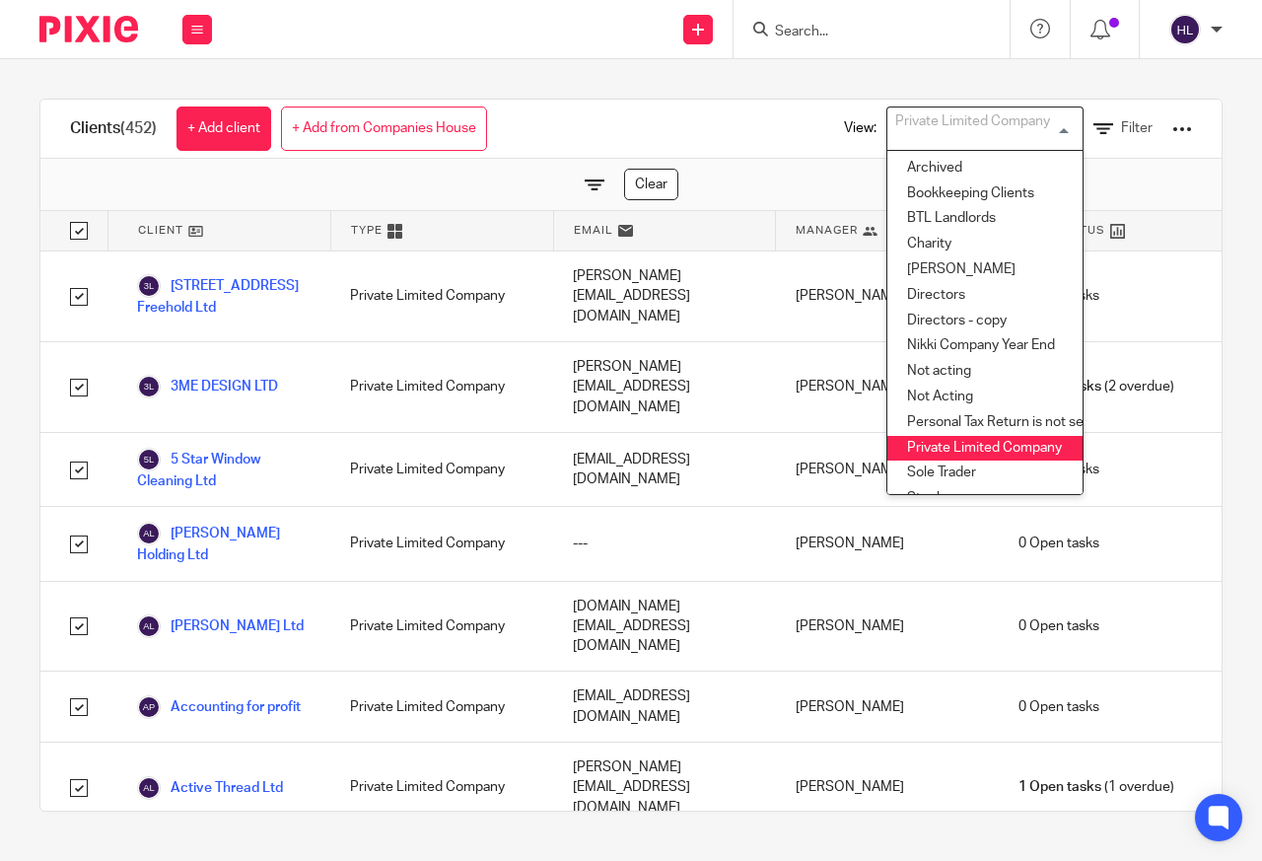
checkbox input "true"
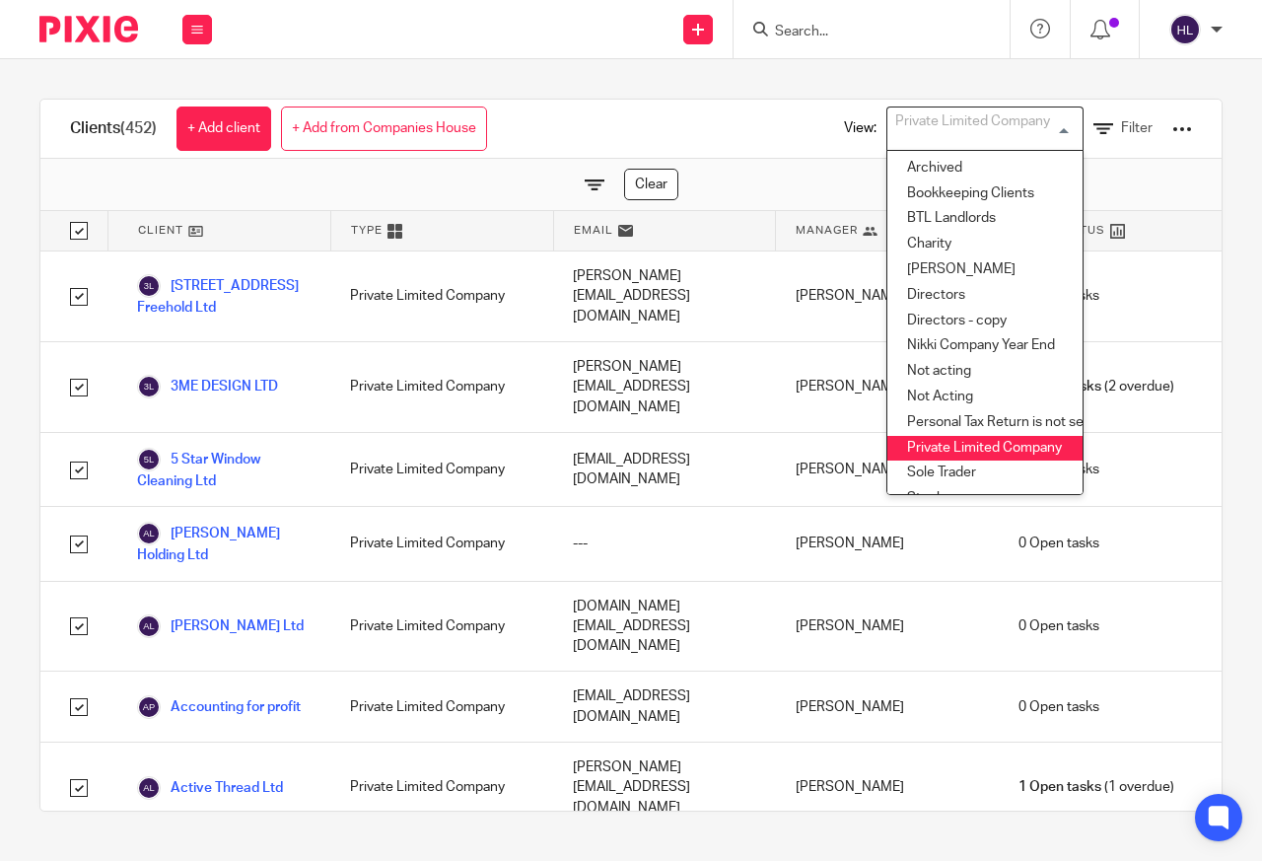
checkbox input "true"
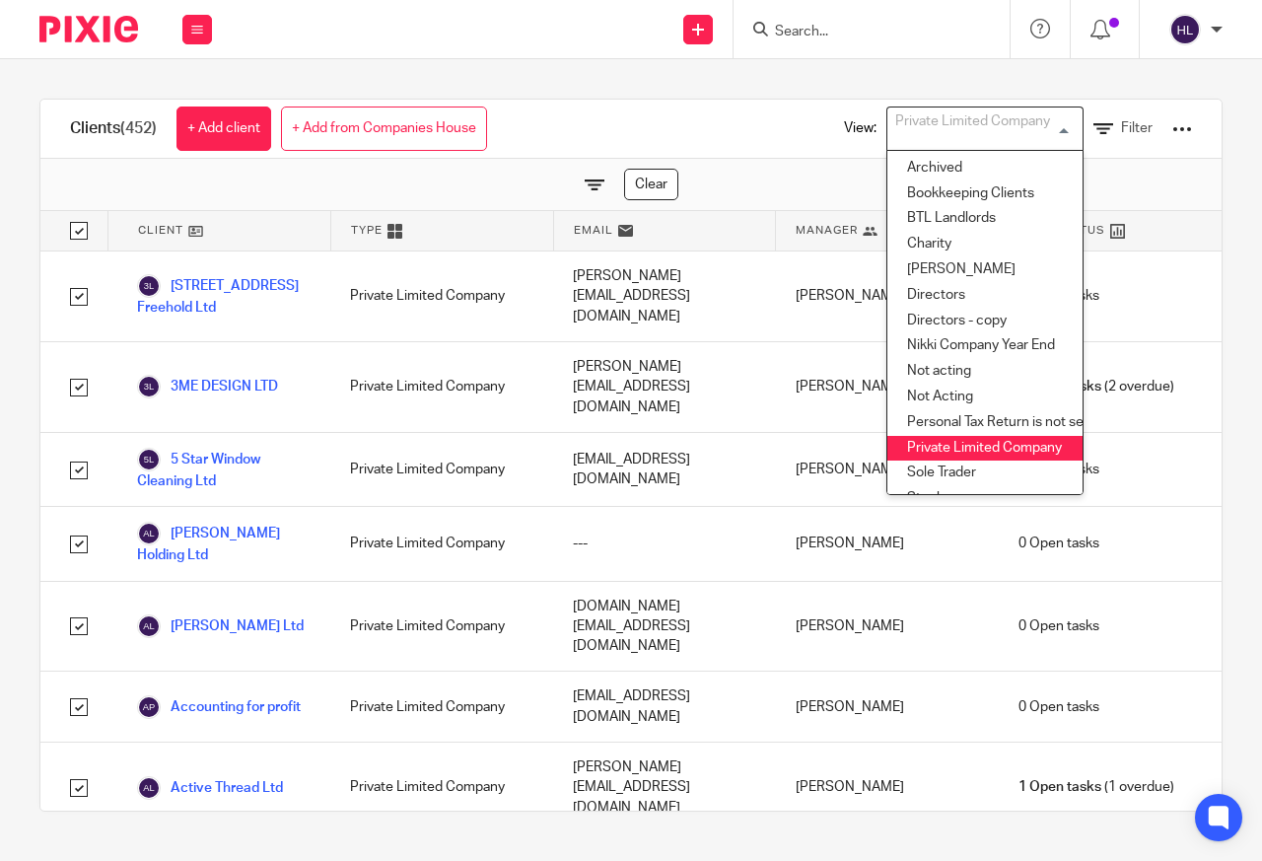
checkbox input "true"
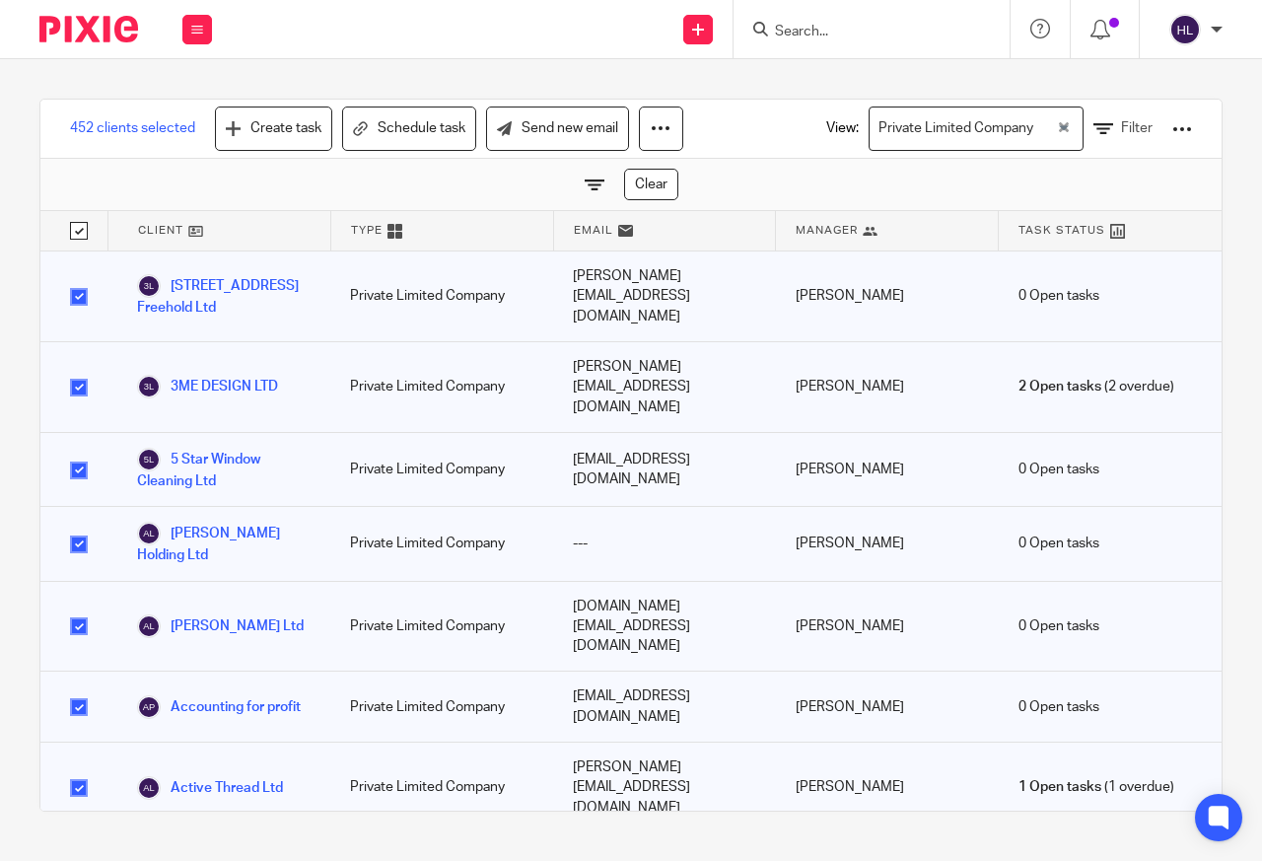
click at [79, 230] on input "checkbox" at bounding box center [78, 230] width 37 height 37
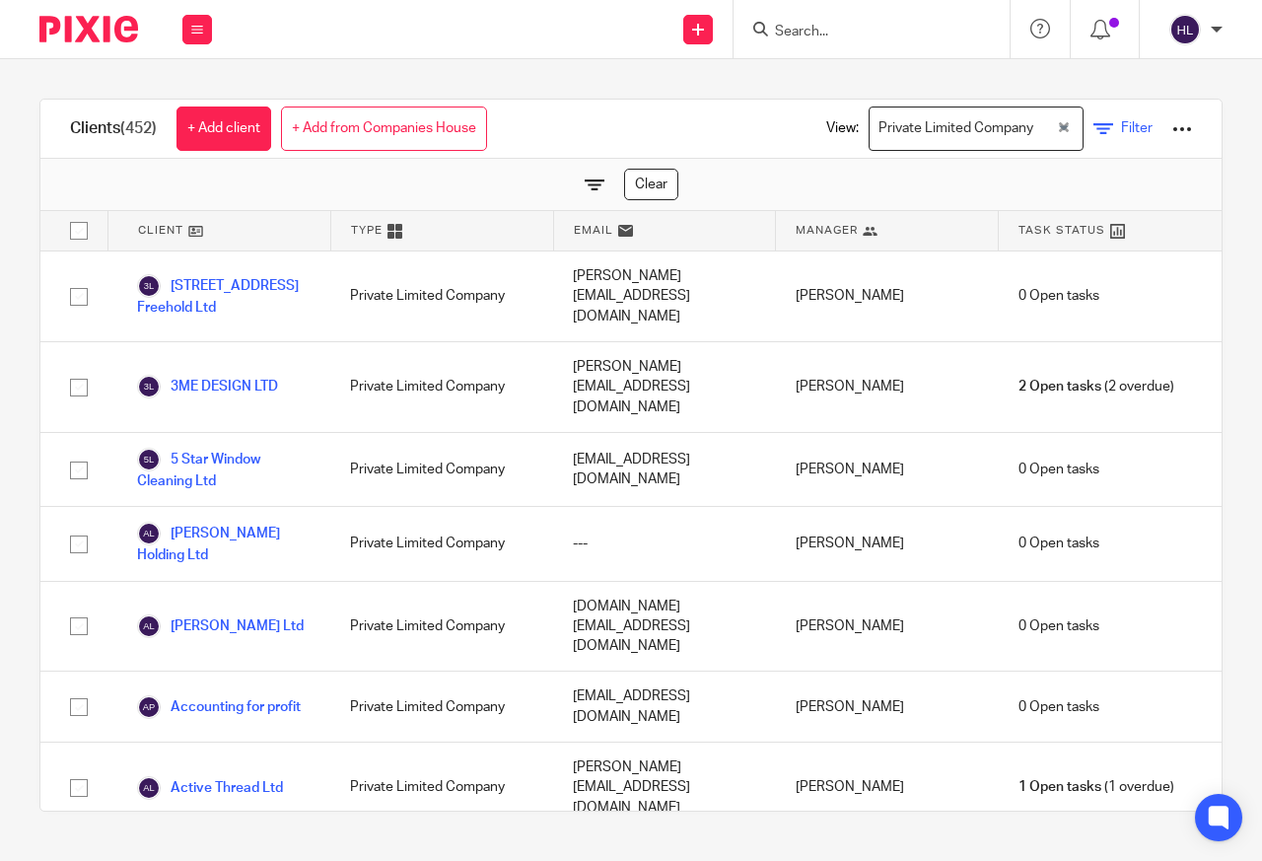
click at [1121, 128] on span "Filter" at bounding box center [1137, 128] width 32 height 14
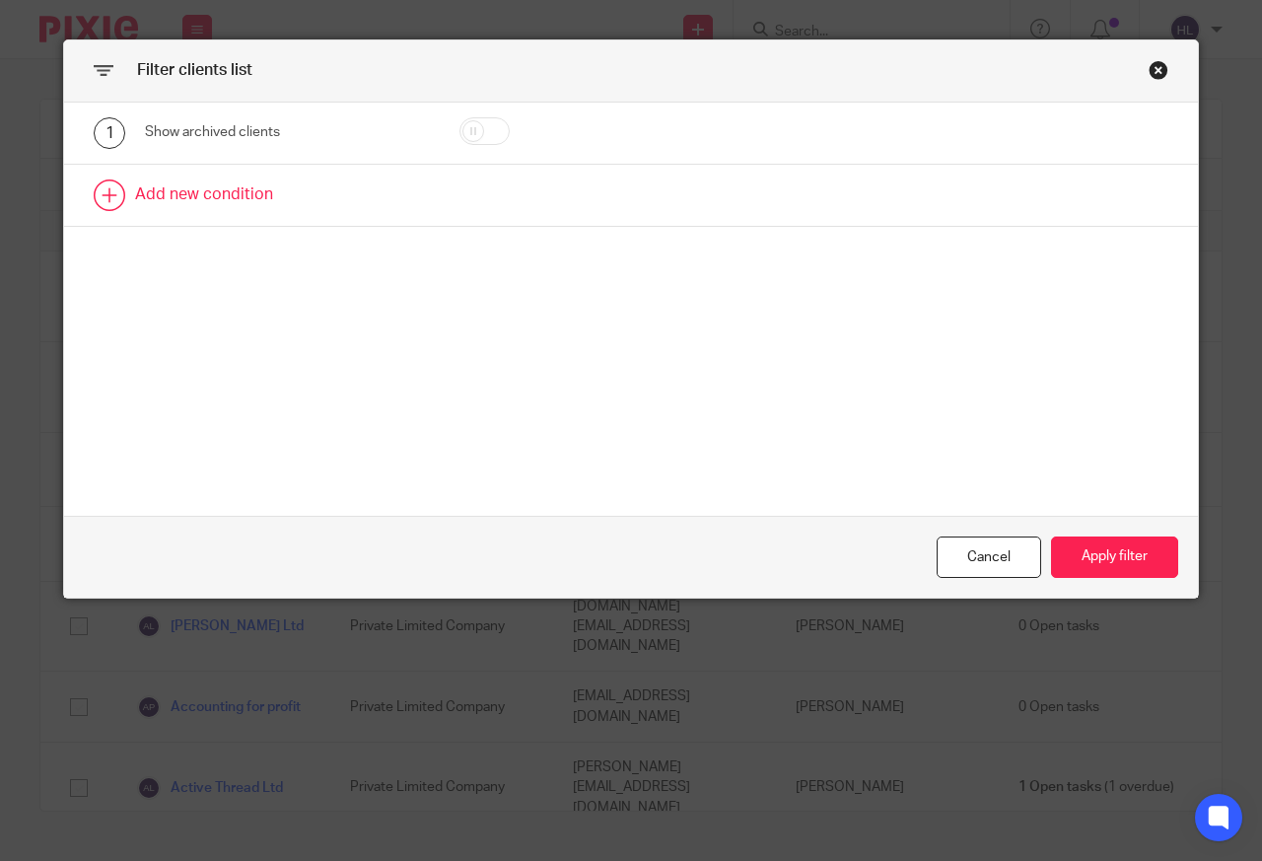
click at [155, 192] on link at bounding box center [631, 195] width 1134 height 61
click at [163, 202] on div "Field" at bounding box center [271, 200] width 220 height 41
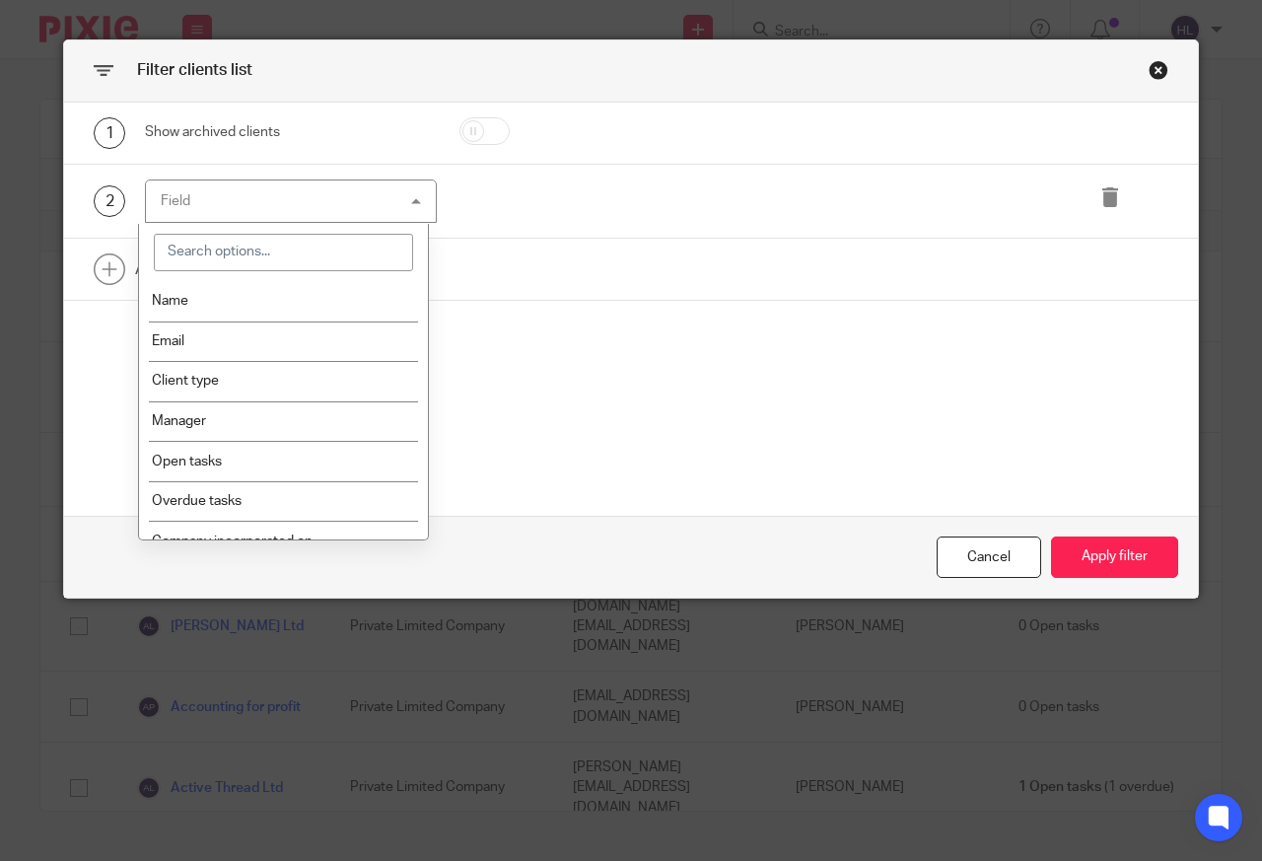
click at [204, 380] on span "Client type" at bounding box center [185, 381] width 67 height 14
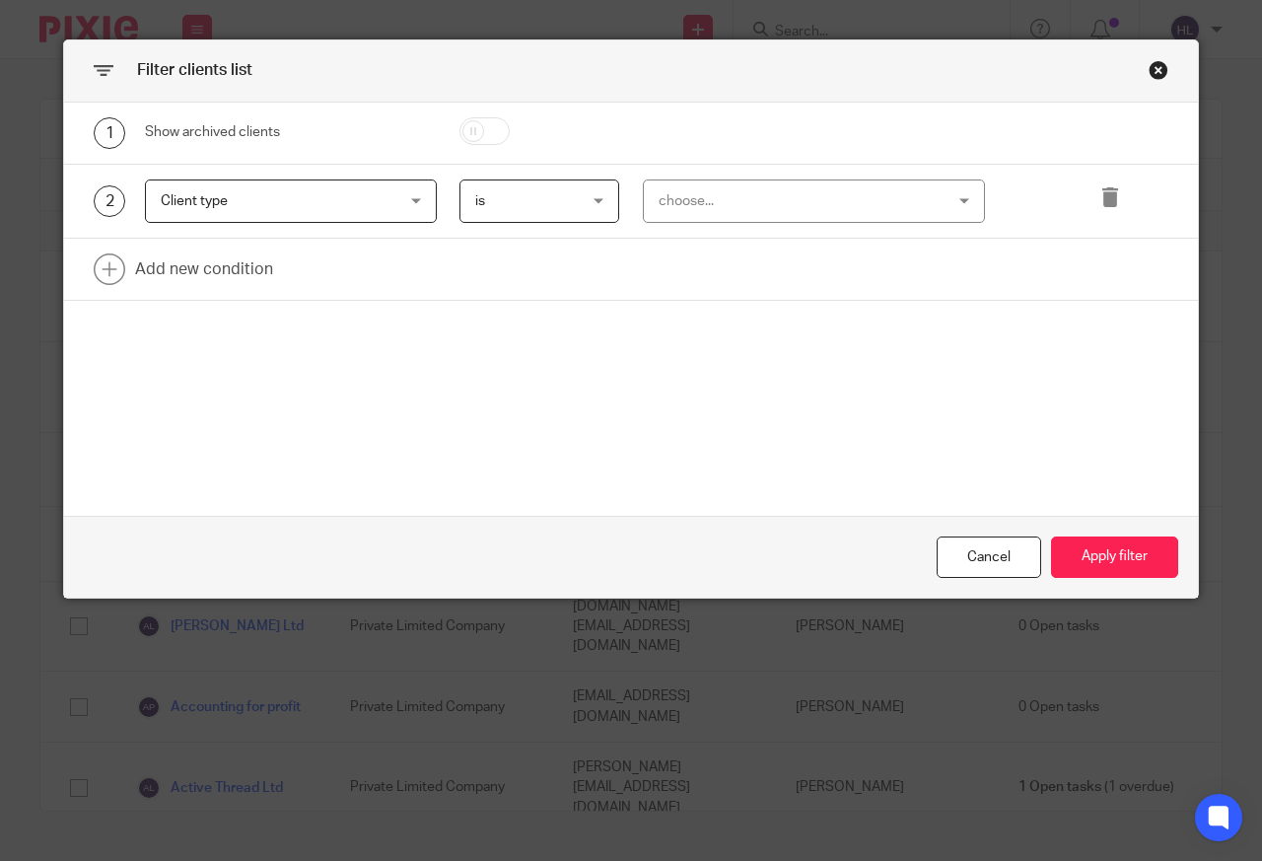
click at [707, 206] on div "choose..." at bounding box center [789, 200] width 261 height 41
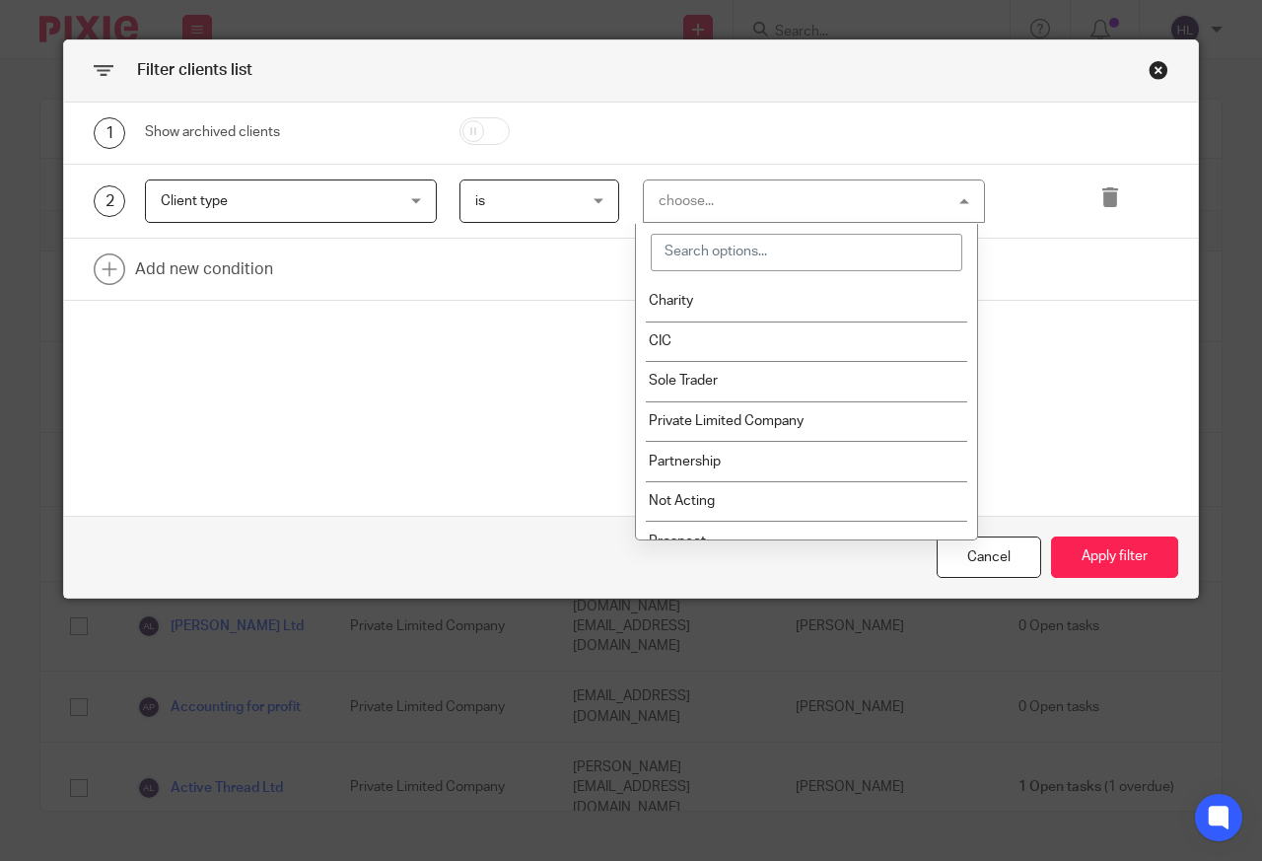
click at [708, 419] on span "Private Limited Company" at bounding box center [726, 421] width 155 height 14
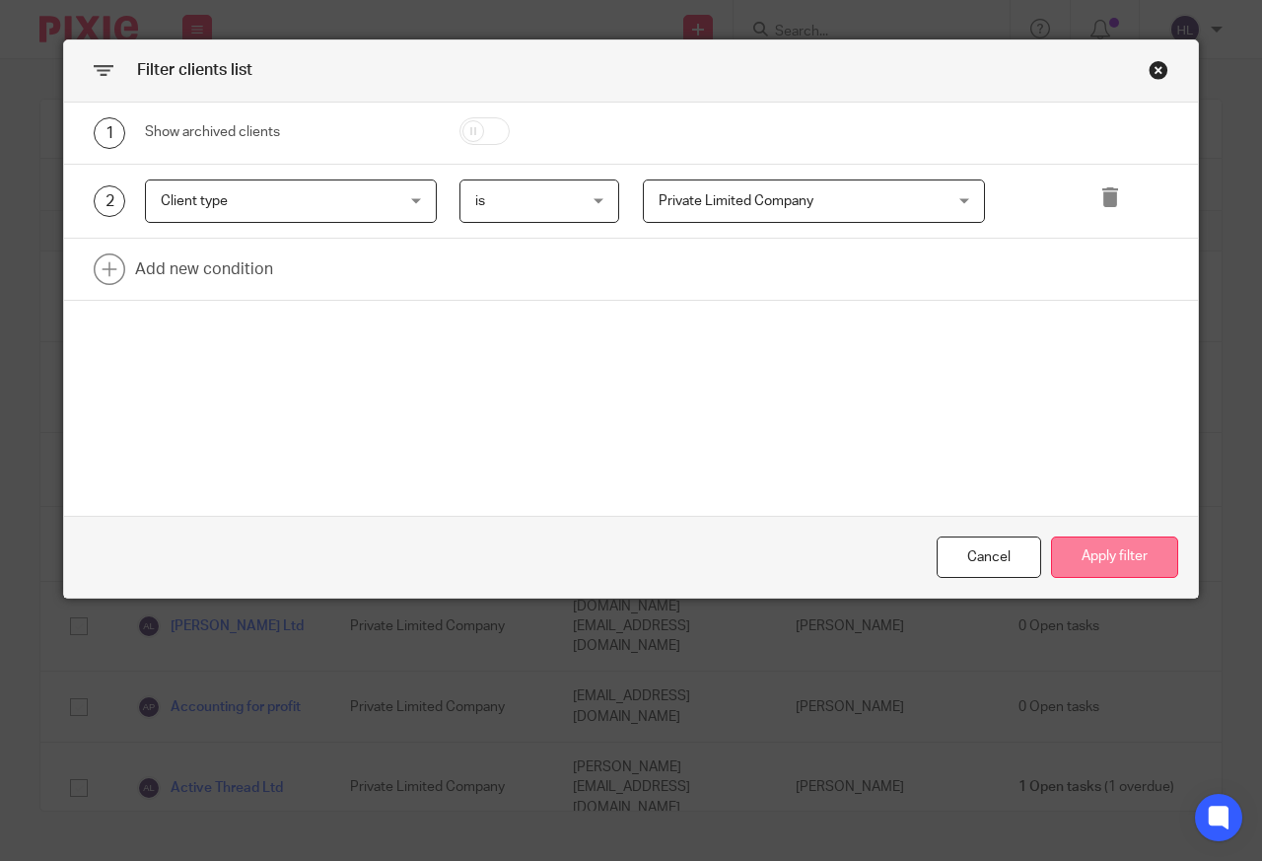
click at [1102, 561] on button "Apply filter" at bounding box center [1114, 557] width 127 height 42
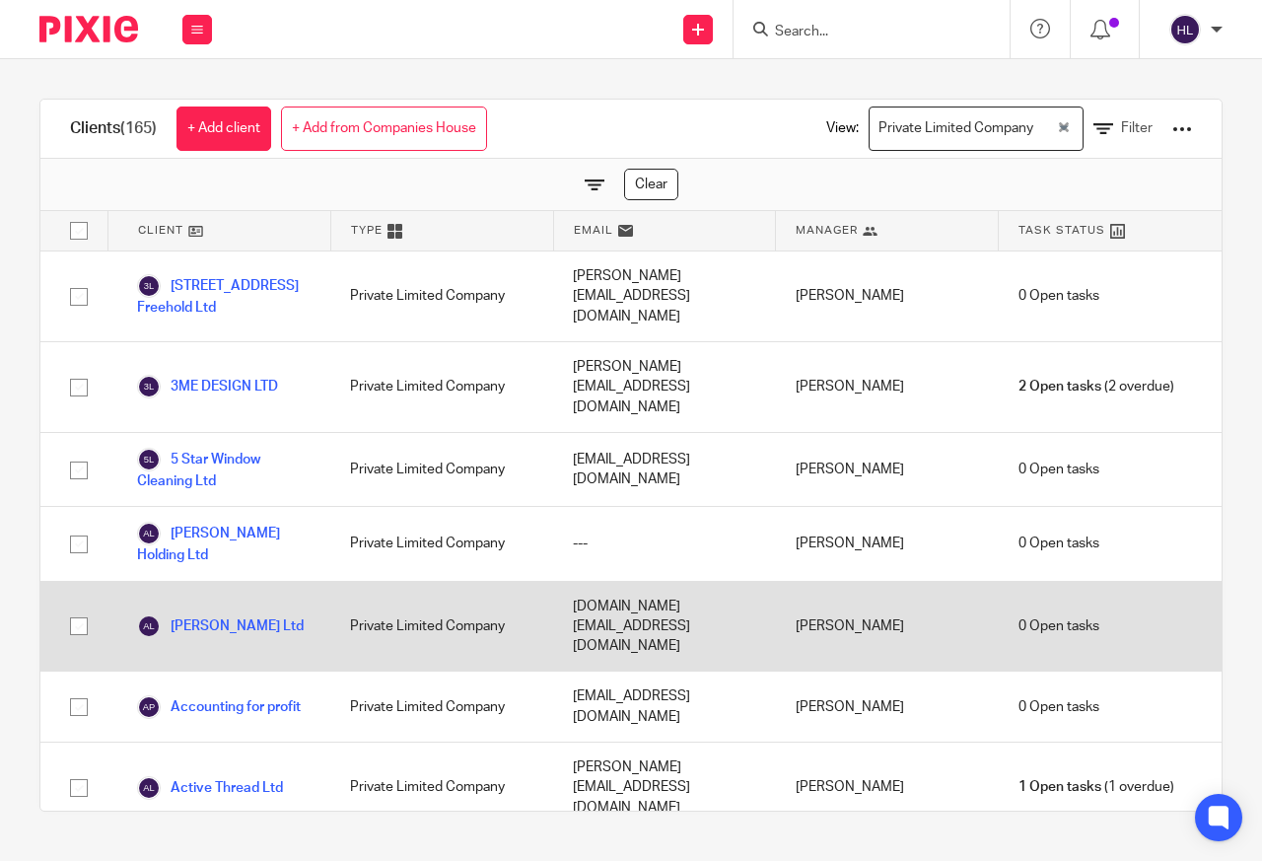
click at [1107, 582] on div "0 Open tasks" at bounding box center [1110, 627] width 223 height 90
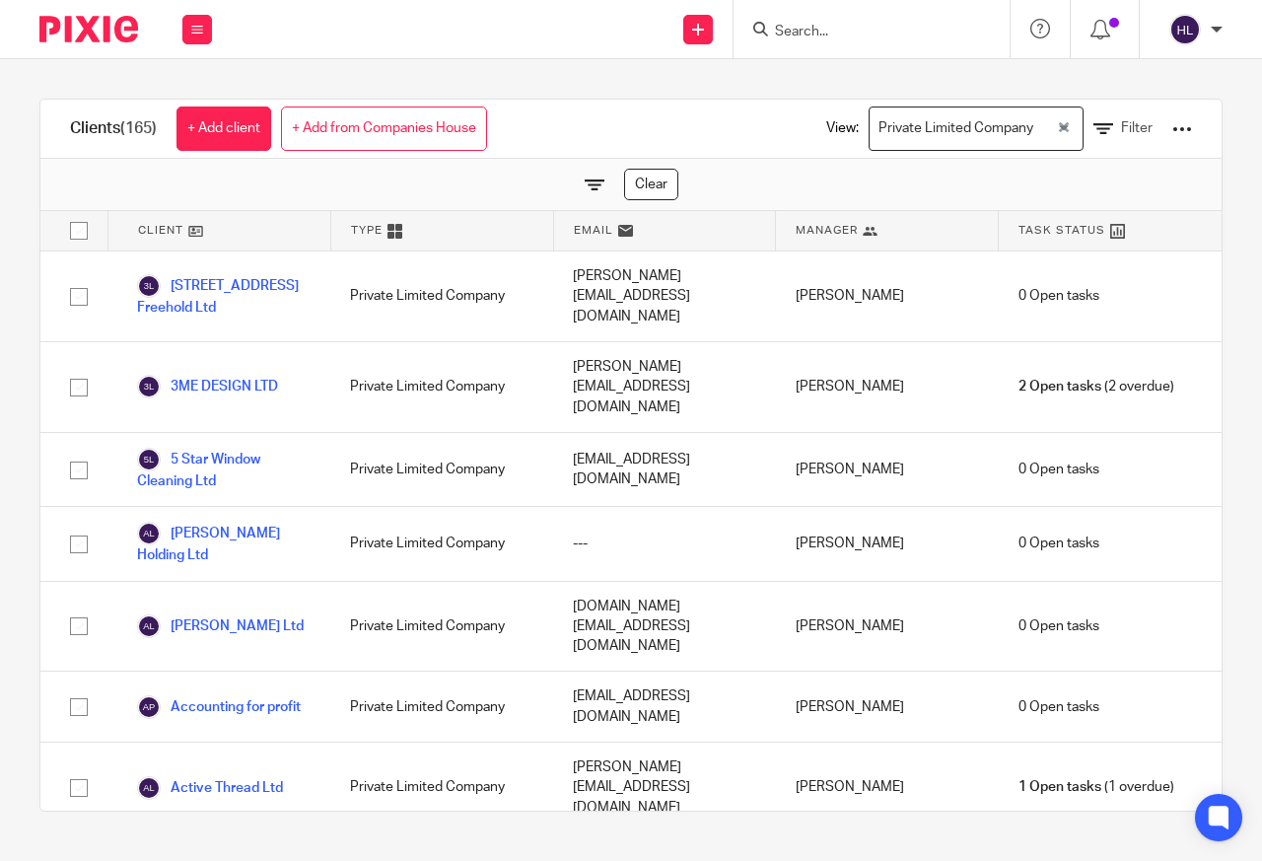
click at [74, 228] on input "checkbox" at bounding box center [78, 230] width 37 height 37
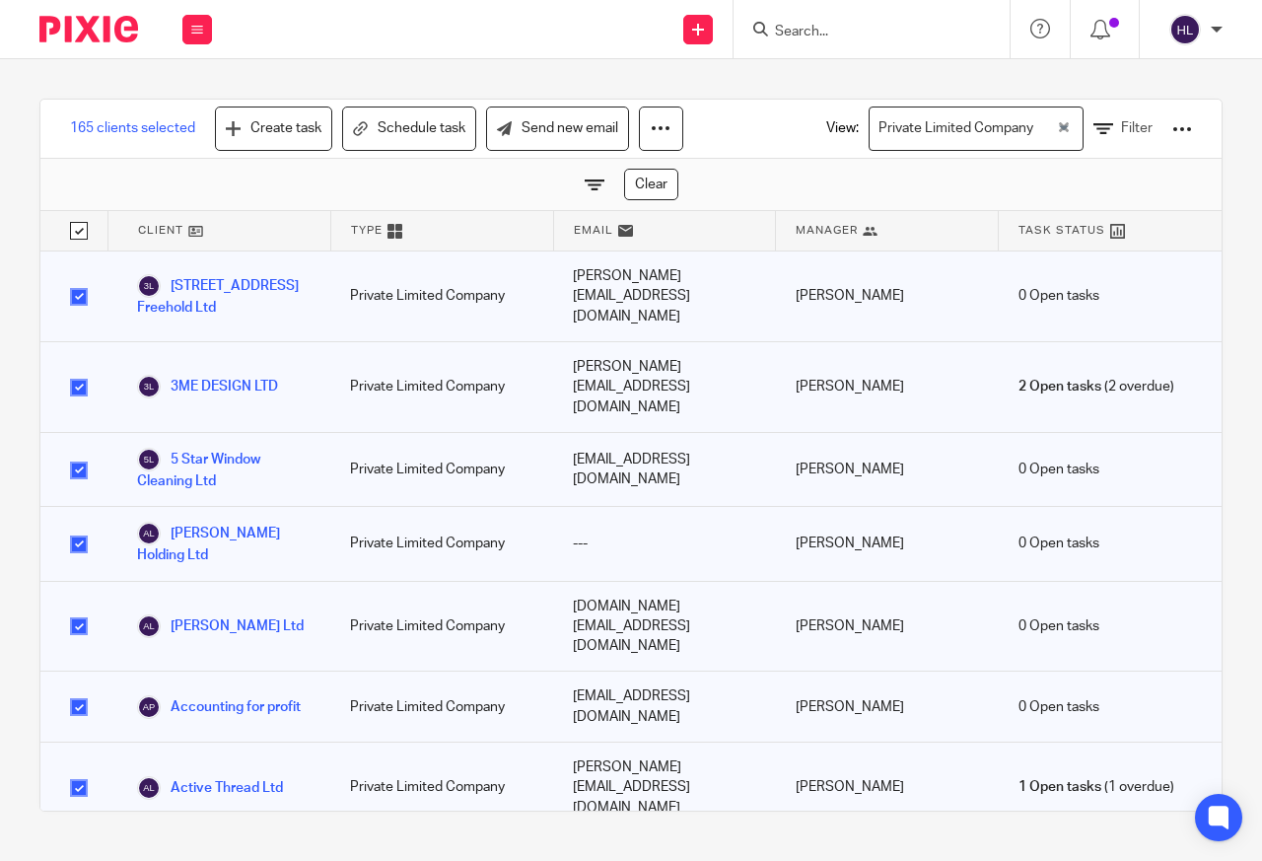
click at [799, 31] on input "Search" at bounding box center [861, 33] width 177 height 18
paste input "Companions Who Care Ltd"
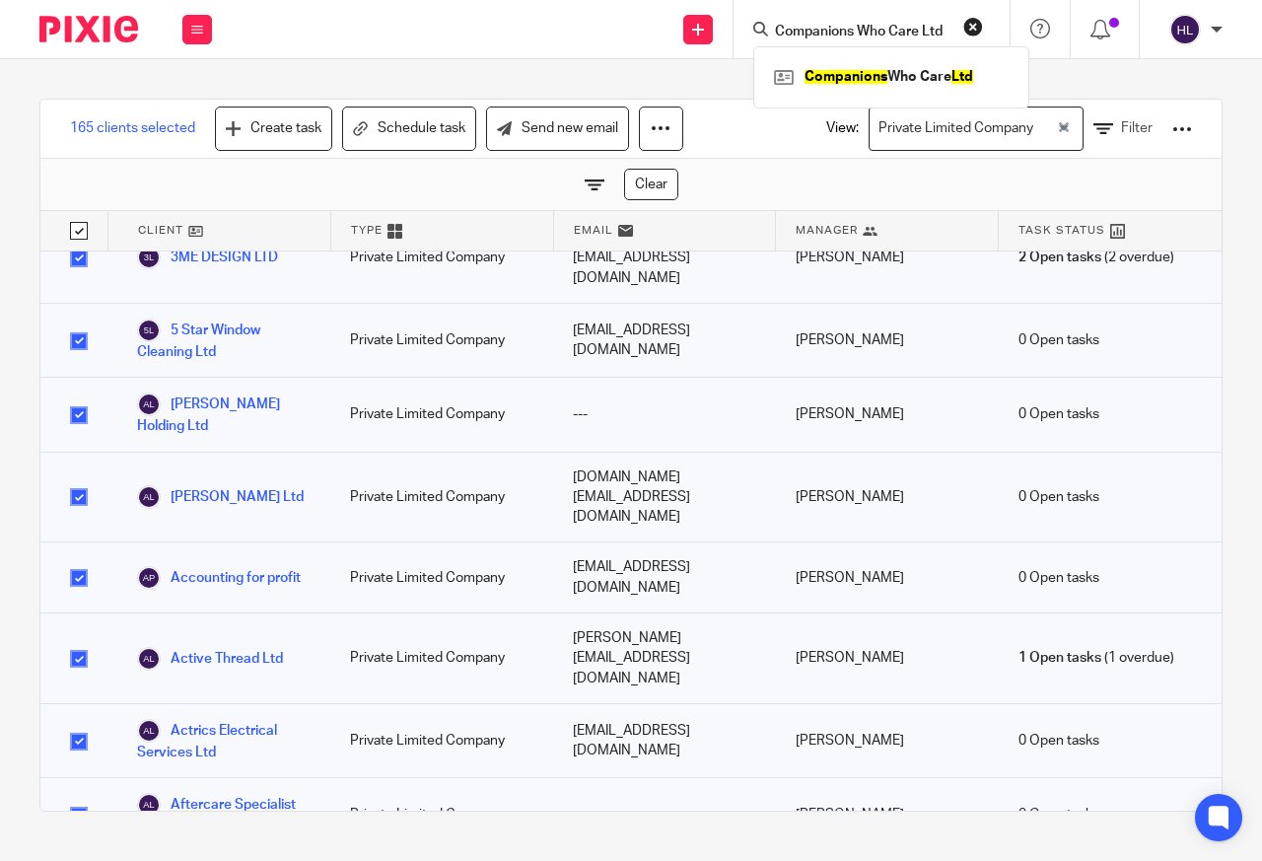
scroll to position [710, 0]
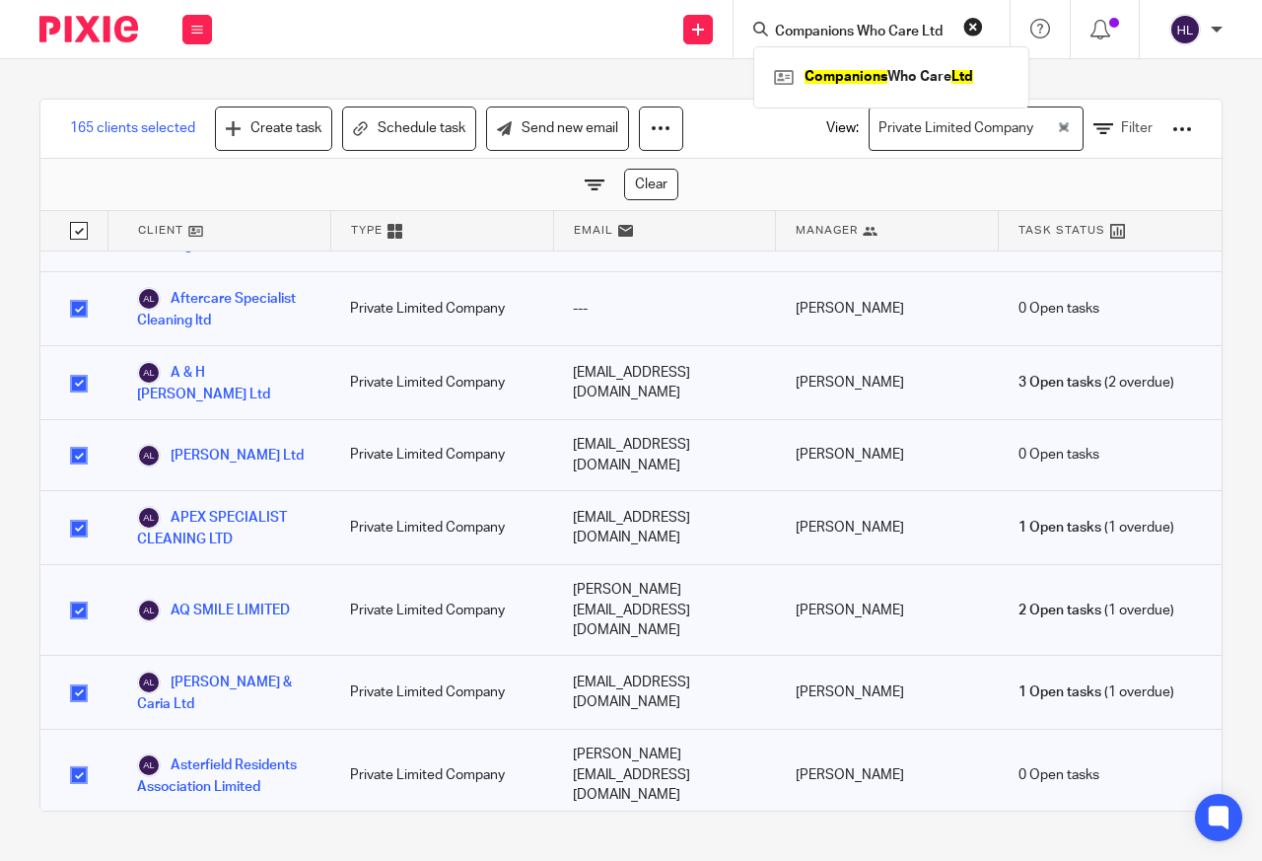
click at [62, 730] on div at bounding box center [73, 775] width 67 height 90
click at [75, 756] on input "checkbox" at bounding box center [78, 774] width 37 height 37
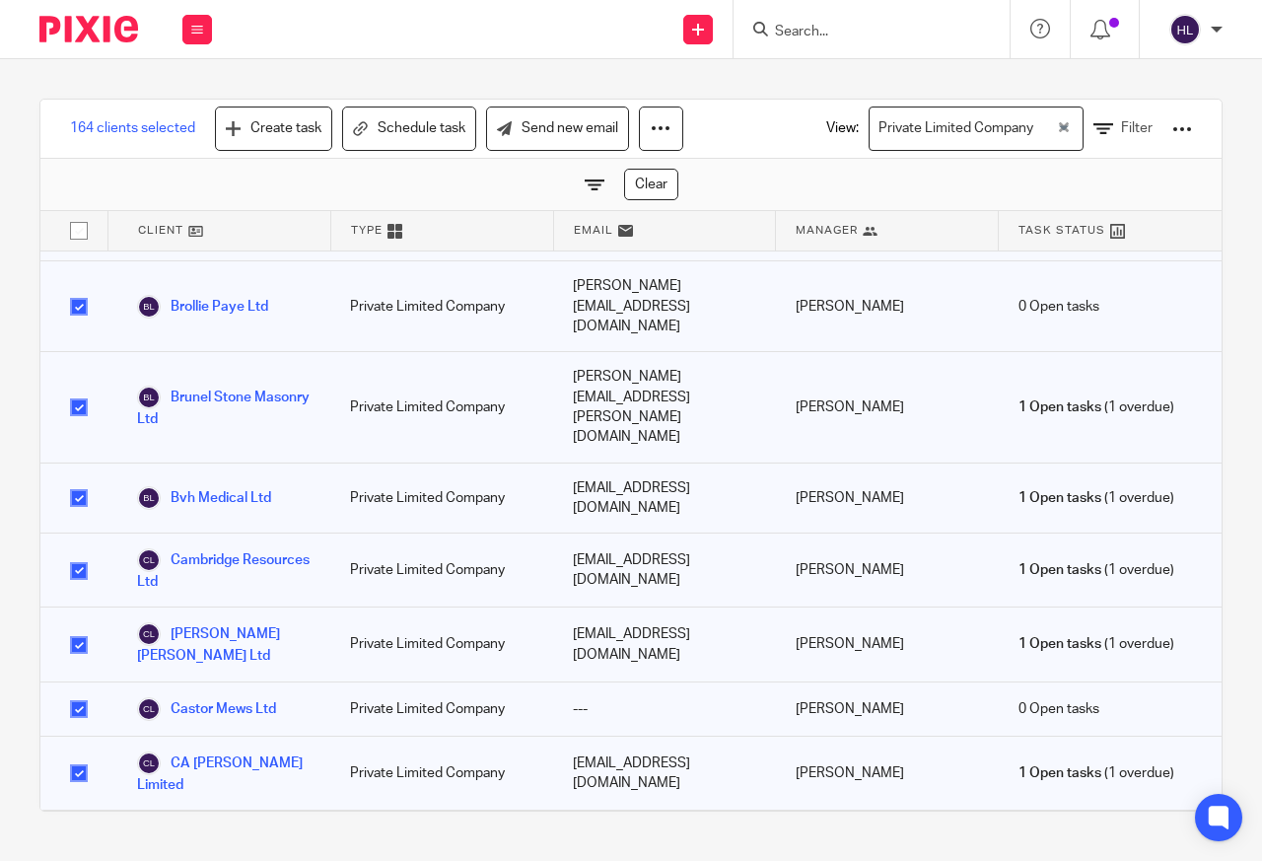
scroll to position [2130, 0]
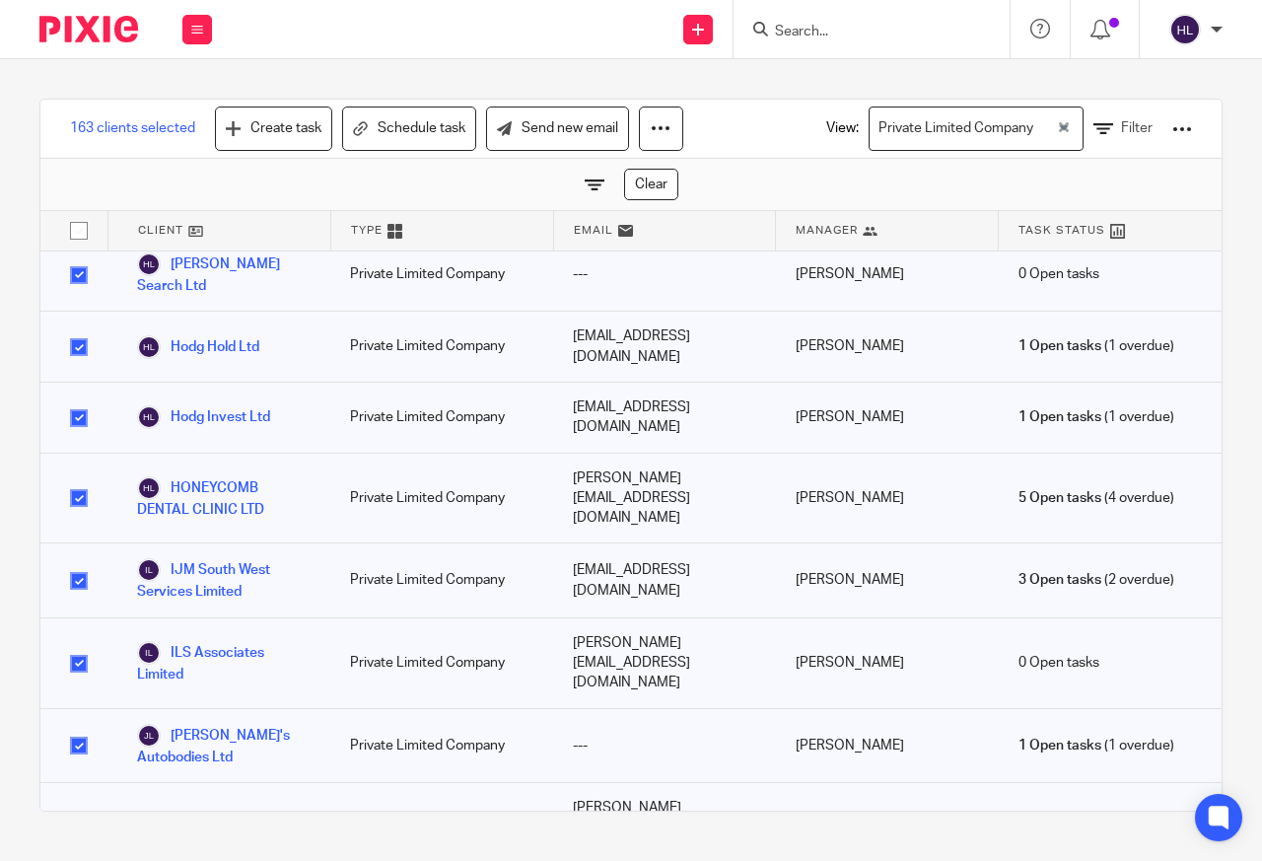
scroll to position [5798, 0]
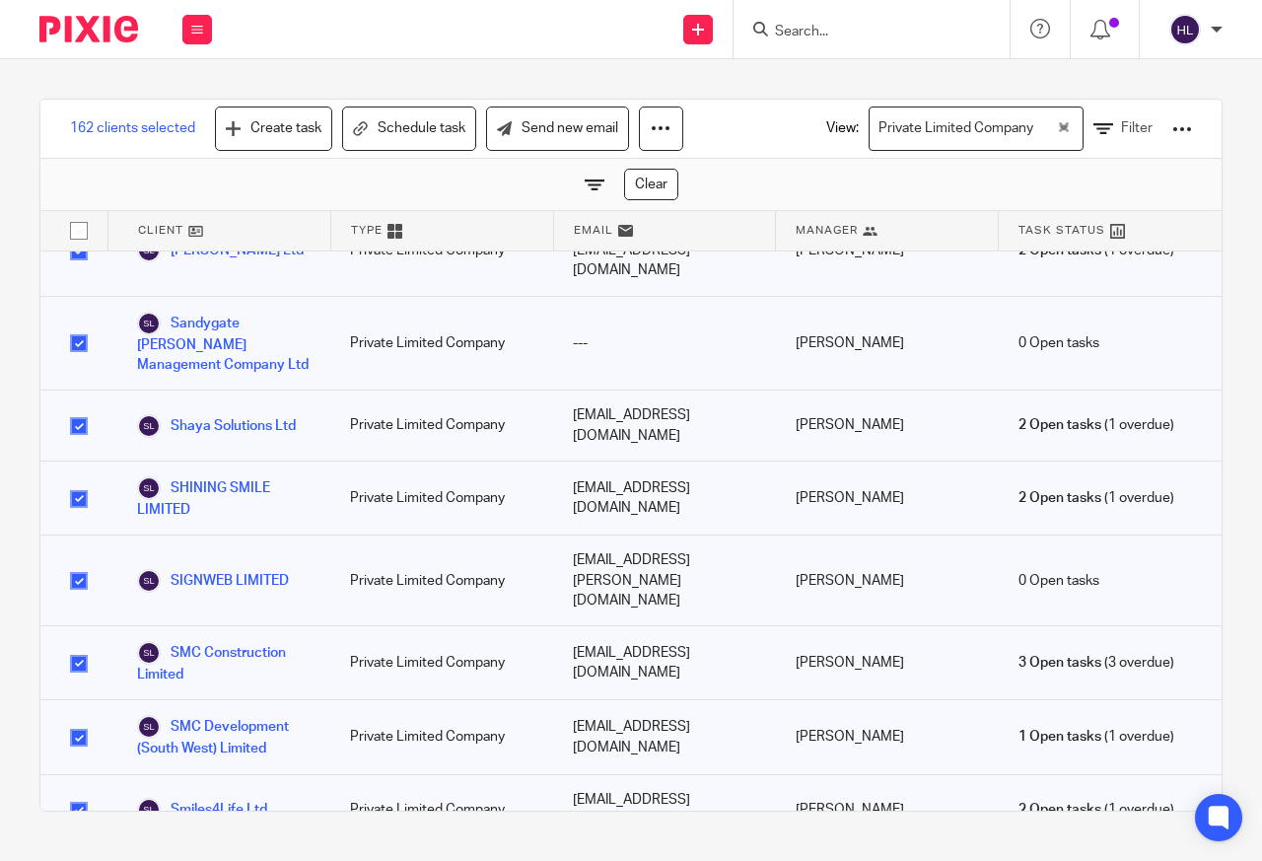
scroll to position [10768, 0]
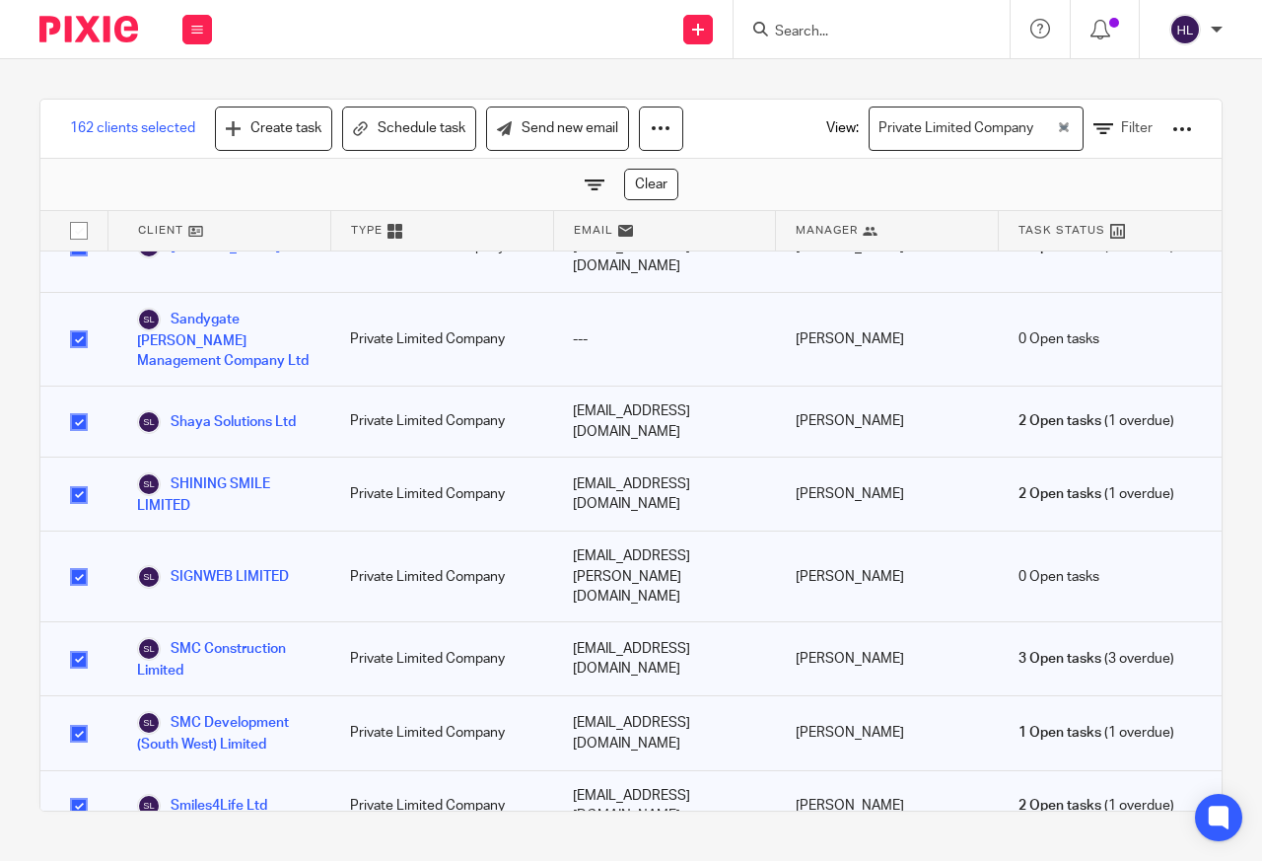
click at [554, 127] on link "Send new email" at bounding box center [557, 128] width 143 height 44
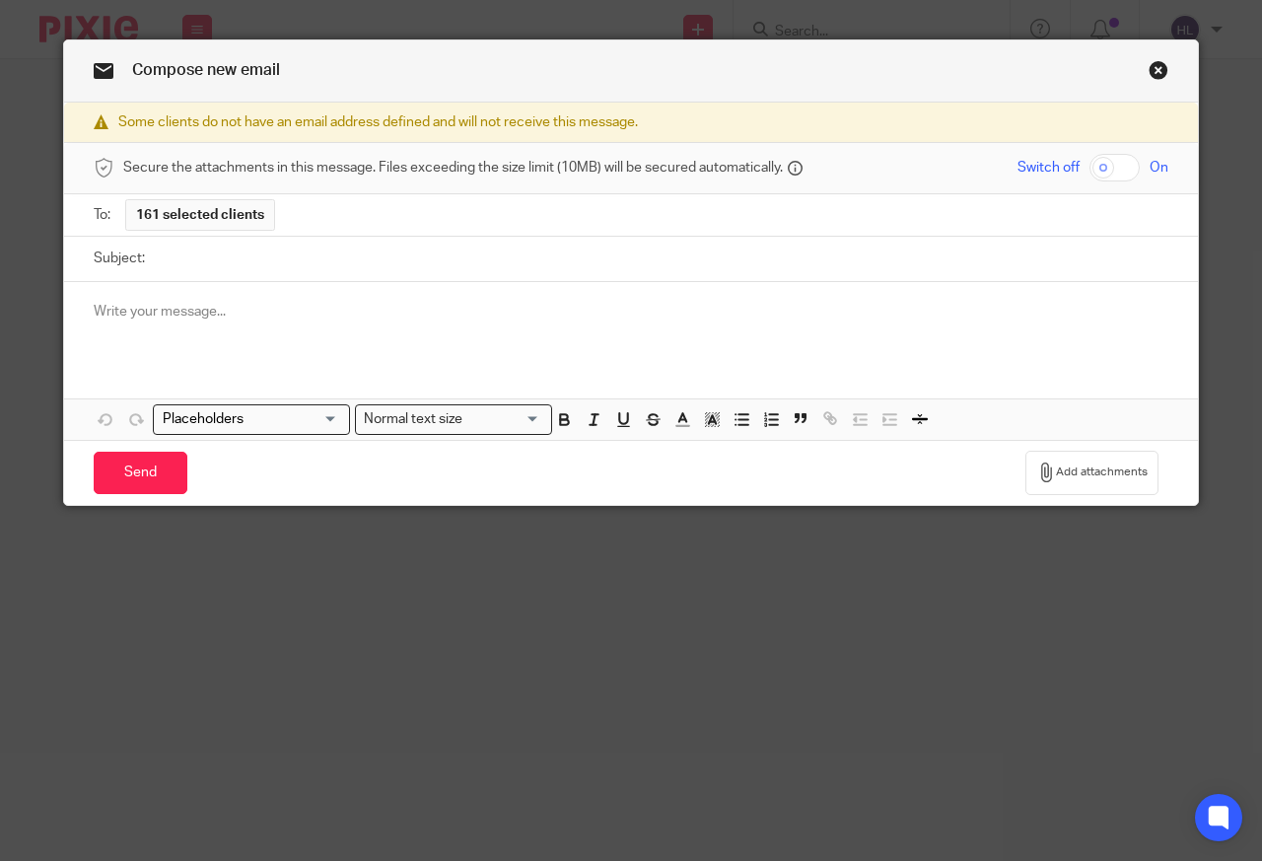
click at [102, 259] on label "Subject:" at bounding box center [119, 258] width 51 height 20
click at [155, 259] on input "Subject:" at bounding box center [662, 259] width 1014 height 44
paste input "Important: Verify your identity with Companies House by [DATE]"
type input "Important: Verify your identity with Companies House by [DATE]"
click at [110, 312] on p at bounding box center [631, 312] width 1075 height 20
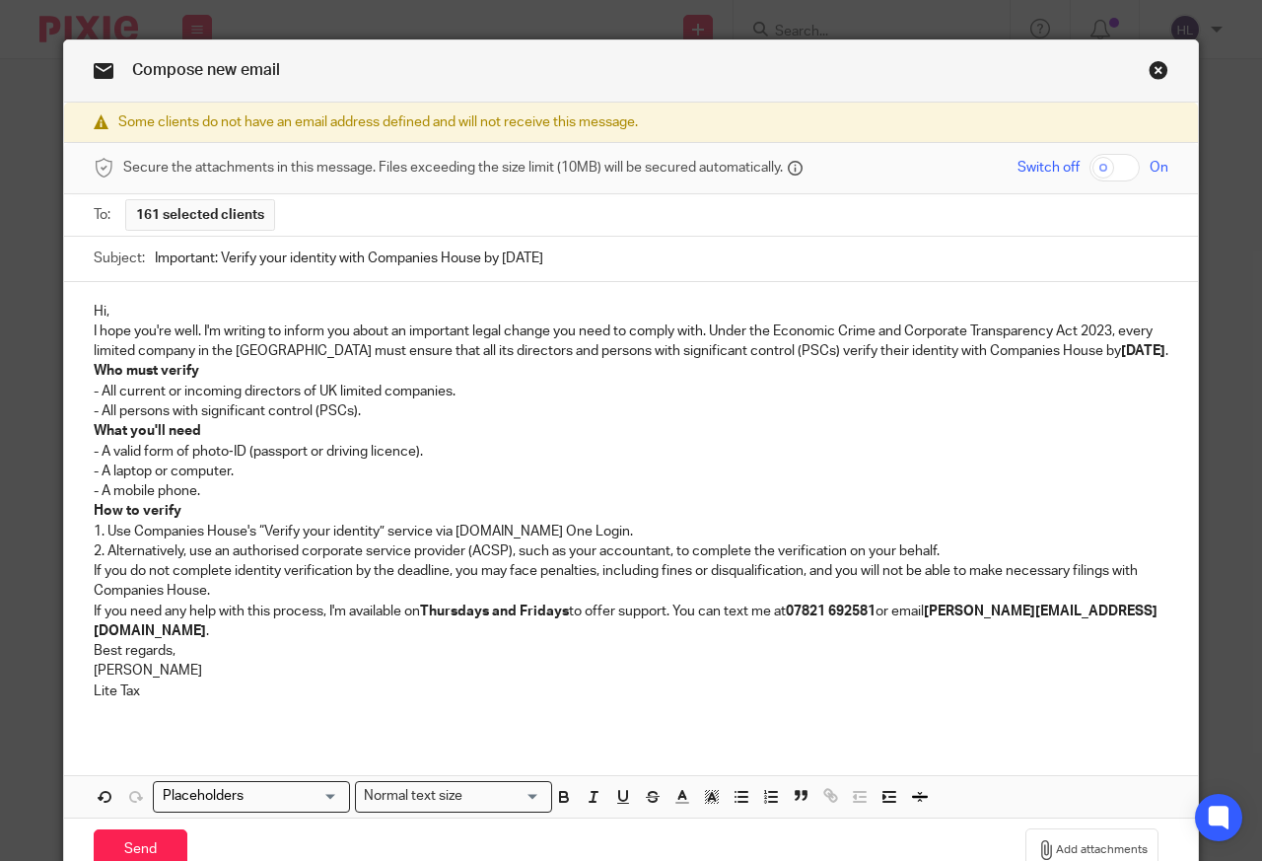
click at [95, 309] on p "Hi," at bounding box center [631, 312] width 1075 height 20
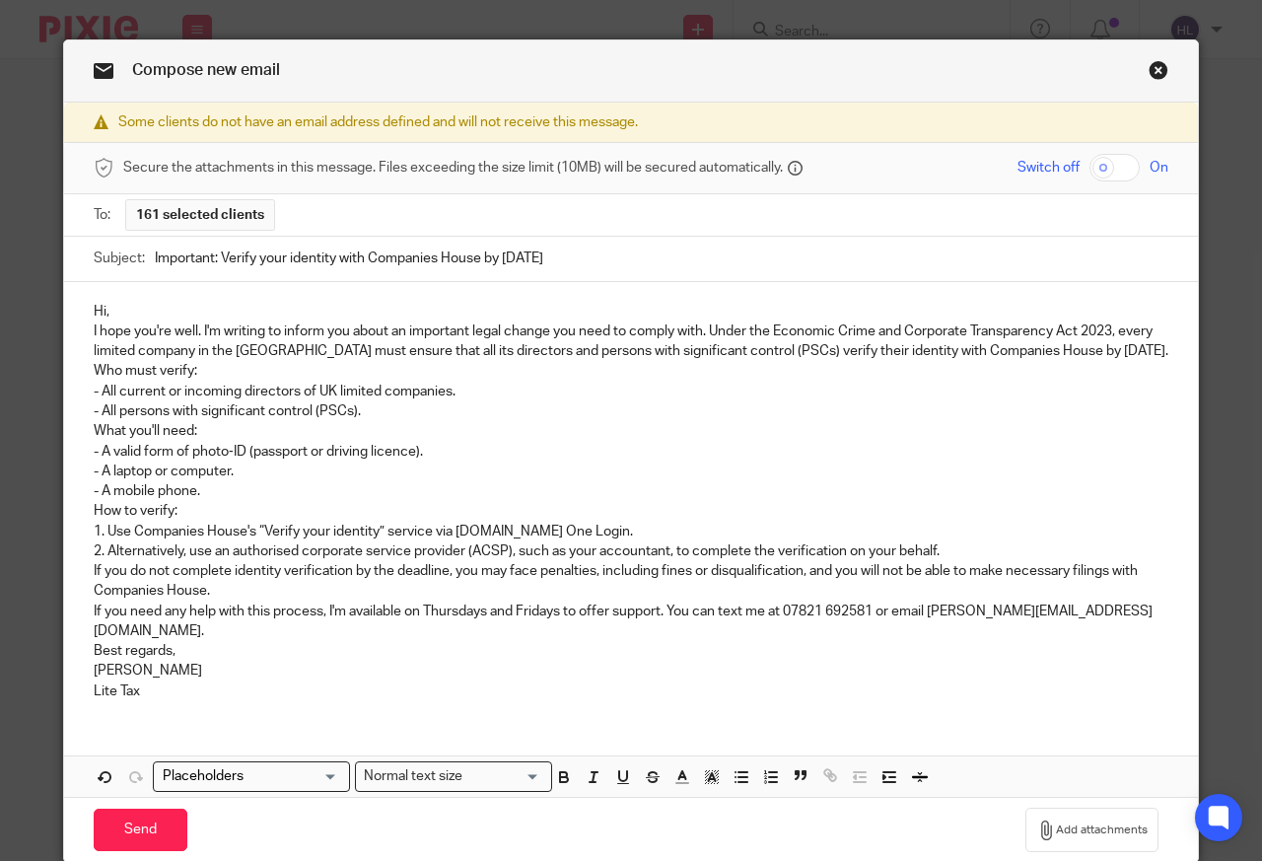
click at [94, 374] on p "Who must verify:" at bounding box center [631, 371] width 1075 height 20
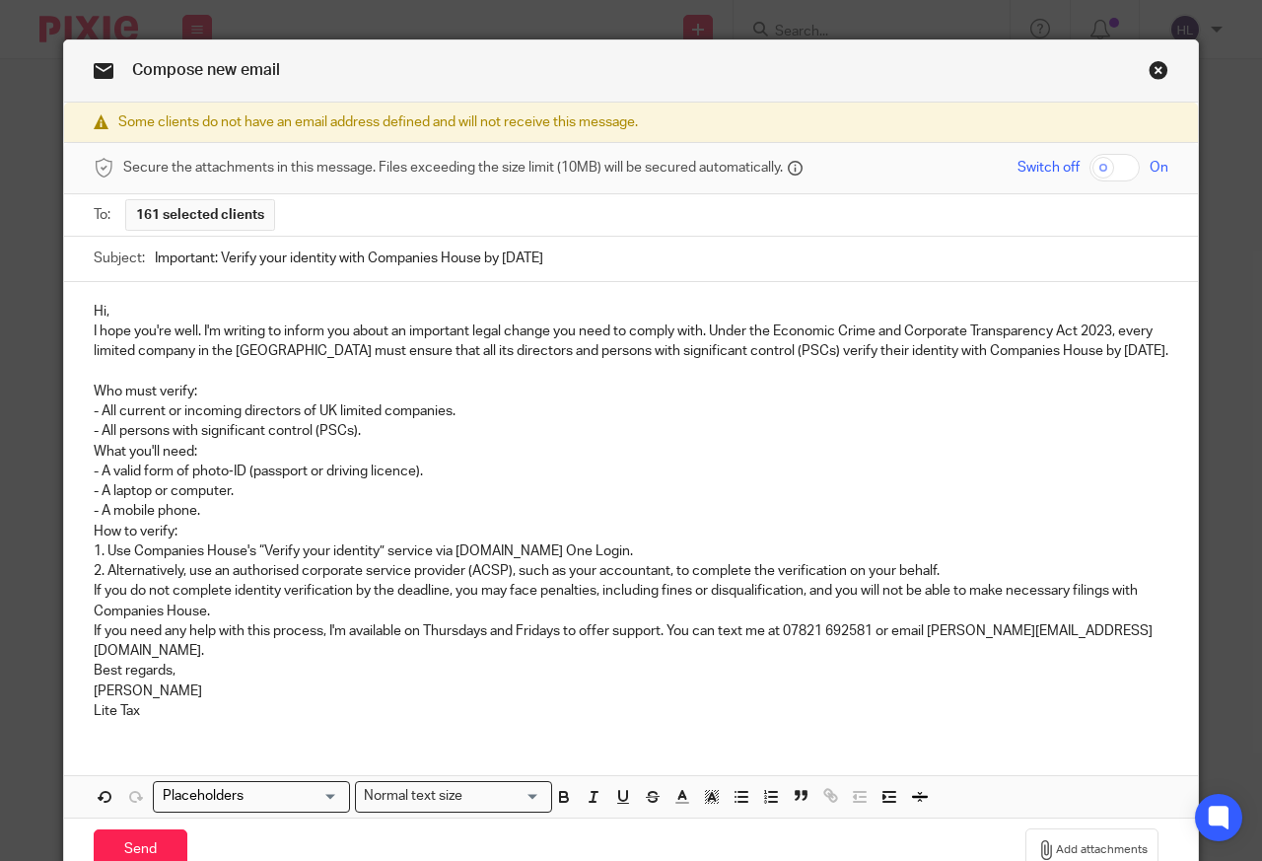
click at [1099, 351] on p "I hope you're well. I'm writing to inform you about an important legal change y…" at bounding box center [631, 341] width 1075 height 40
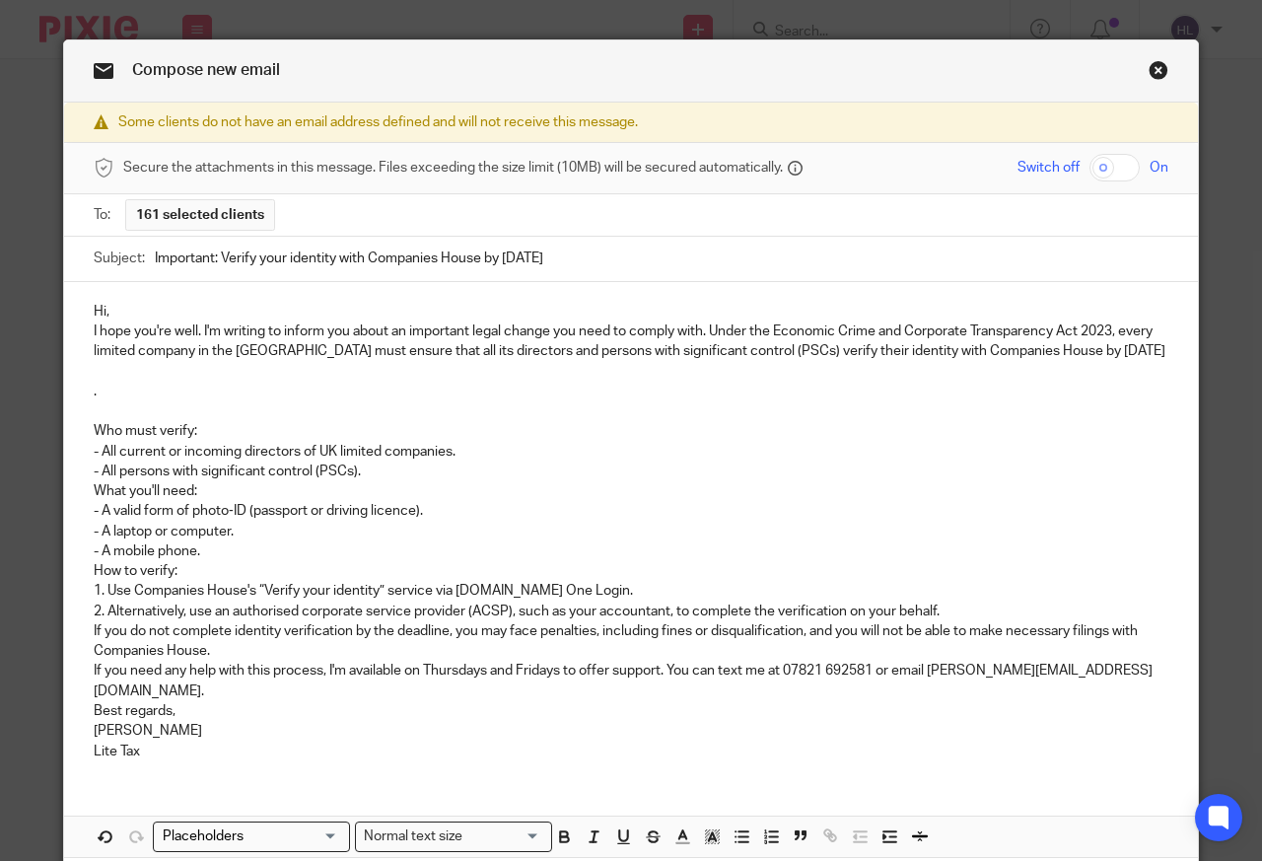
click at [330, 473] on p "- All persons with significant control (PSCs)." at bounding box center [631, 471] width 1075 height 20
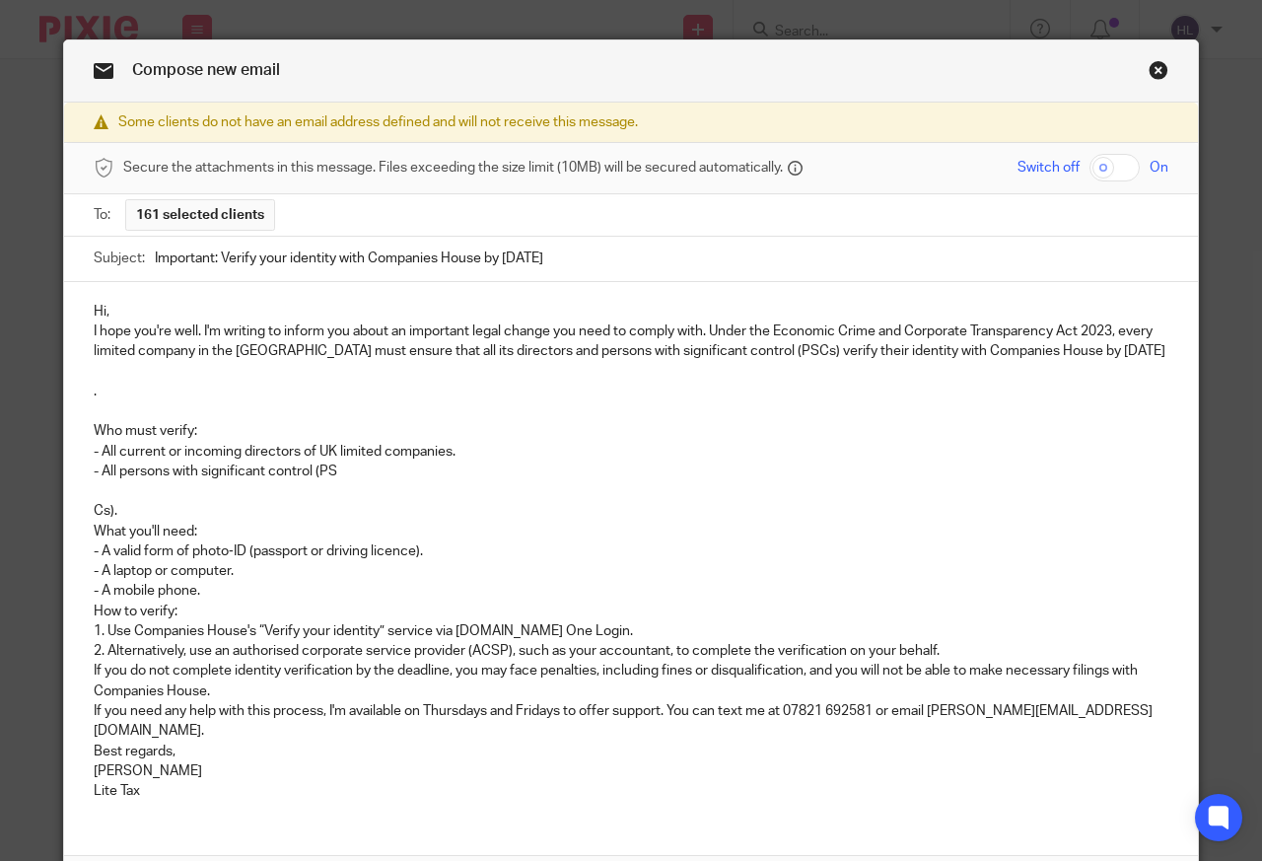
click at [96, 821] on div "Hi, I hope you're well. I'm writing to inform you about an important legal chan…" at bounding box center [631, 589] width 1134 height 615
click at [82, 381] on div "Hi, I hope you're well. I'm writing to inform you about an important legal chan…" at bounding box center [631, 549] width 1134 height 534
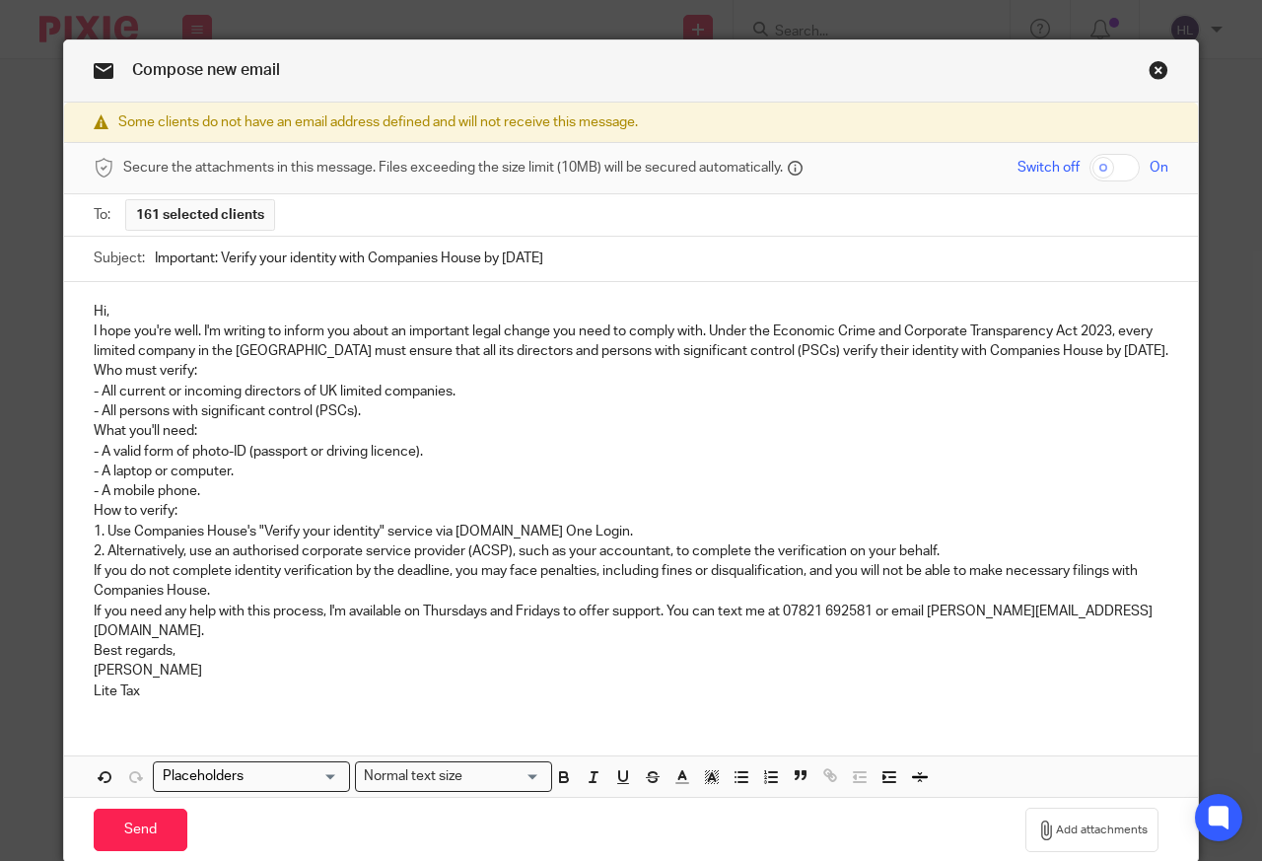
click at [1150, 353] on p "I hope you're well. I'm writing to inform you about an important legal change y…" at bounding box center [631, 341] width 1075 height 40
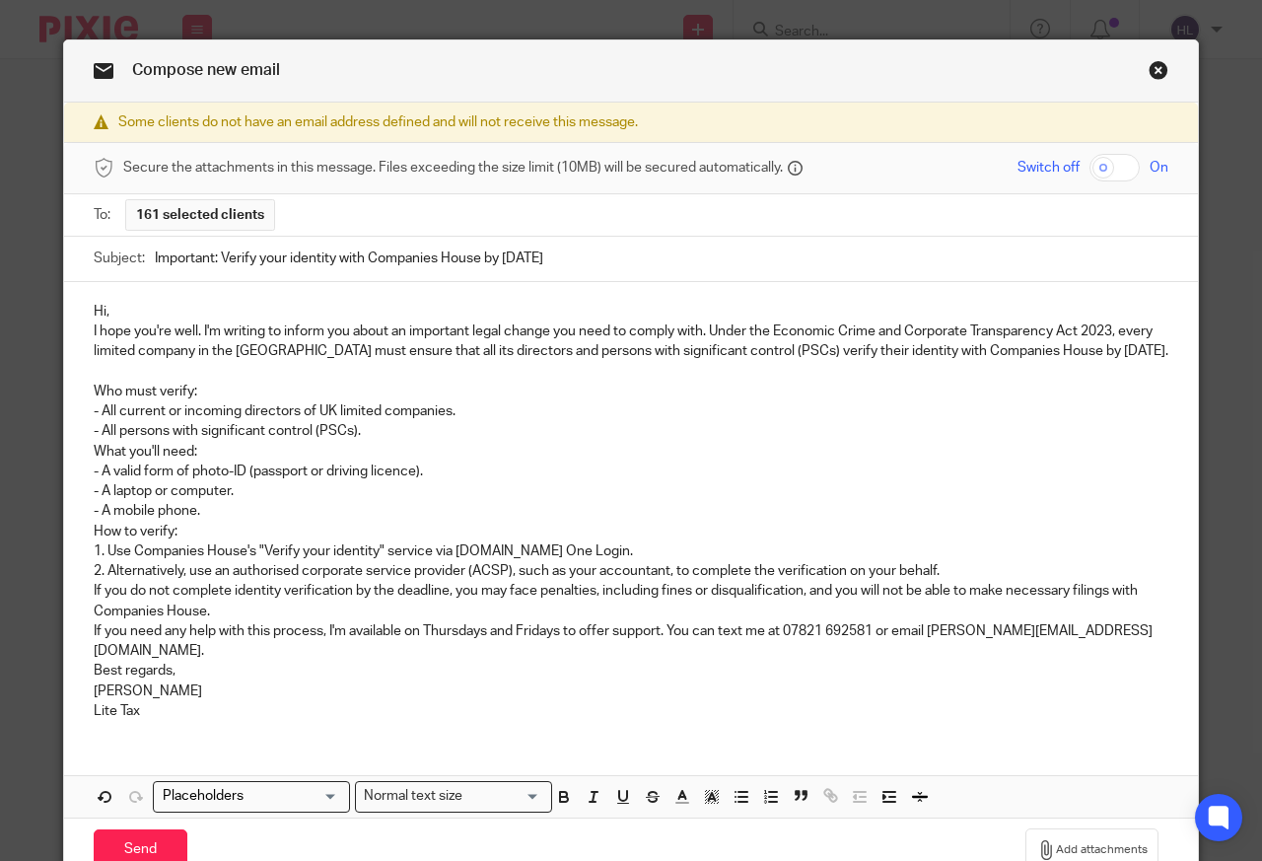
click at [382, 424] on p "- All persons with significant control (PSCs)." at bounding box center [631, 431] width 1075 height 20
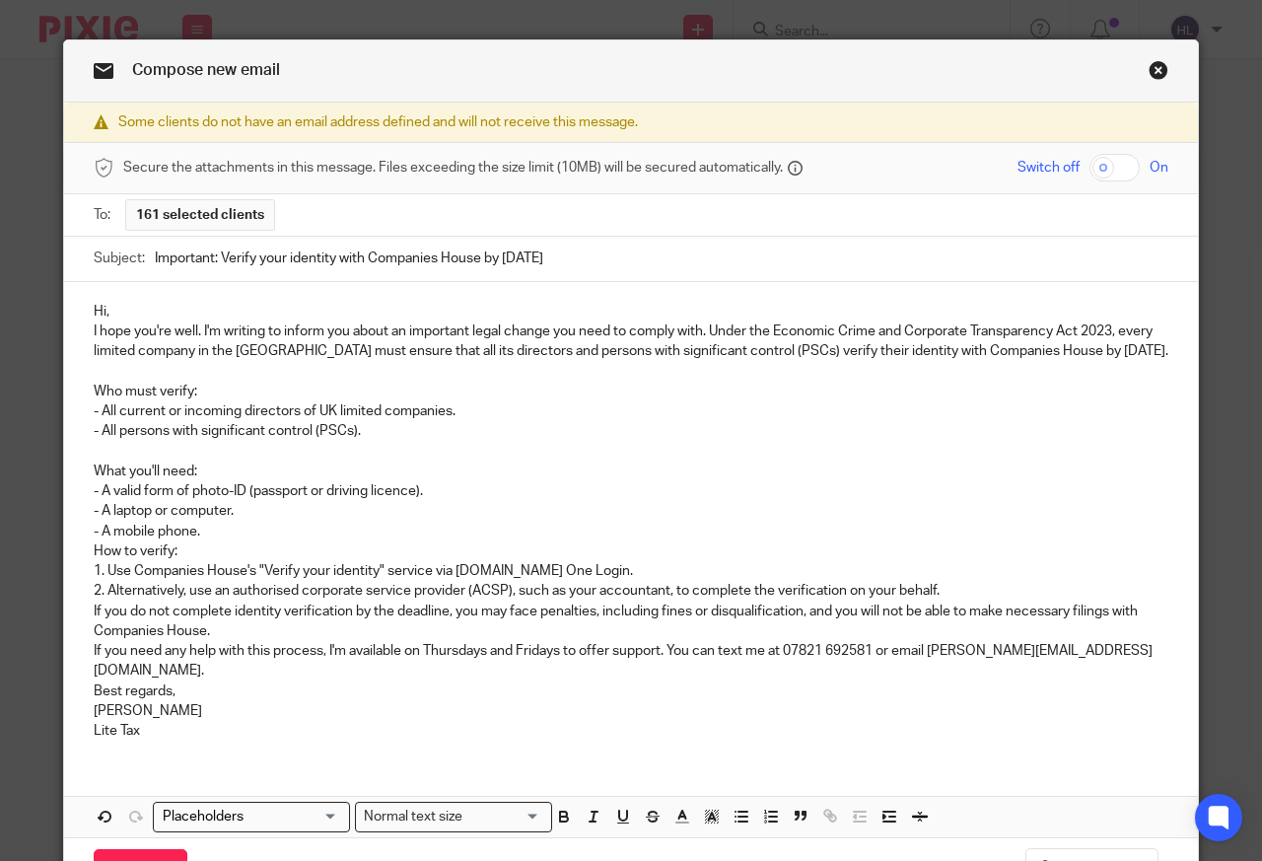
click at [242, 536] on p "- A mobile phone." at bounding box center [631, 532] width 1075 height 20
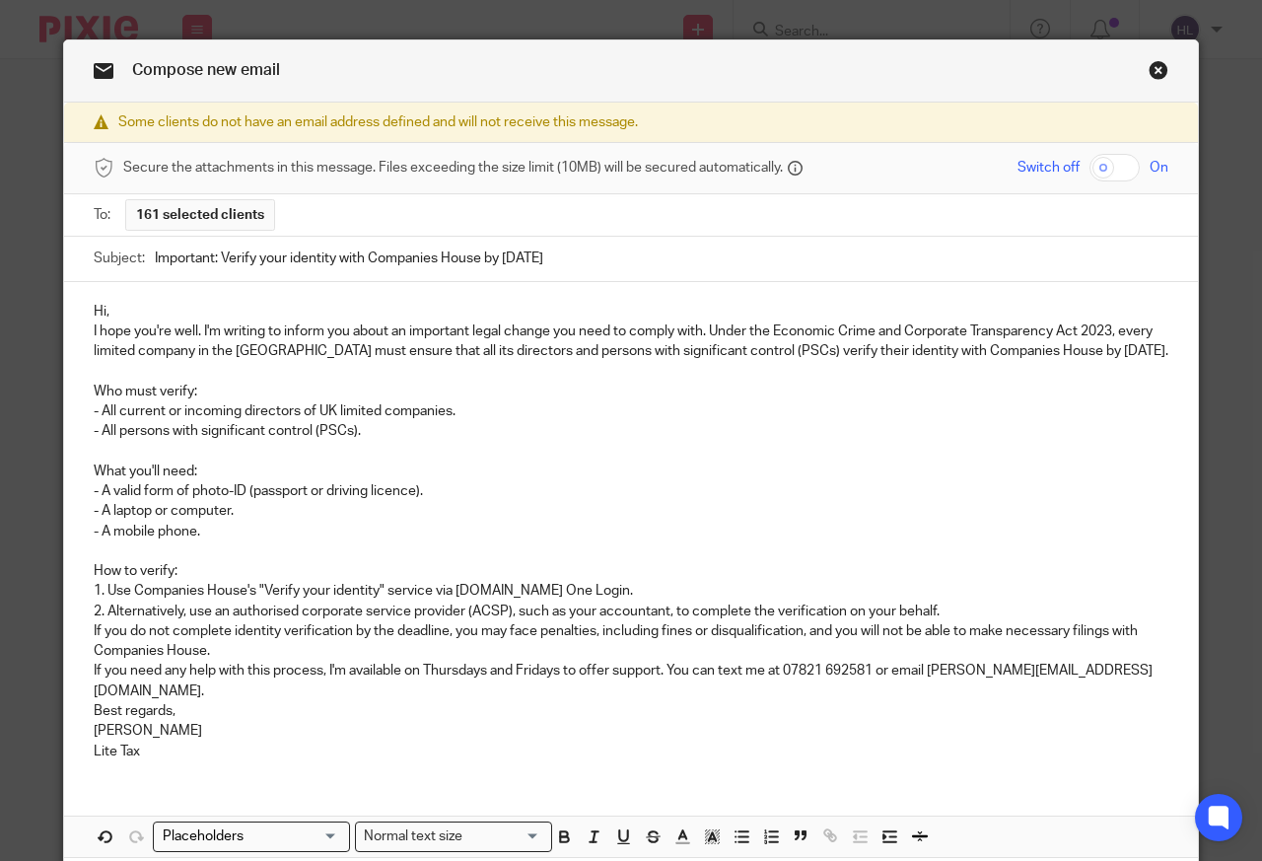
click at [237, 652] on p "If you do not complete identity verification by the deadline, you may face pena…" at bounding box center [631, 641] width 1075 height 40
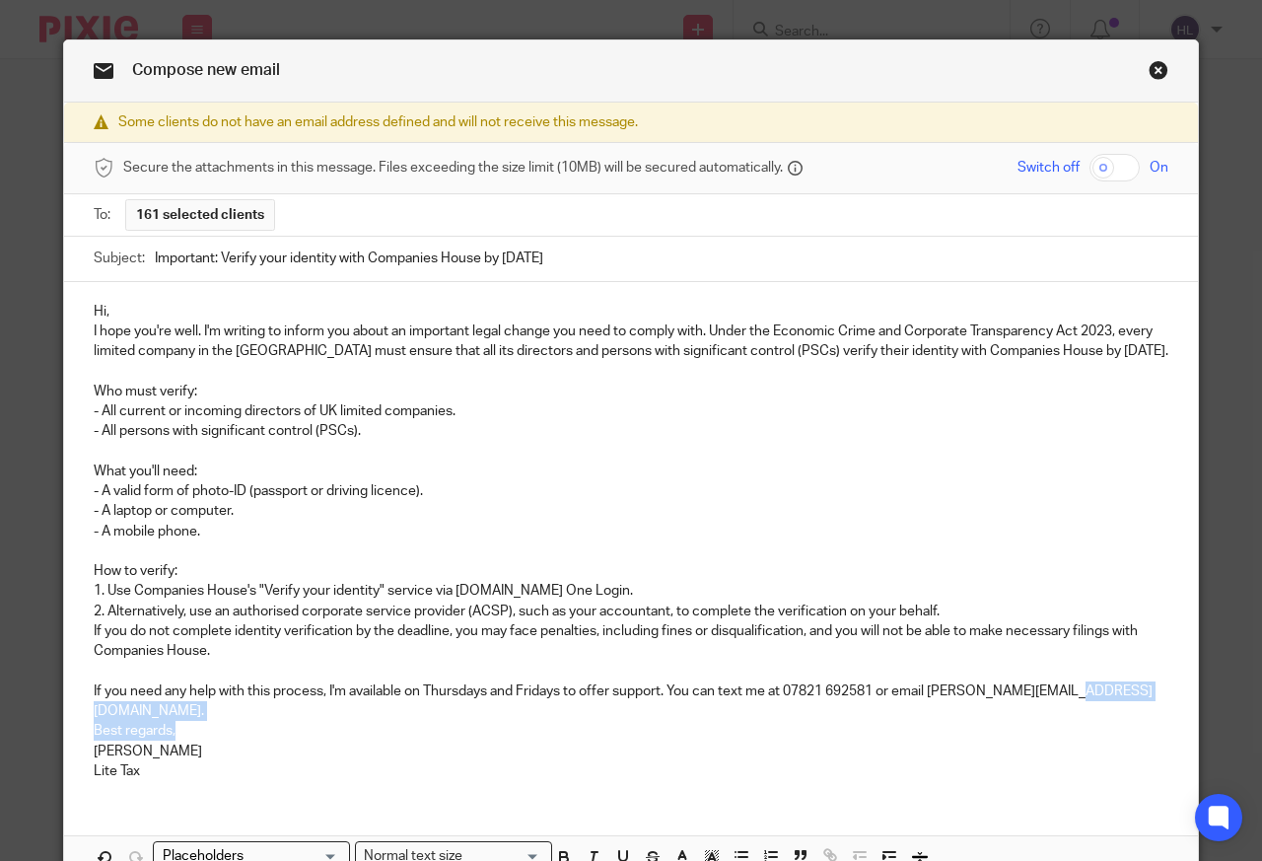
click at [1080, 705] on div "Hi, I hope you're well. I'm writing to inform you about an important legal chan…" at bounding box center [631, 539] width 1134 height 514
click at [1060, 681] on p "If you need any help with this process, I'm available on Thursdays and Fridays …" at bounding box center [631, 701] width 1075 height 40
click at [1062, 691] on p "If you need any help with this process, I'm available on Thursdays and Fridays …" at bounding box center [631, 701] width 1075 height 40
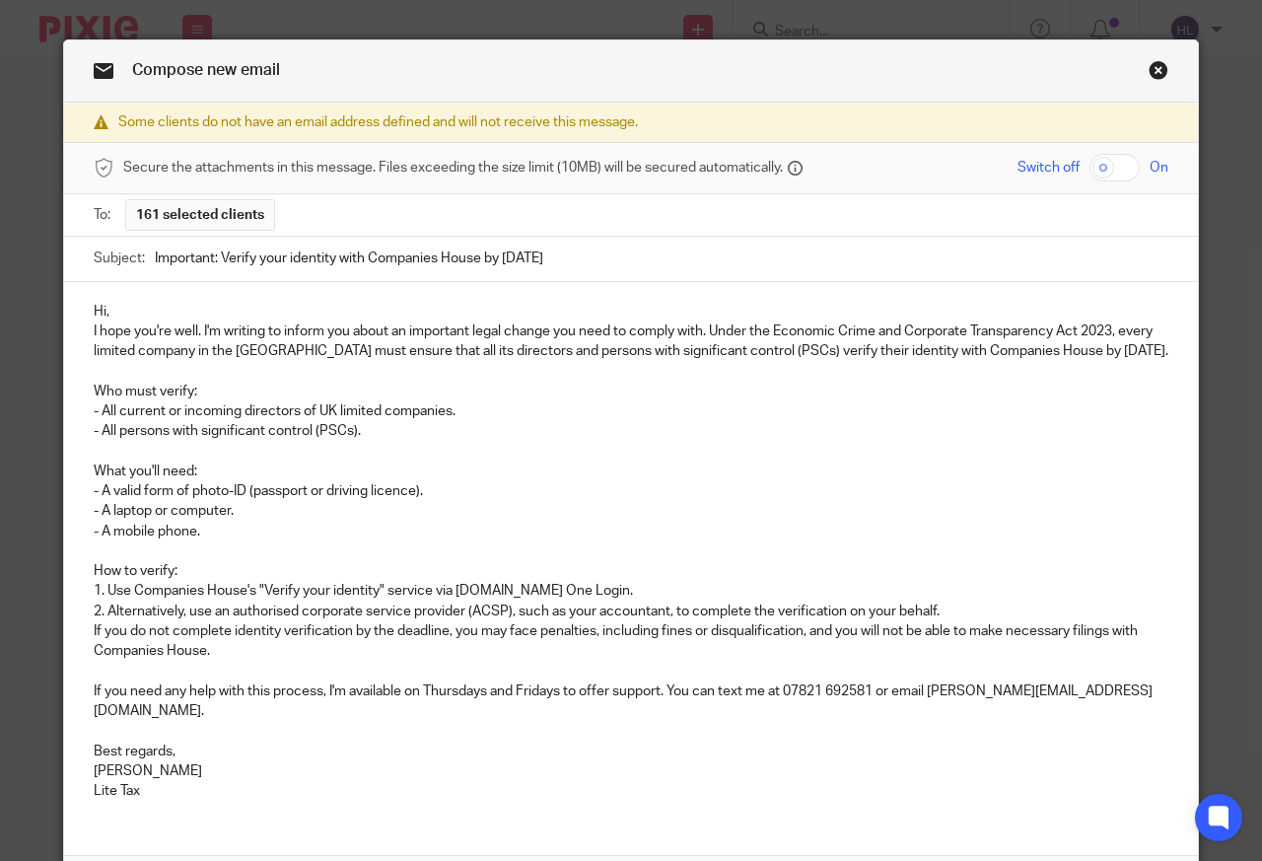
click at [564, 652] on p "If you do not complete identity verification by the deadline, you may face pena…" at bounding box center [631, 641] width 1075 height 40
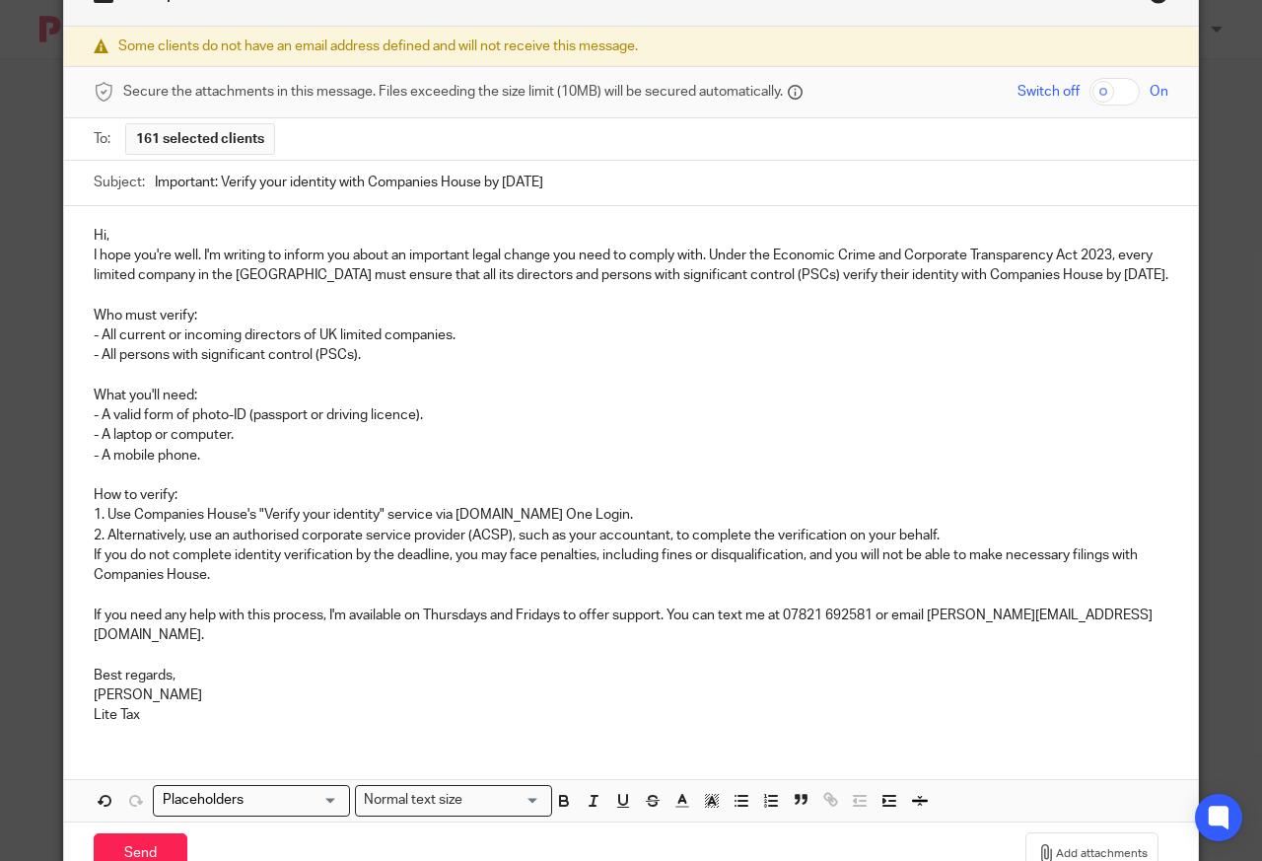
scroll to position [124, 0]
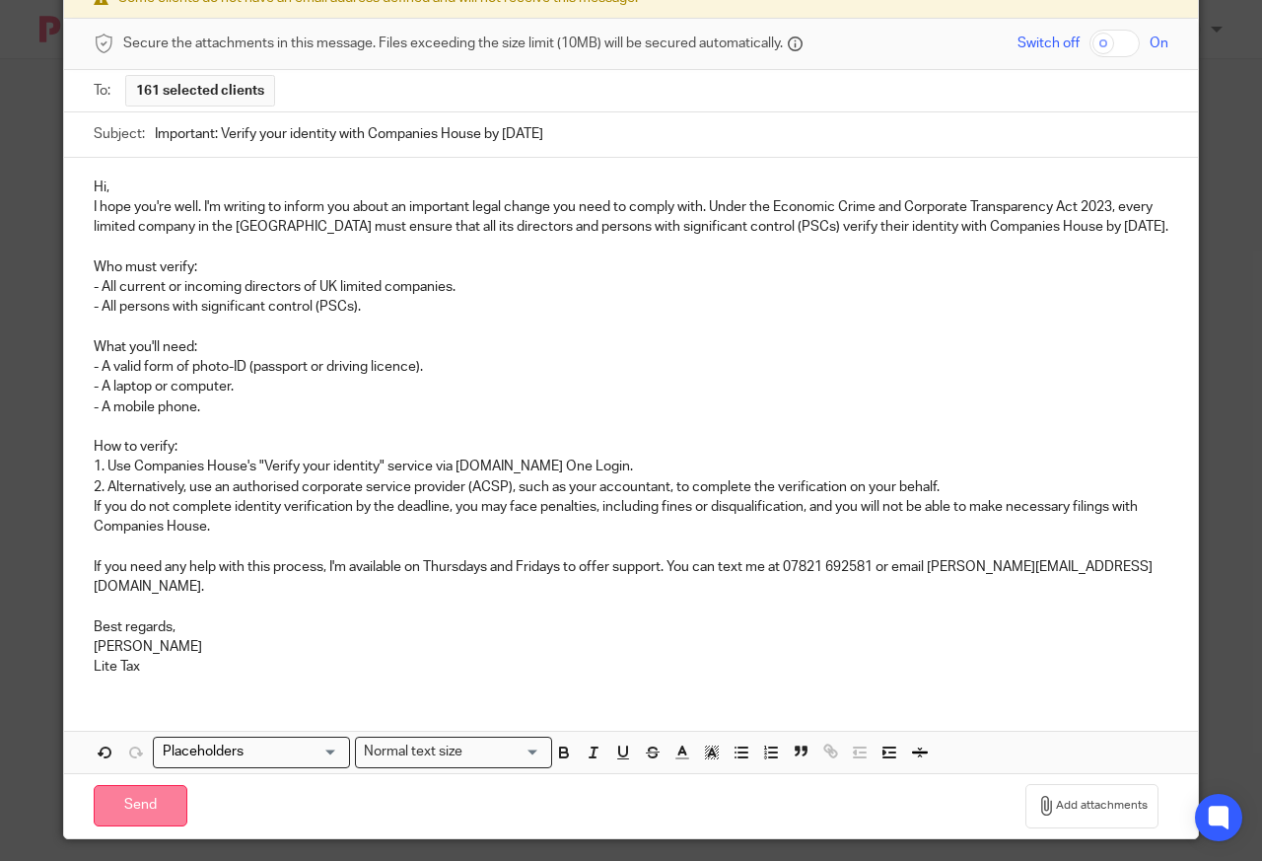
click at [100, 789] on input "Send" at bounding box center [141, 806] width 94 height 42
